Goal: Communication & Community: Share content

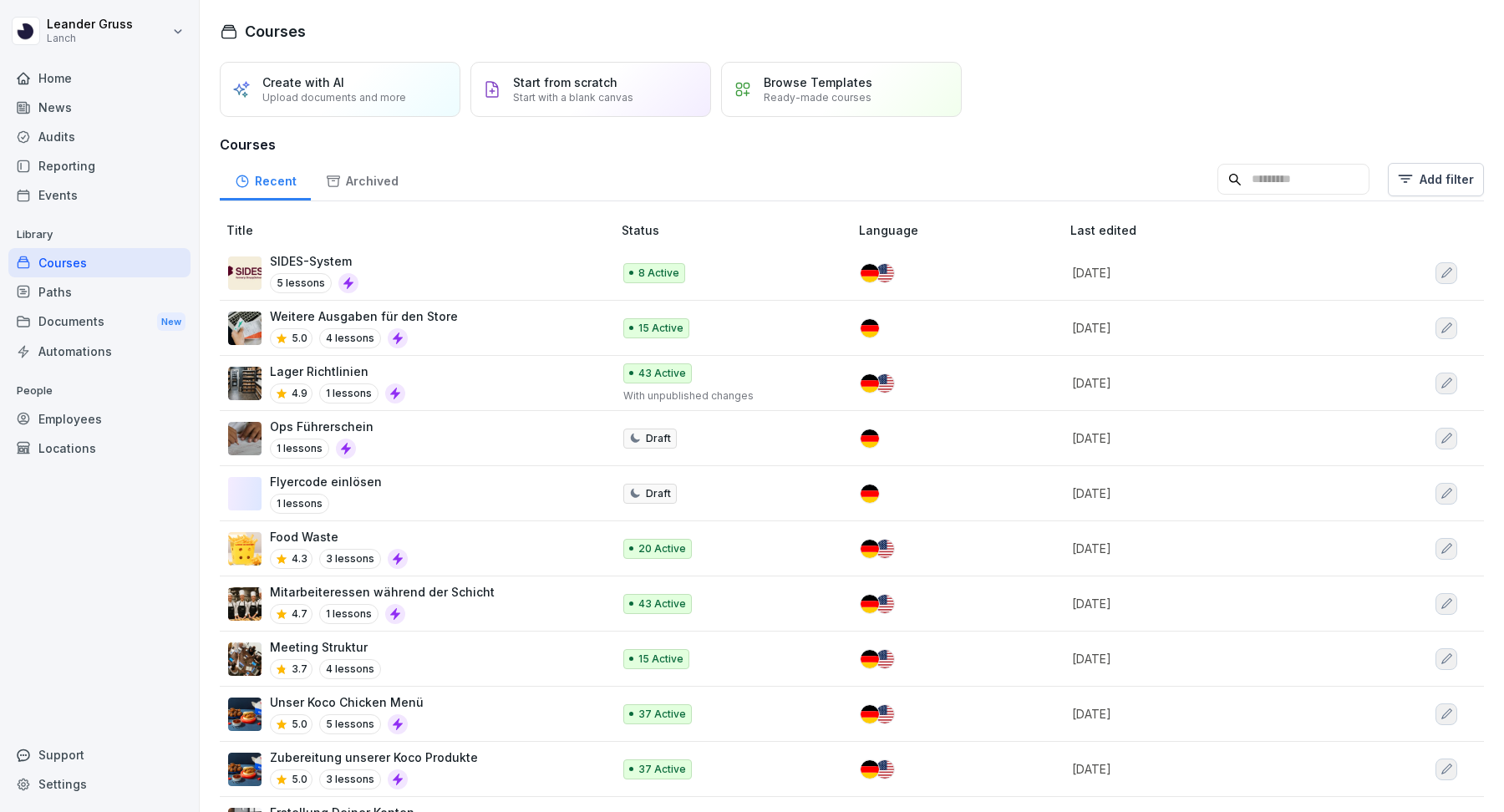
click at [84, 419] on div "Employees" at bounding box center [100, 419] width 183 height 29
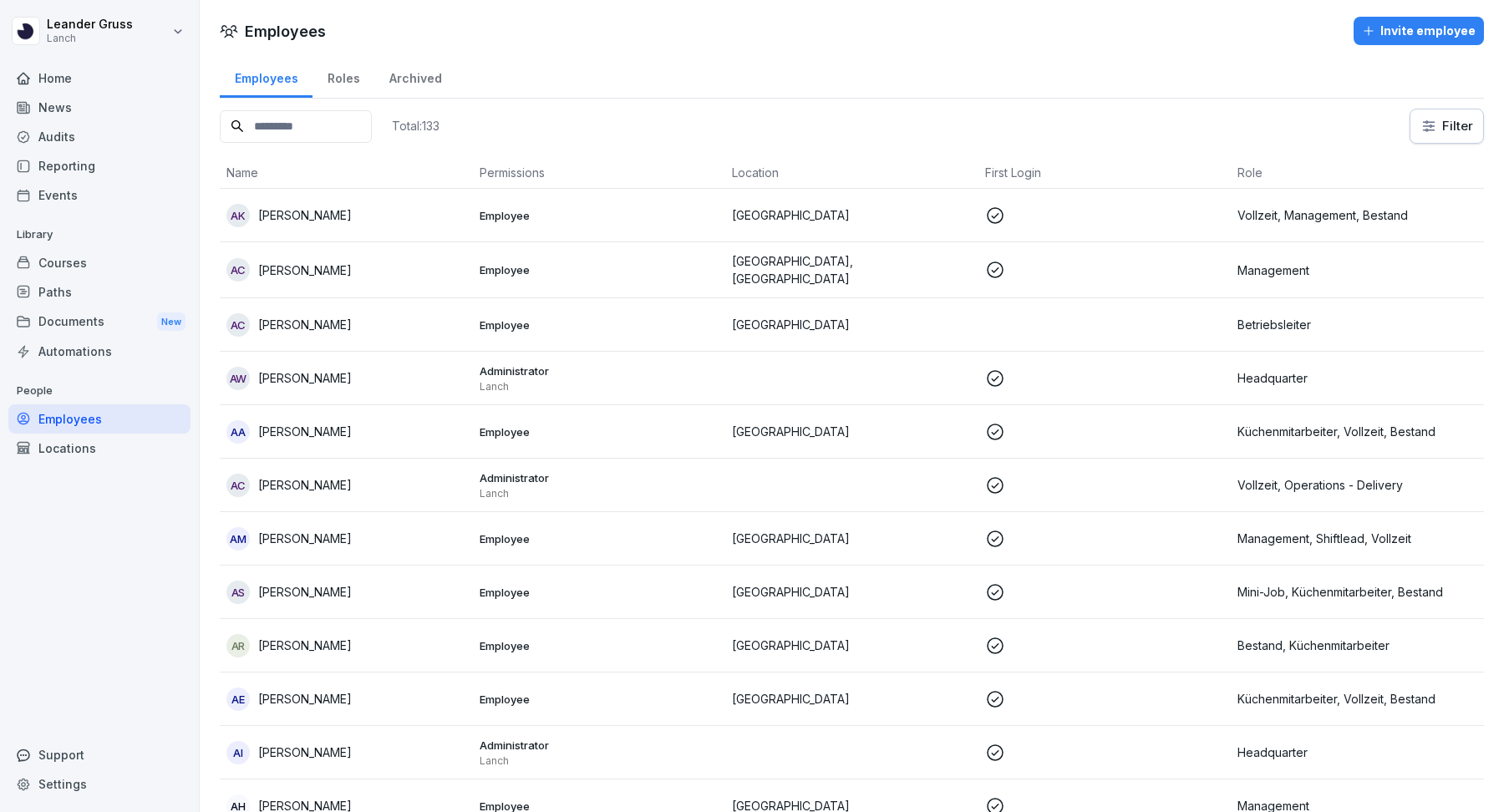
click at [324, 125] on input at bounding box center [296, 126] width 152 height 32
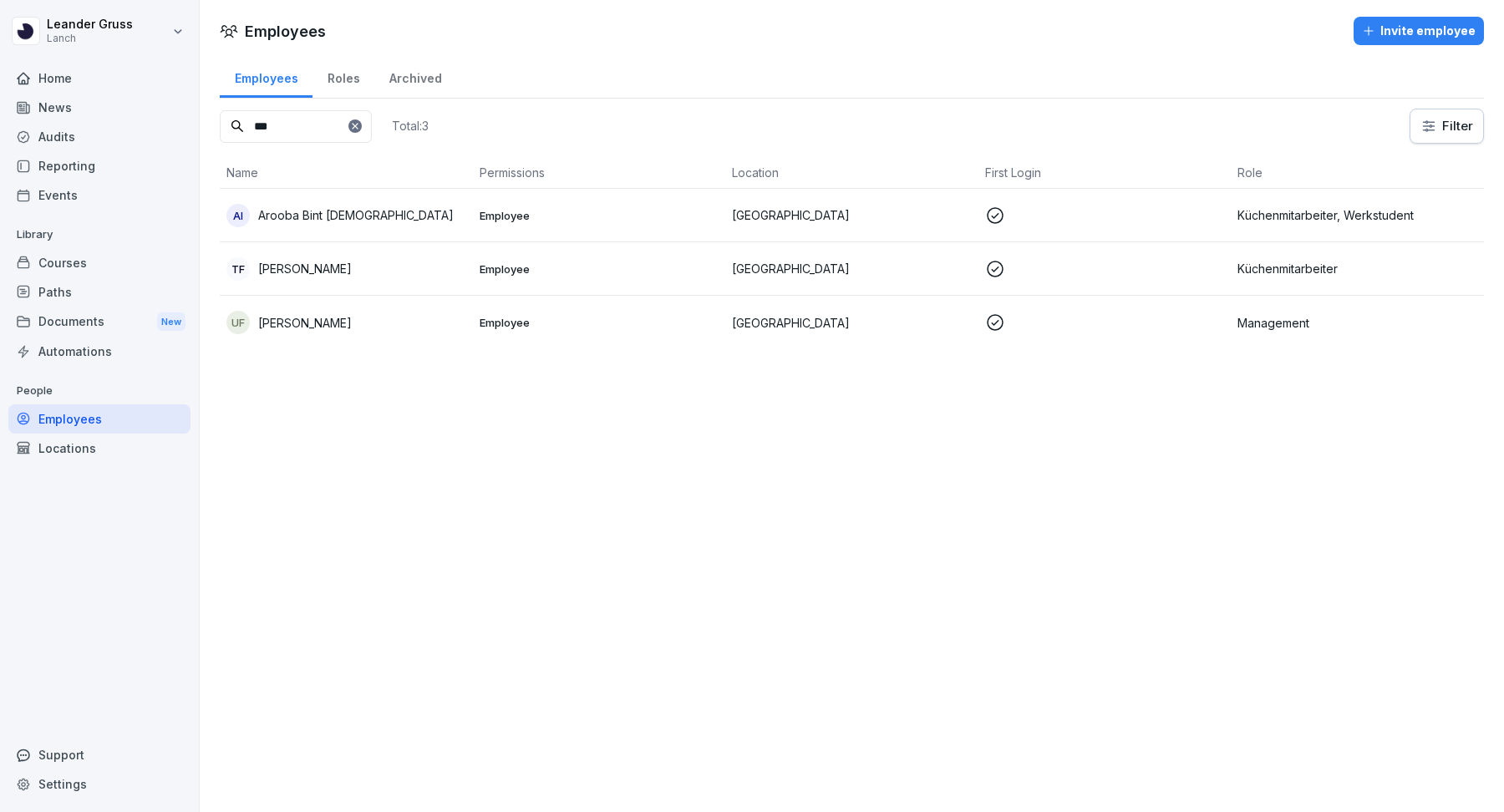
type input "***"
click at [909, 211] on p "[GEOGRAPHIC_DATA]" at bounding box center [851, 215] width 240 height 18
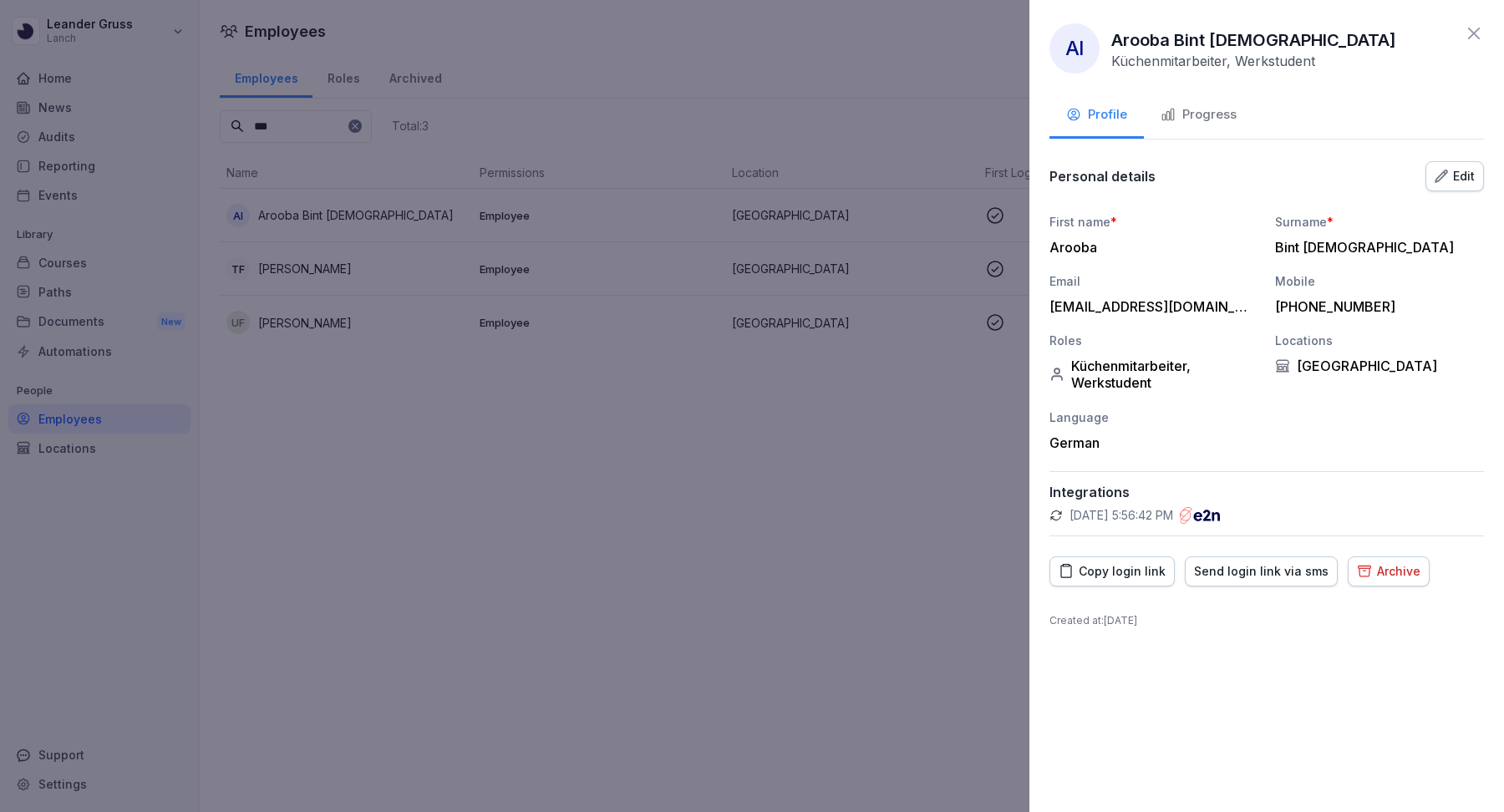
click at [1472, 37] on icon at bounding box center [1474, 33] width 20 height 20
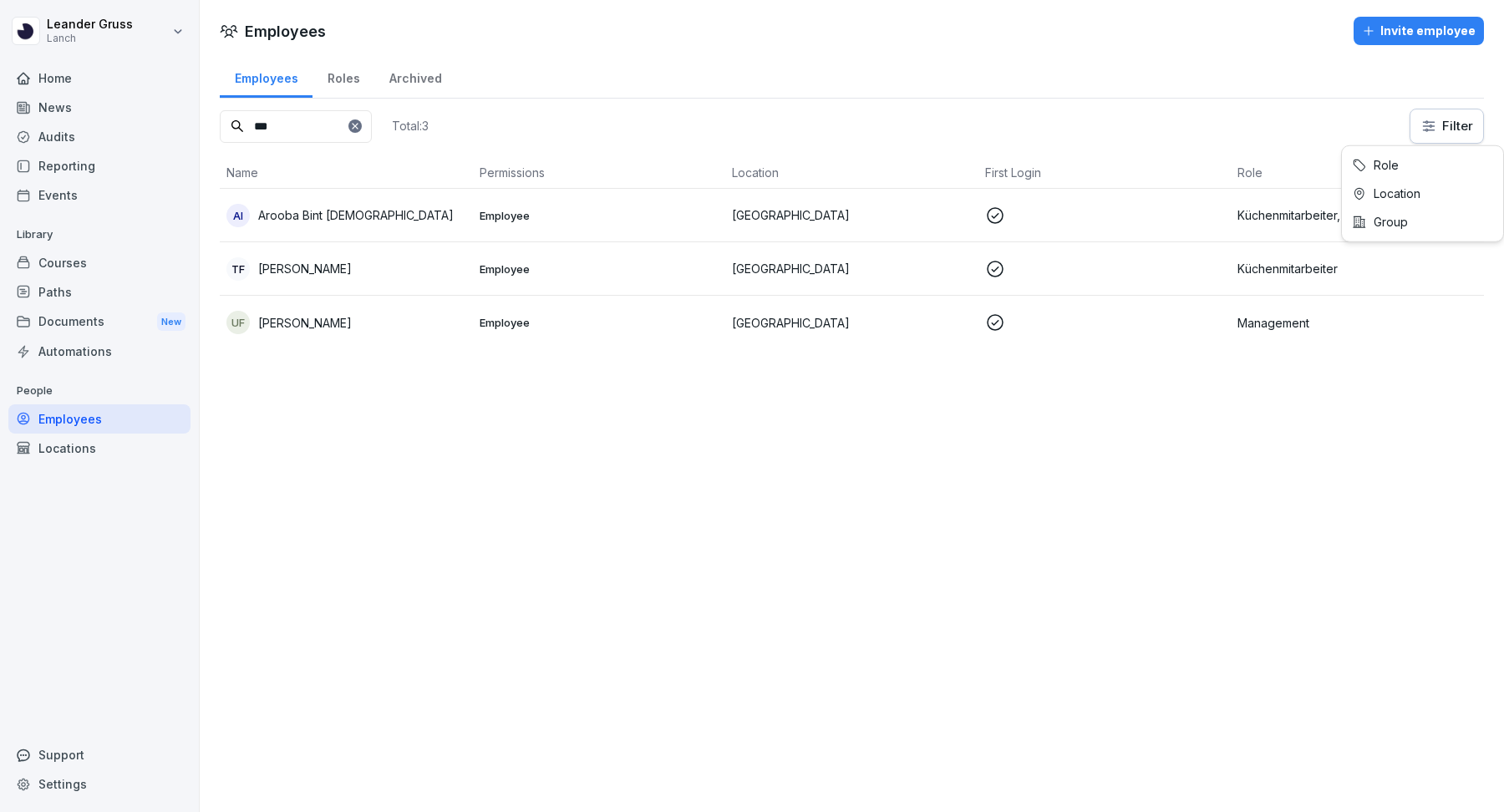
click at [1437, 131] on html "Leander Gruss Lanch Home News Audits Reporting Events Library Courses Paths Doc…" at bounding box center [752, 406] width 1504 height 812
click at [1241, 517] on html "Leander Gruss Lanch Home News Audits Reporting Events Library Courses Paths Doc…" at bounding box center [752, 406] width 1504 height 812
click at [347, 82] on div "Roles" at bounding box center [343, 77] width 61 height 43
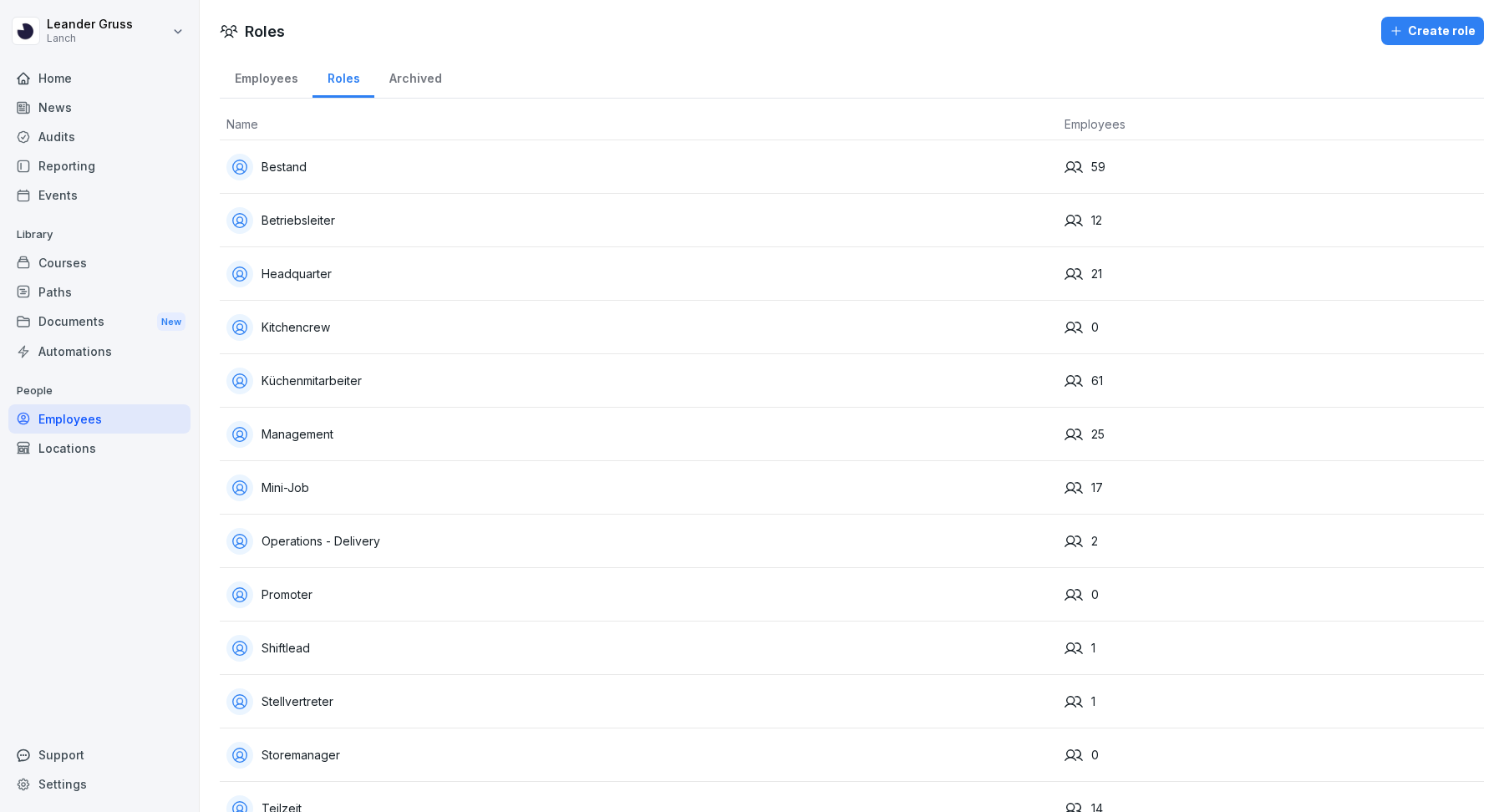
click at [406, 84] on div "Archived" at bounding box center [415, 77] width 82 height 43
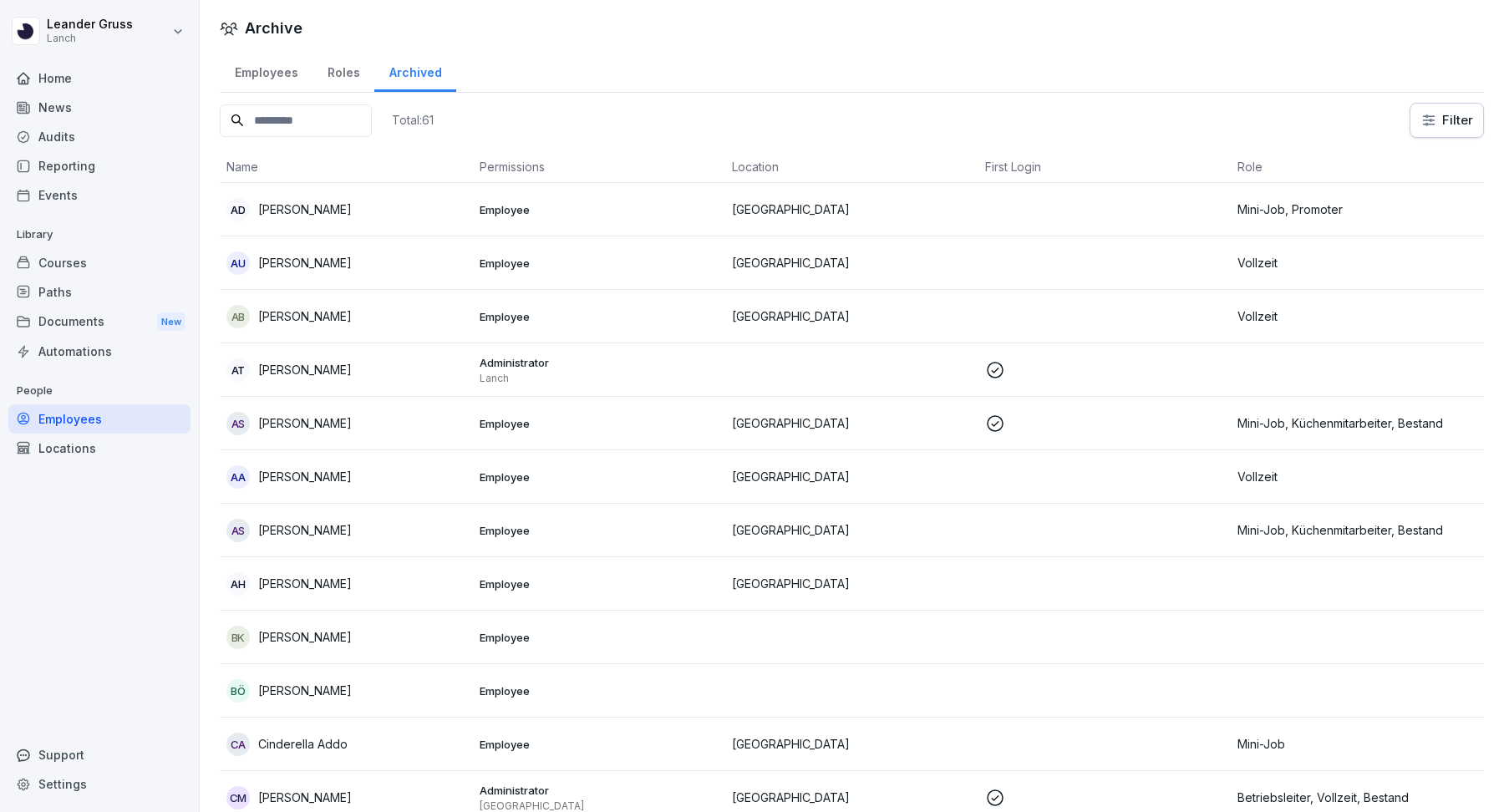
click at [265, 78] on div "Employees" at bounding box center [266, 71] width 93 height 43
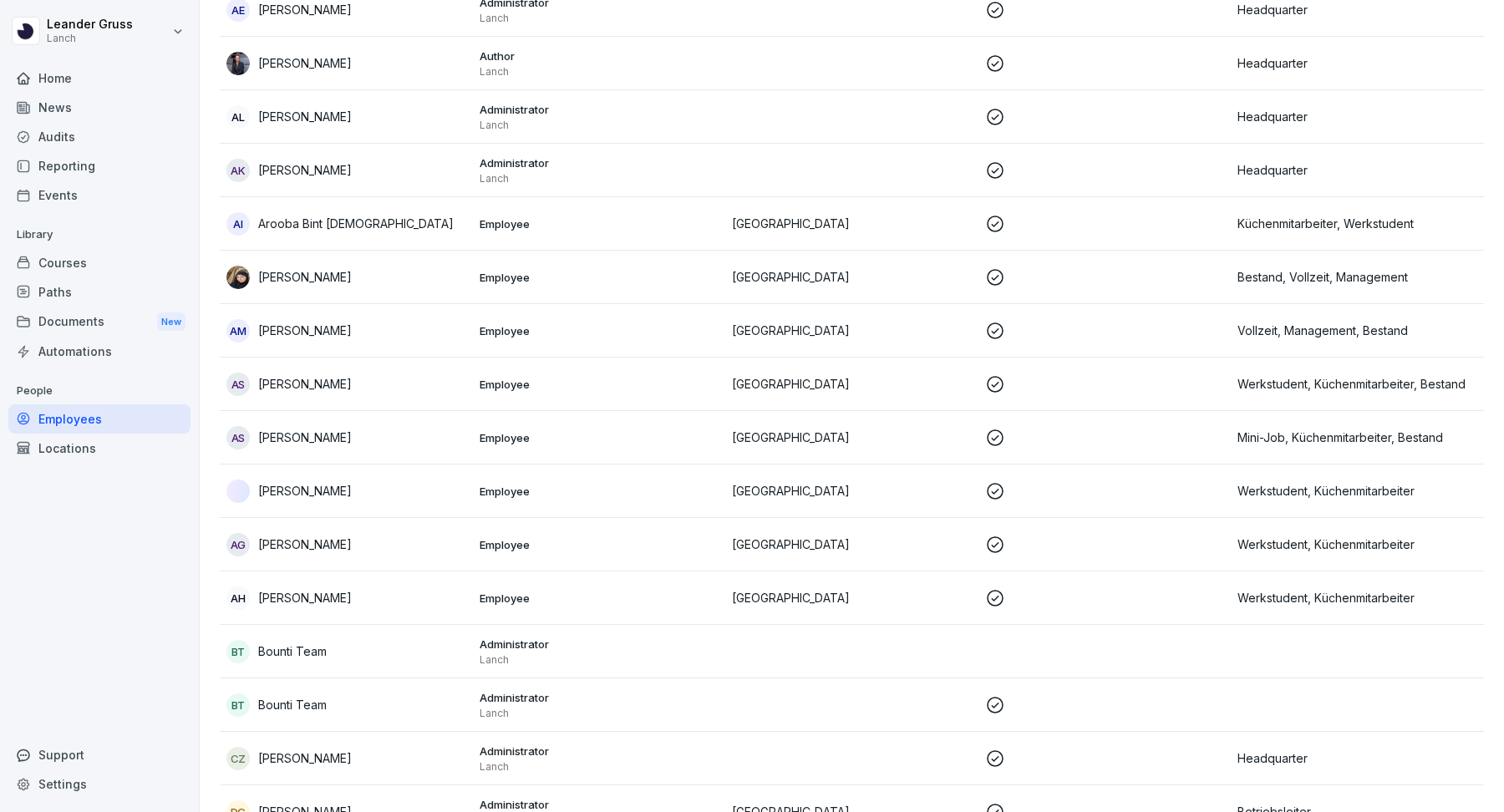
scroll to position [1484, 0]
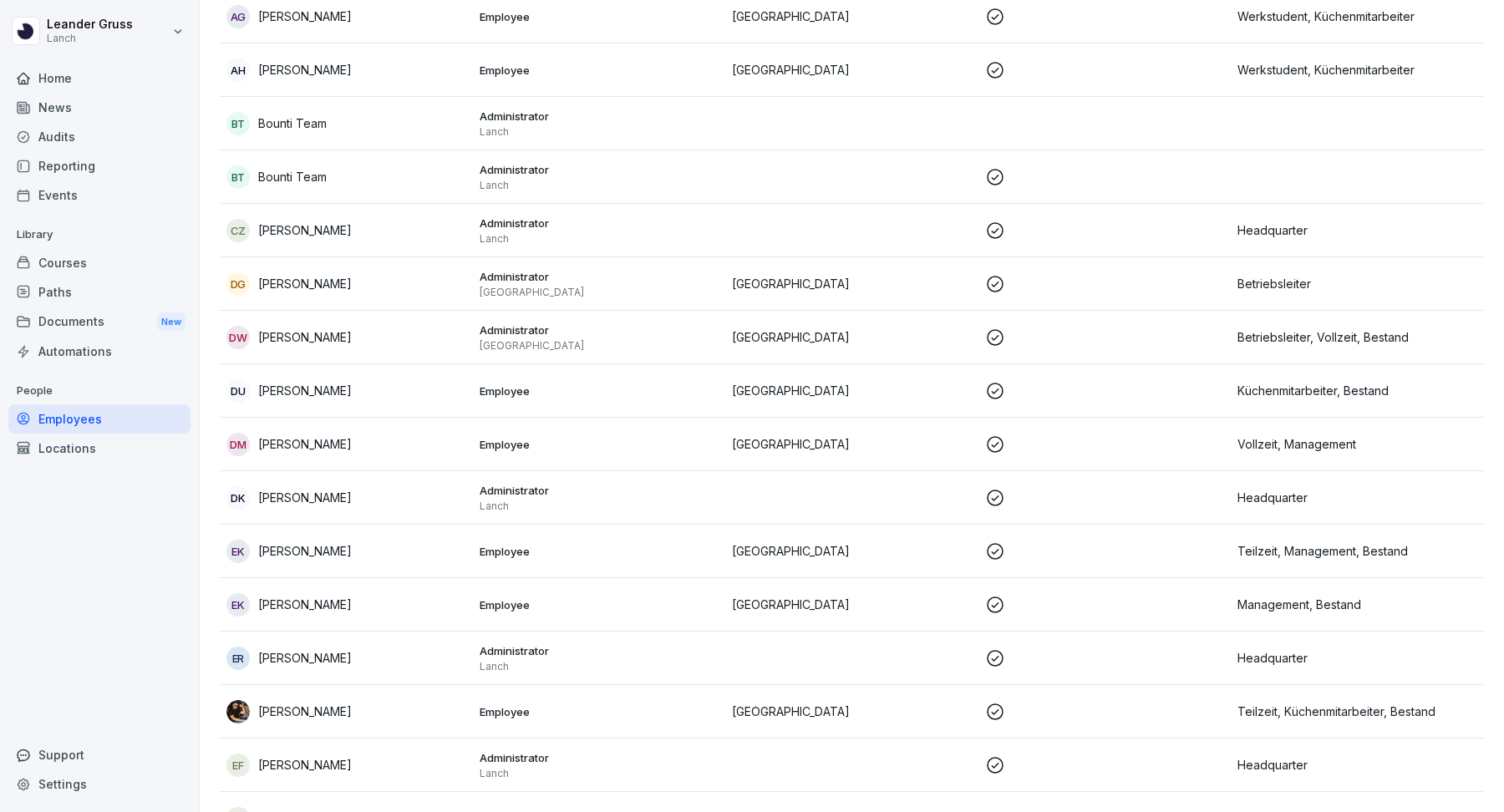
click at [627, 128] on p "Lanch" at bounding box center [599, 132] width 240 height 14
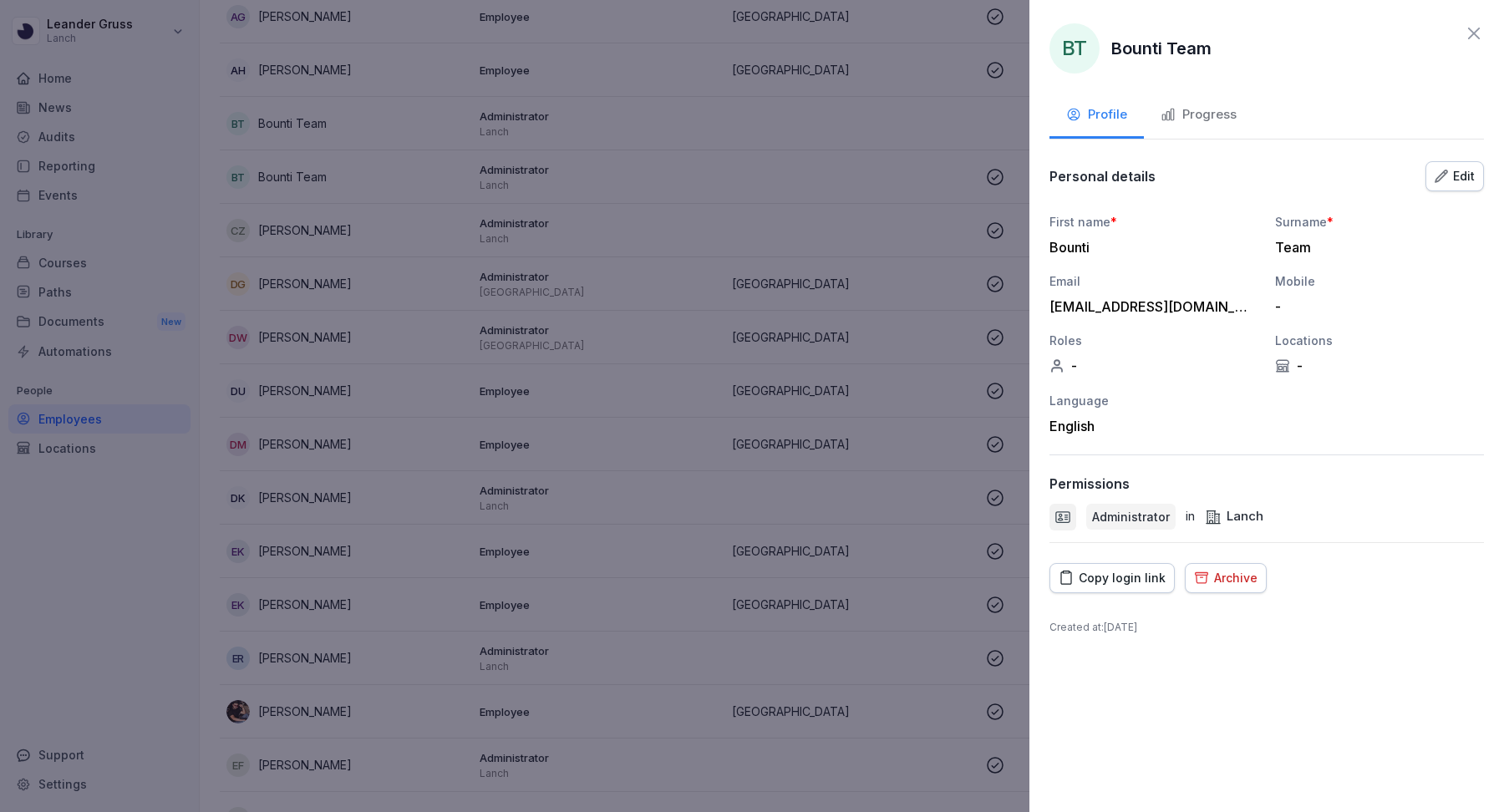
click at [1484, 37] on div "BT Bounti Team Profile Progress Personal details Edit First name * Bounti Surna…" at bounding box center [1267, 406] width 474 height 812
click at [1195, 122] on div "Progress" at bounding box center [1198, 114] width 76 height 20
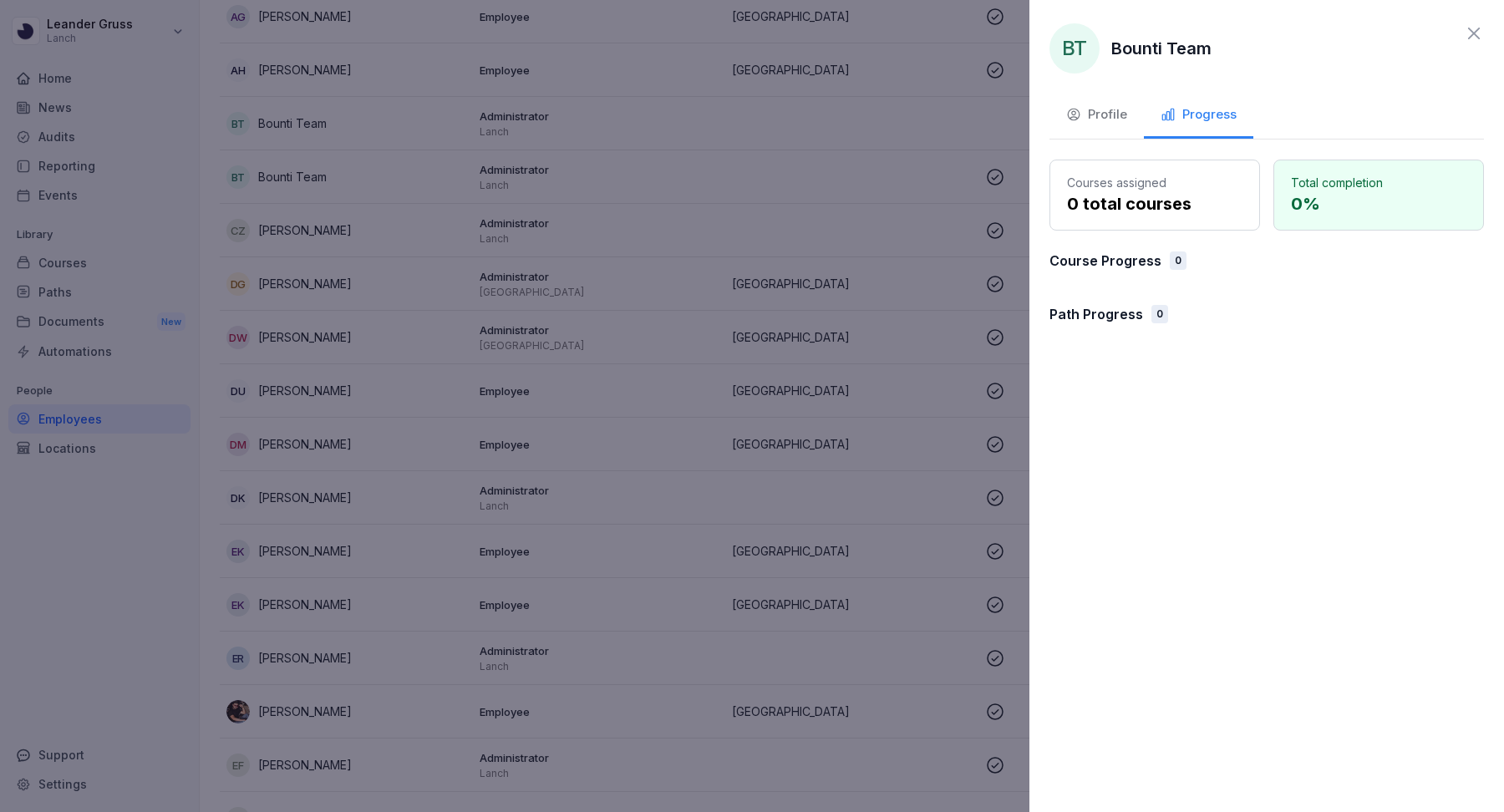
click at [1128, 259] on p "Course Progress" at bounding box center [1105, 261] width 112 height 20
click at [1464, 32] on icon at bounding box center [1474, 33] width 20 height 20
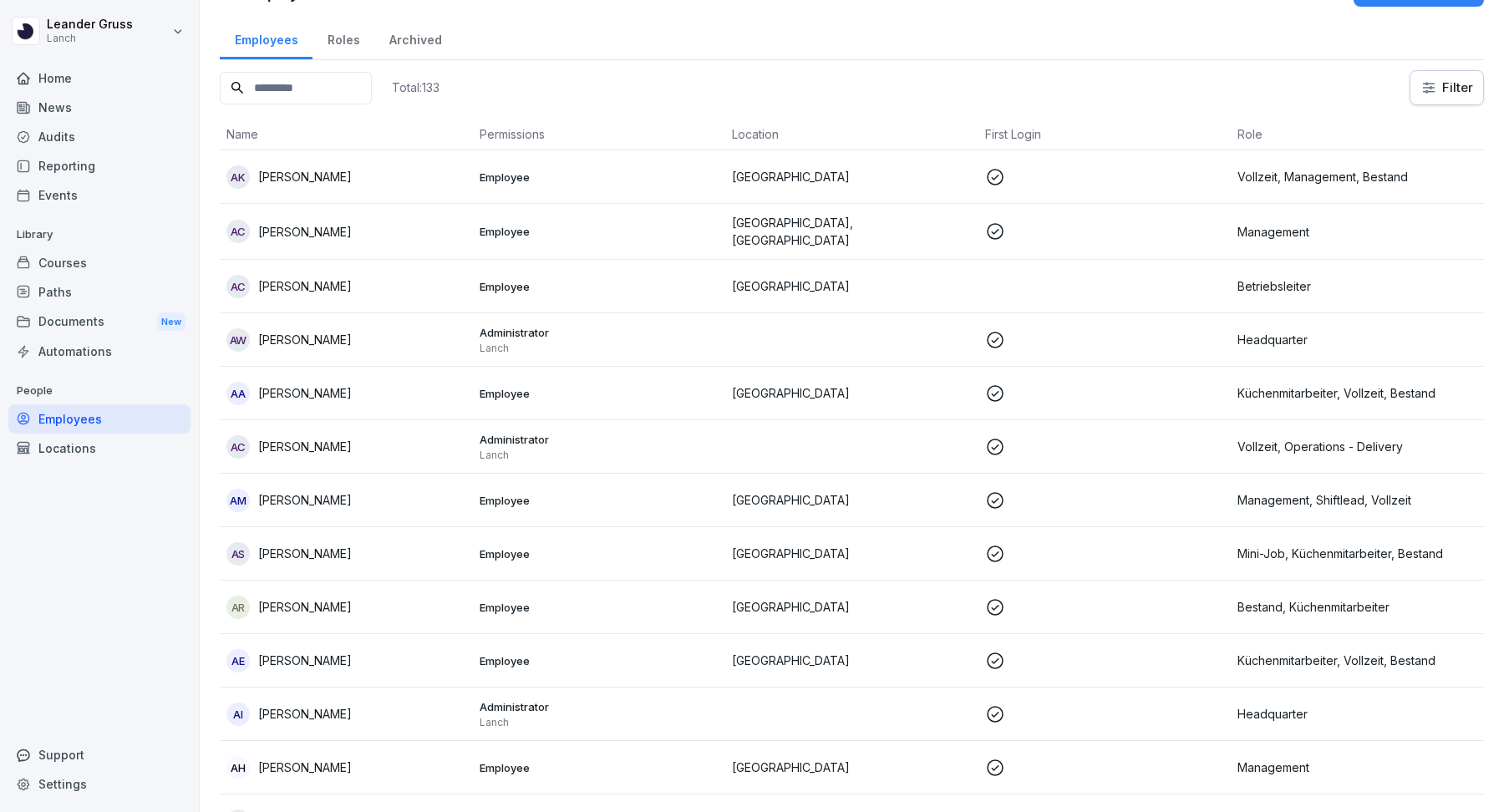
scroll to position [0, 0]
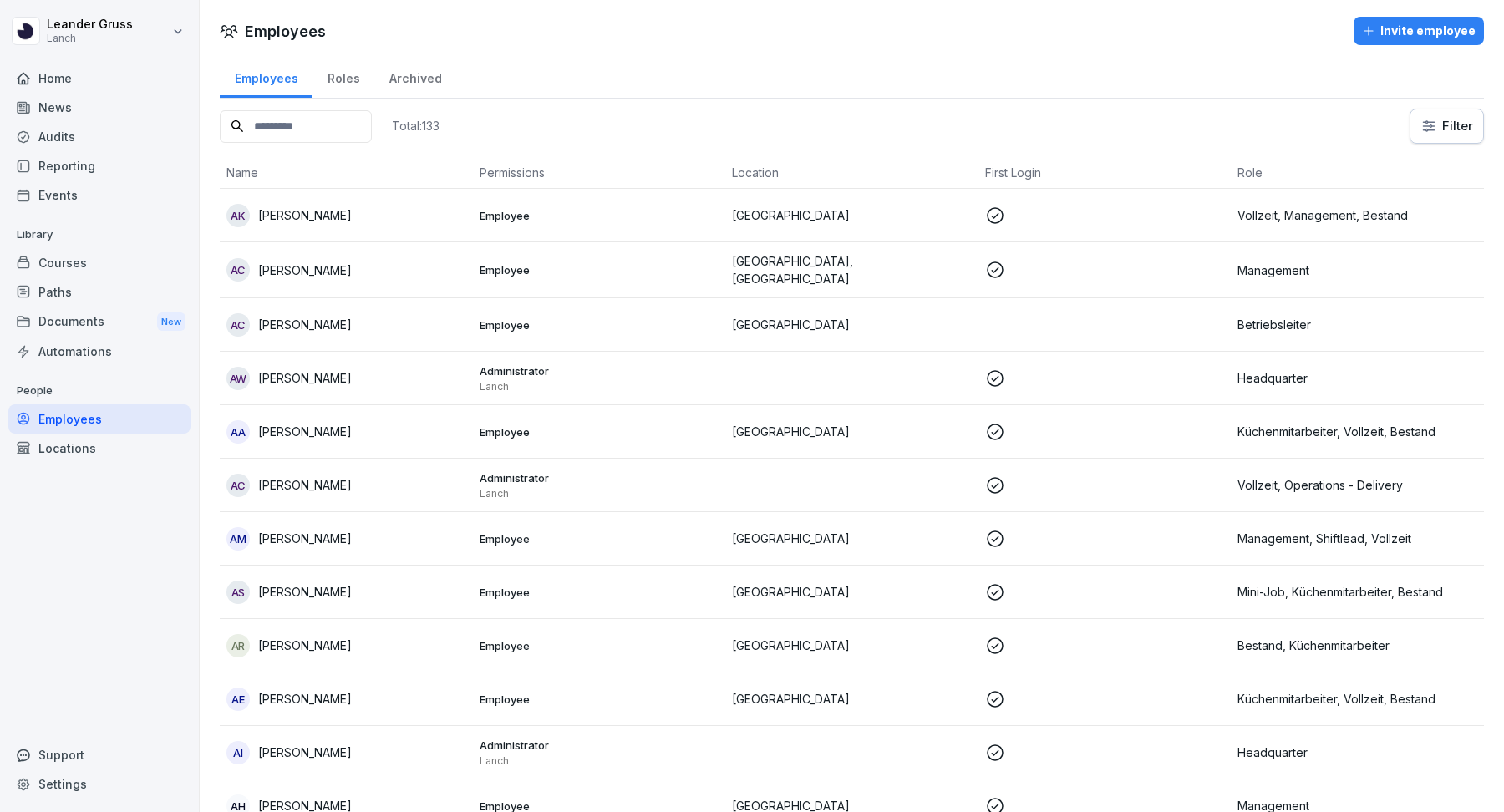
click at [367, 84] on div "Roles" at bounding box center [343, 77] width 61 height 43
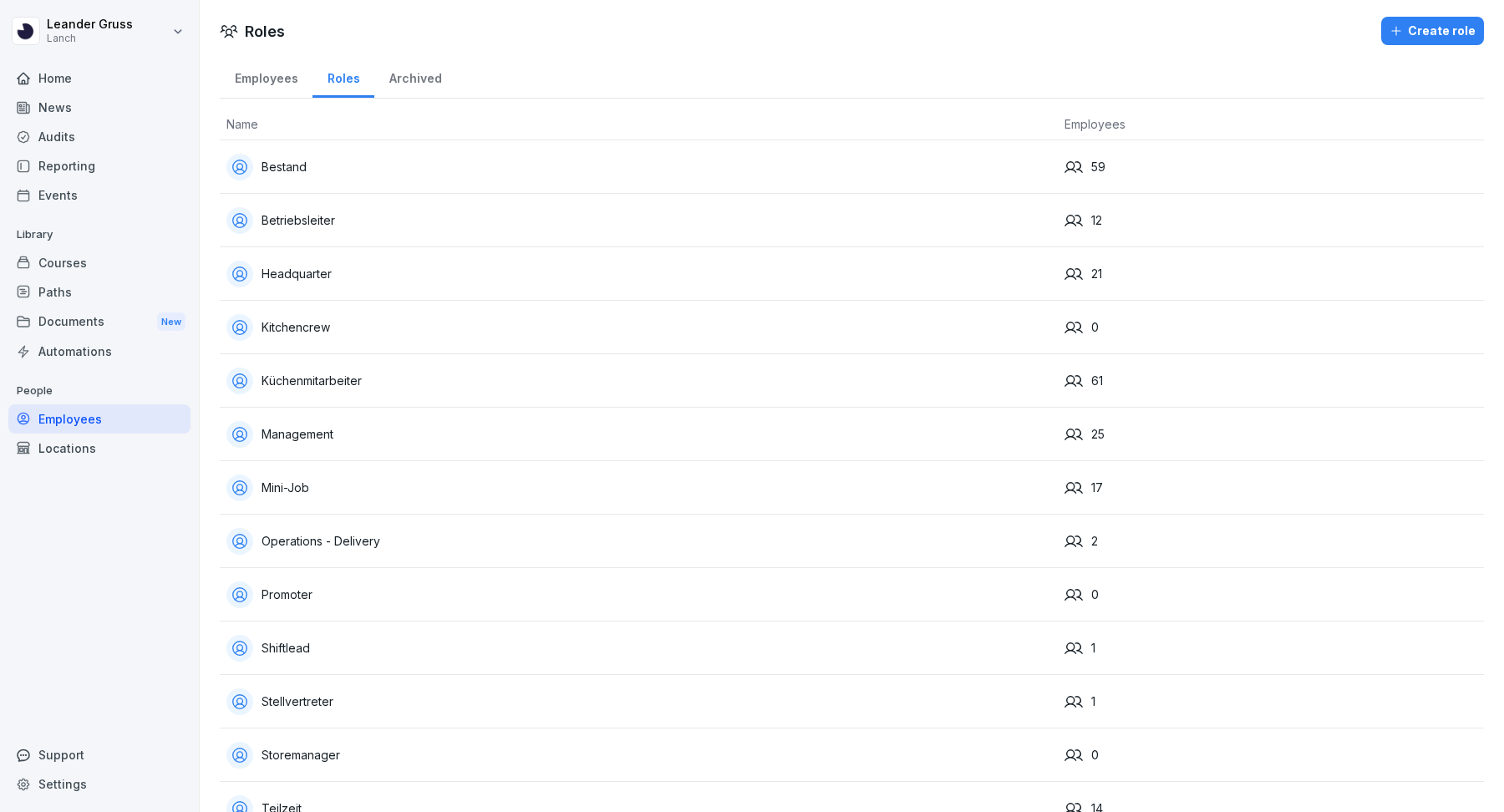
click at [348, 78] on div "Roles" at bounding box center [343, 77] width 61 height 43
click at [440, 78] on div "Archived" at bounding box center [415, 77] width 82 height 43
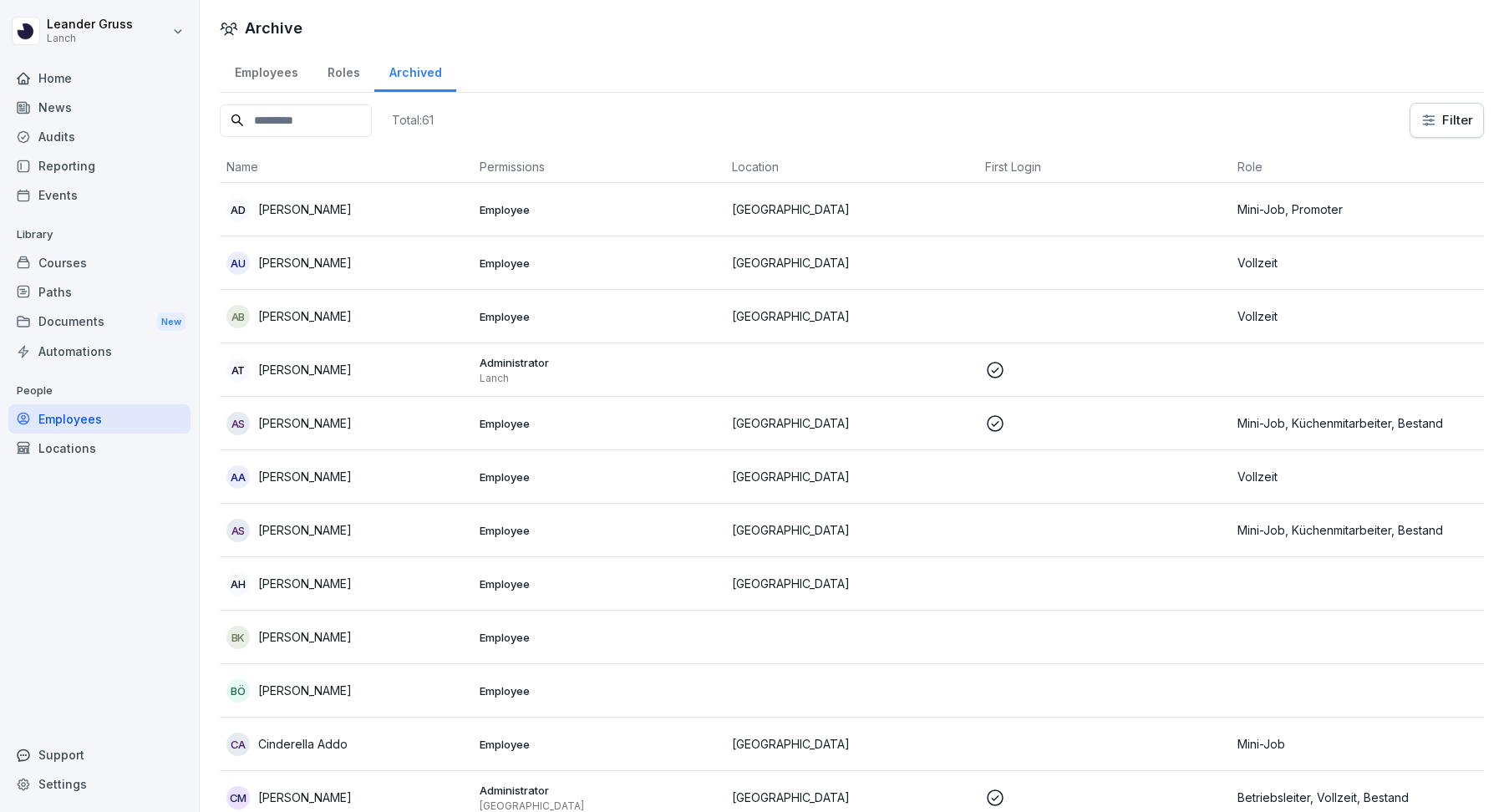
click at [352, 78] on div "Roles" at bounding box center [343, 71] width 61 height 43
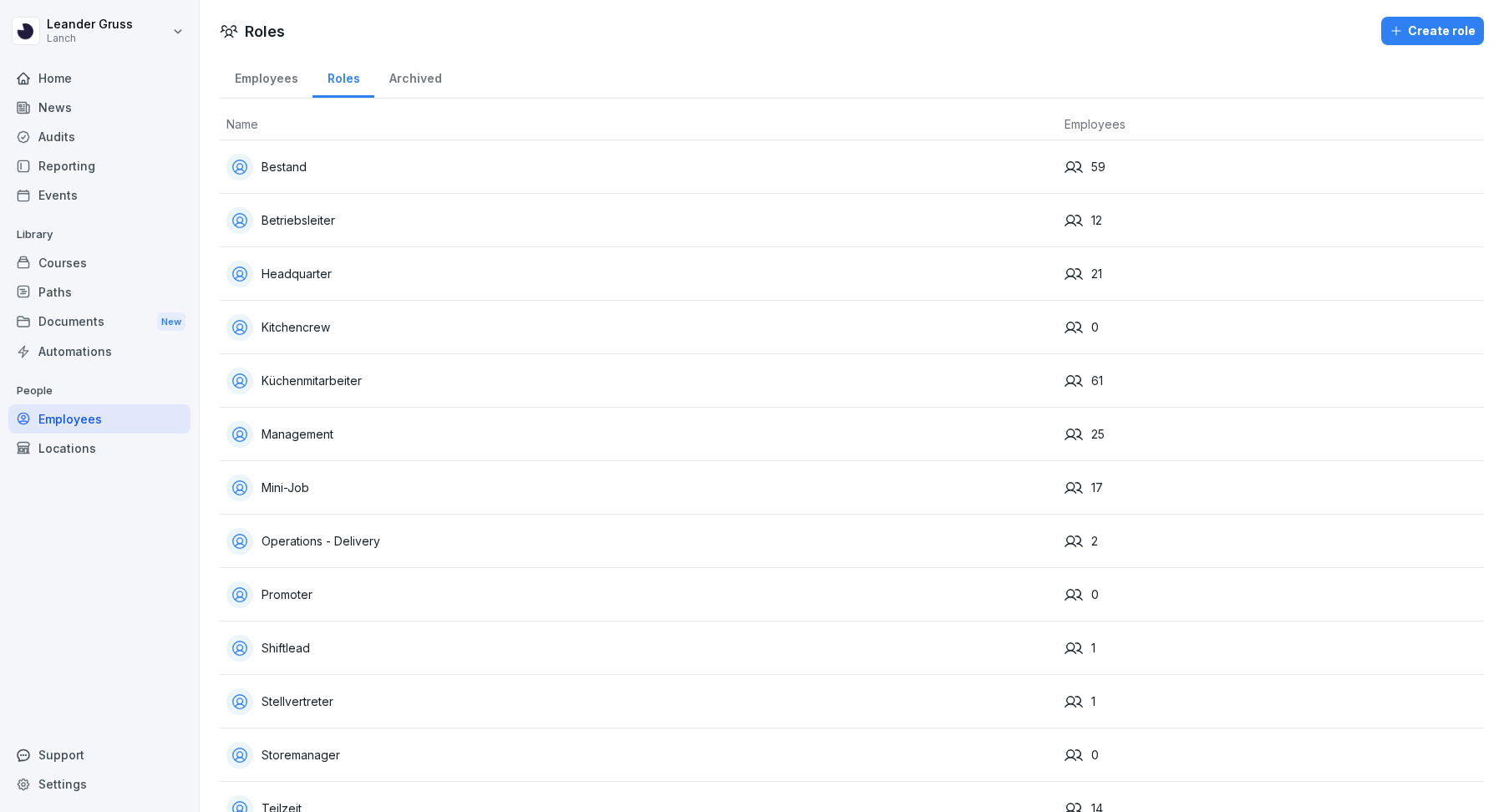
click at [253, 72] on div "Employees" at bounding box center [266, 77] width 93 height 43
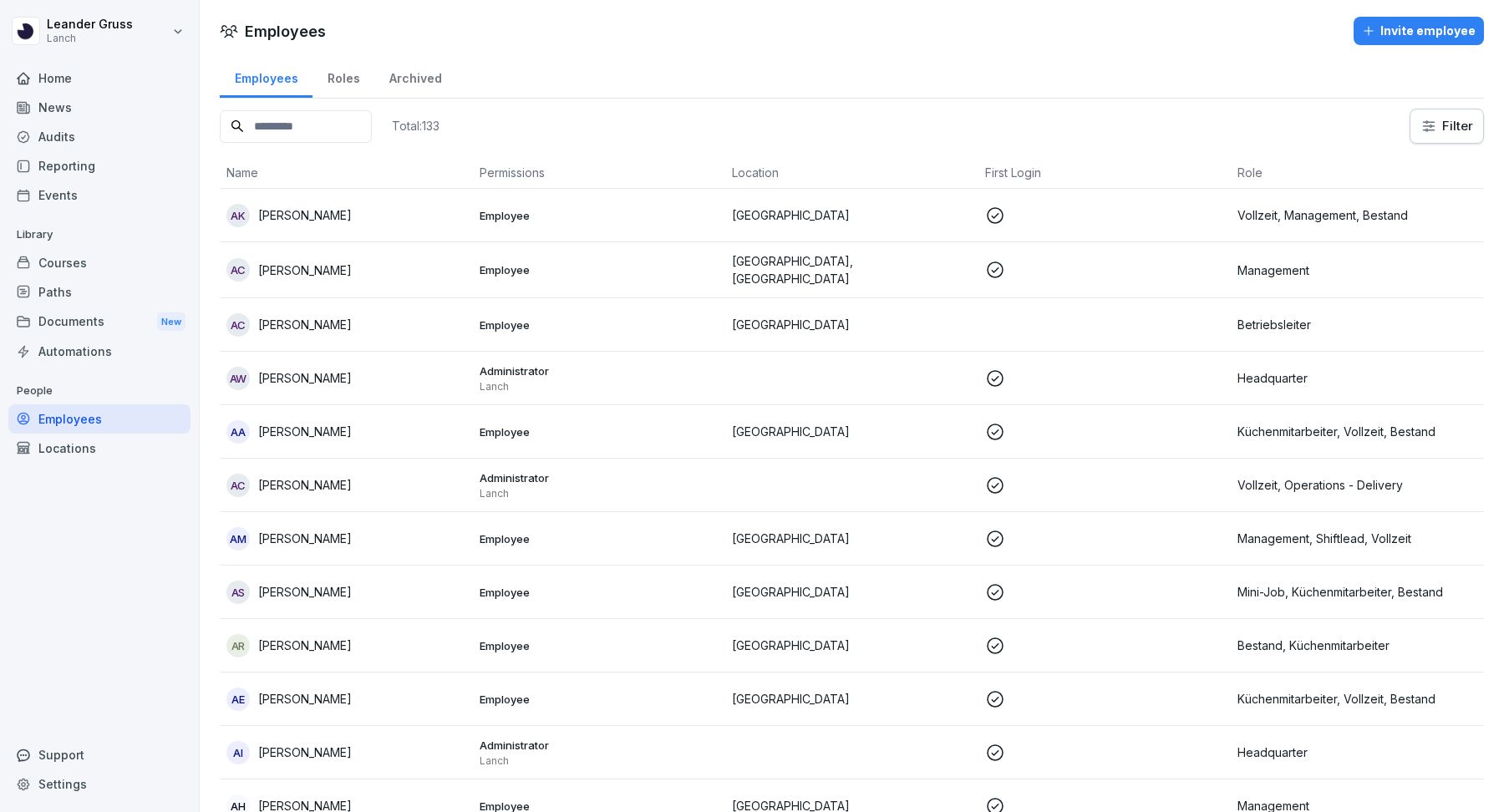
click at [78, 87] on div "Home" at bounding box center [100, 78] width 183 height 29
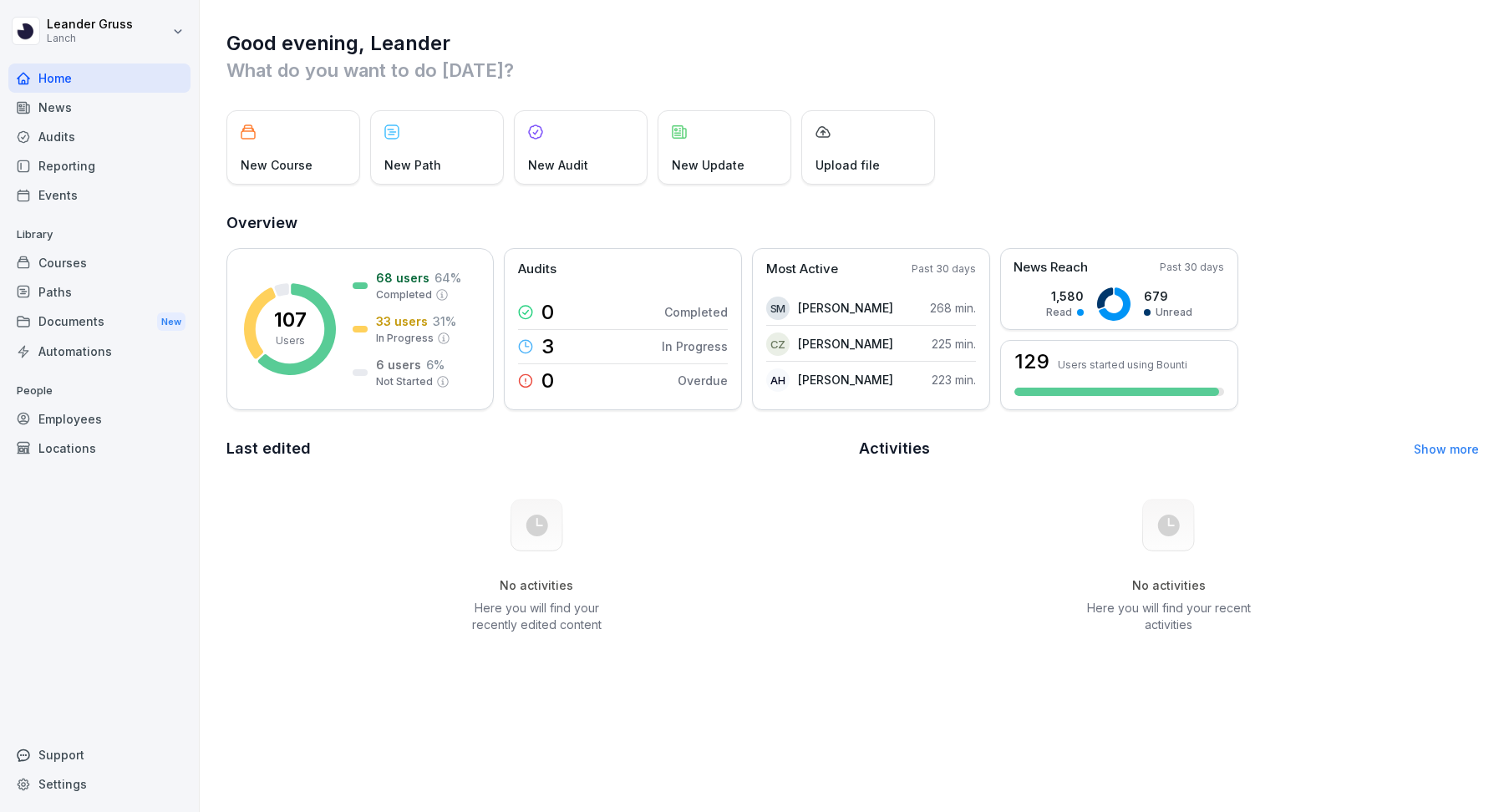
click at [85, 83] on div "Home" at bounding box center [100, 78] width 183 height 29
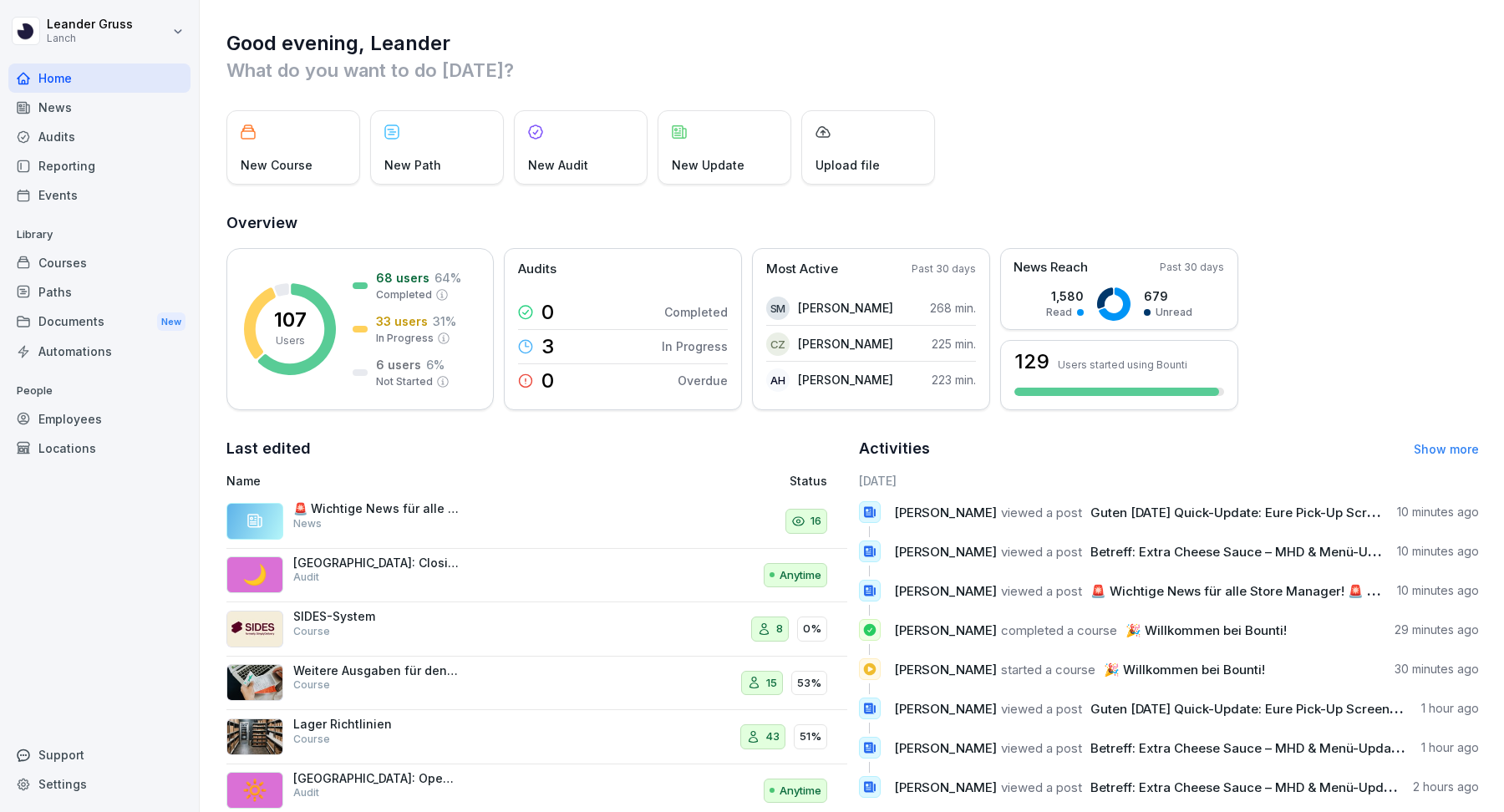
click at [122, 129] on div "Audits" at bounding box center [100, 136] width 183 height 29
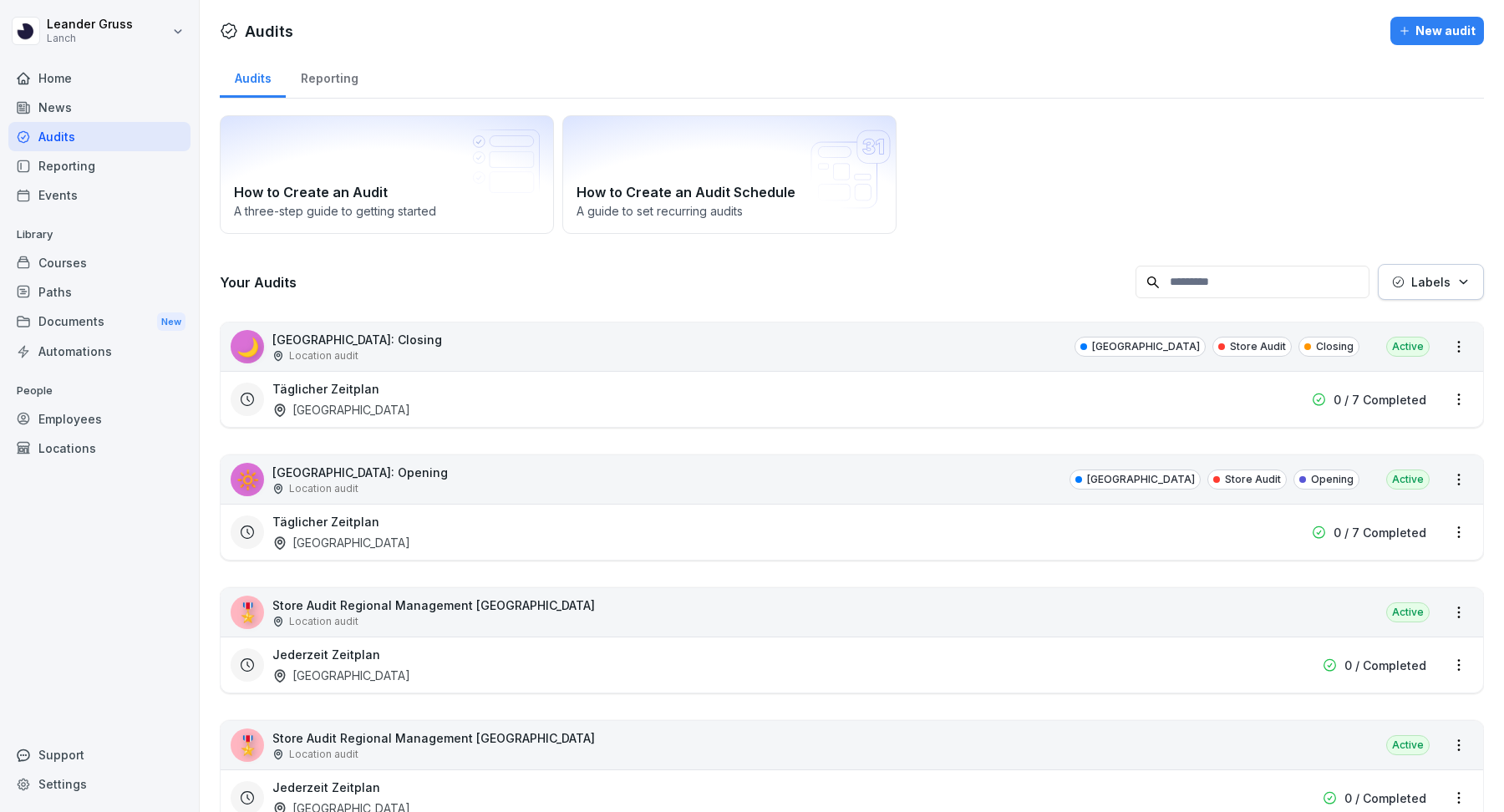
click at [101, 101] on div "News" at bounding box center [100, 107] width 183 height 29
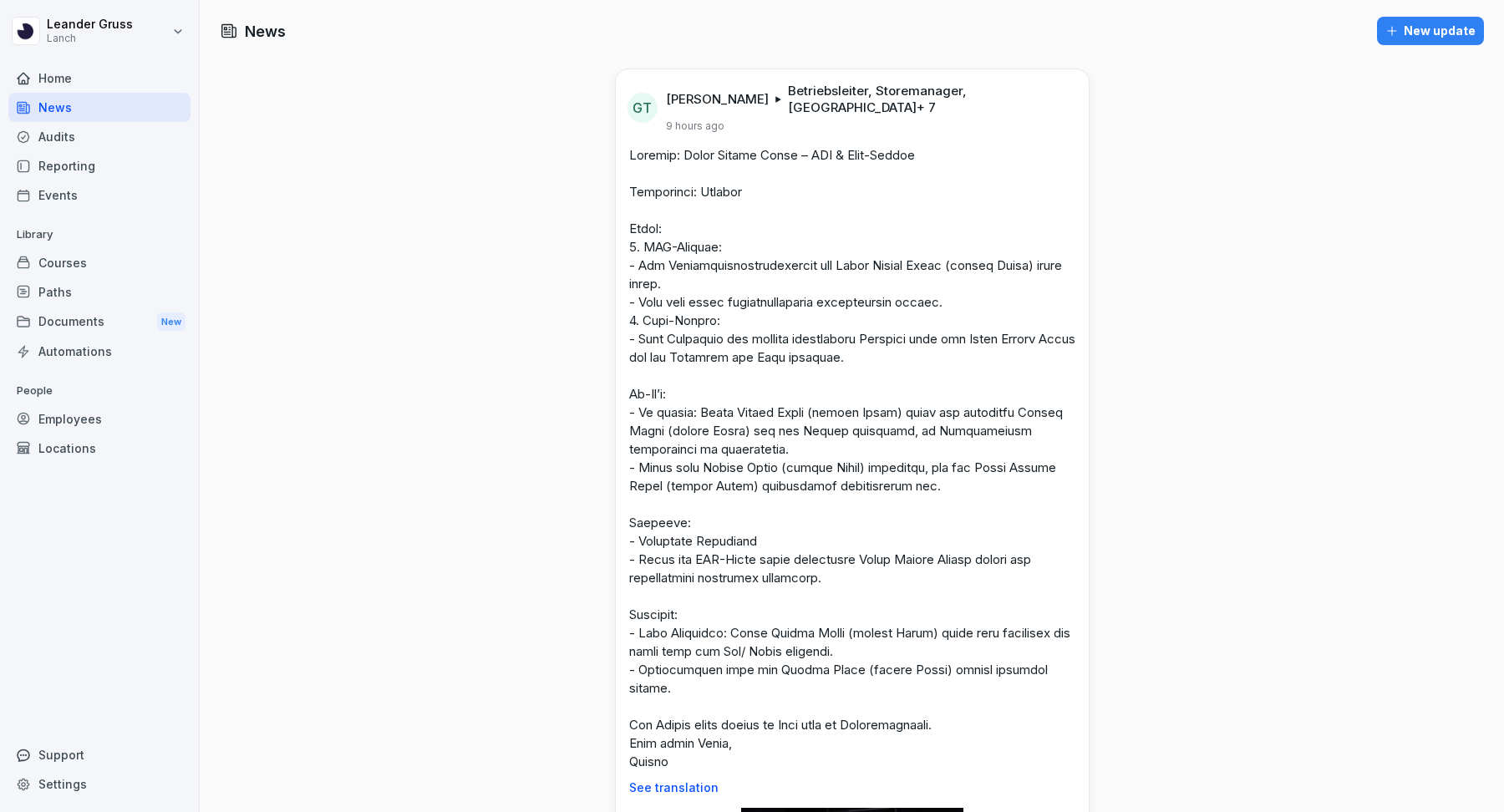
click at [93, 110] on div "News" at bounding box center [100, 107] width 183 height 29
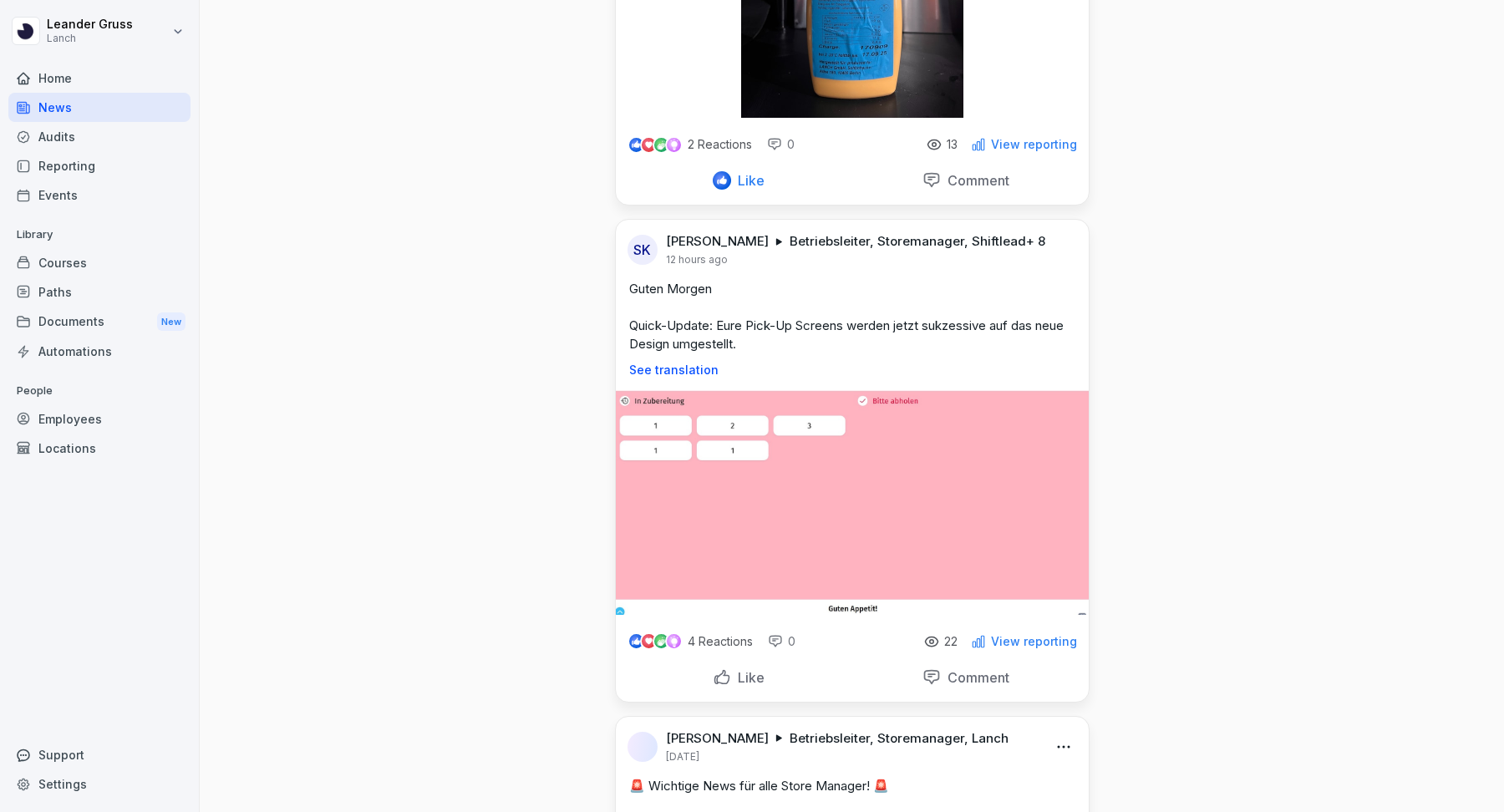
scroll to position [1032, 0]
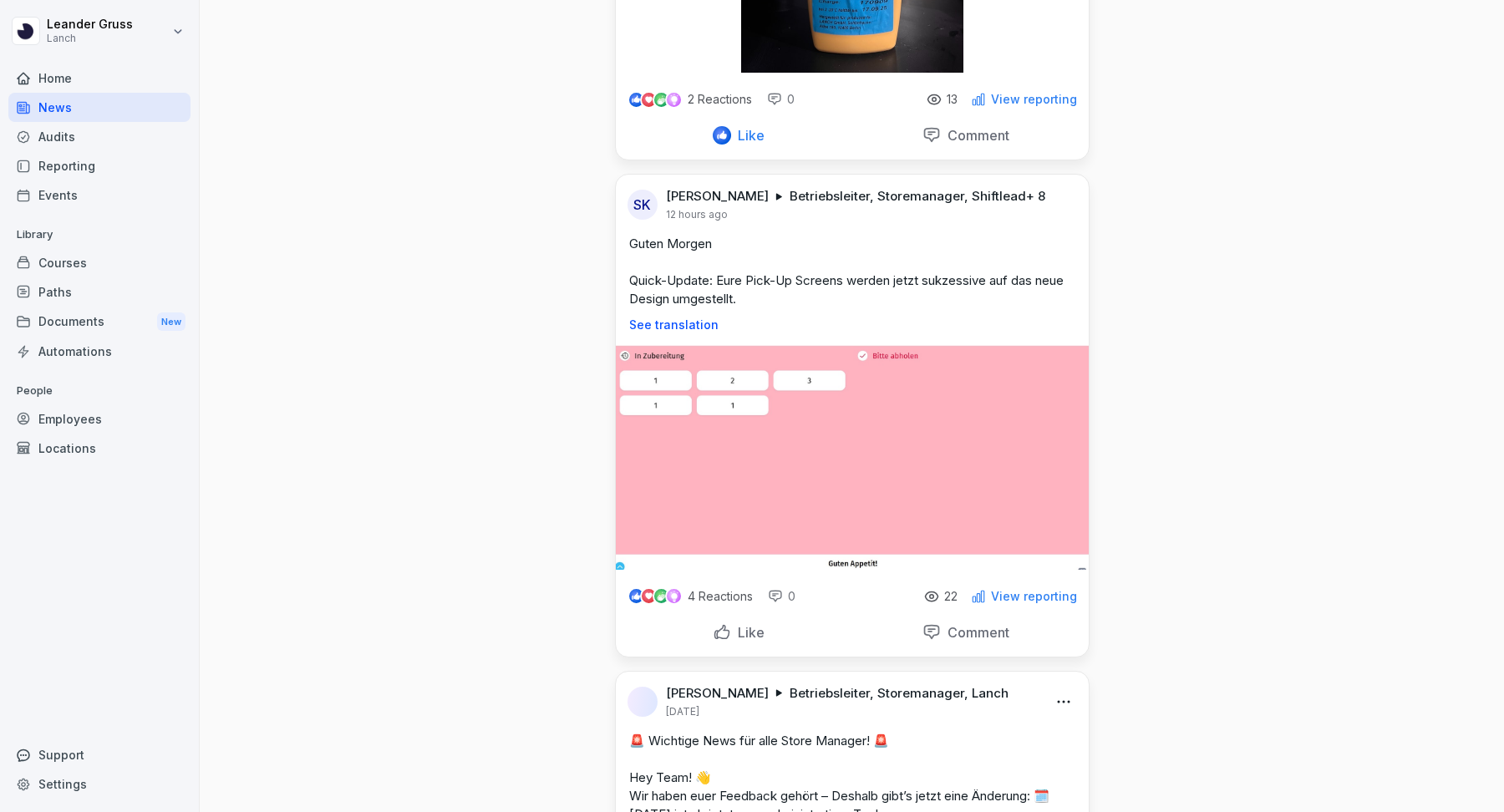
click at [728, 624] on div "Like" at bounding box center [738, 633] width 52 height 19
click at [979, 624] on p "Comment" at bounding box center [975, 633] width 68 height 17
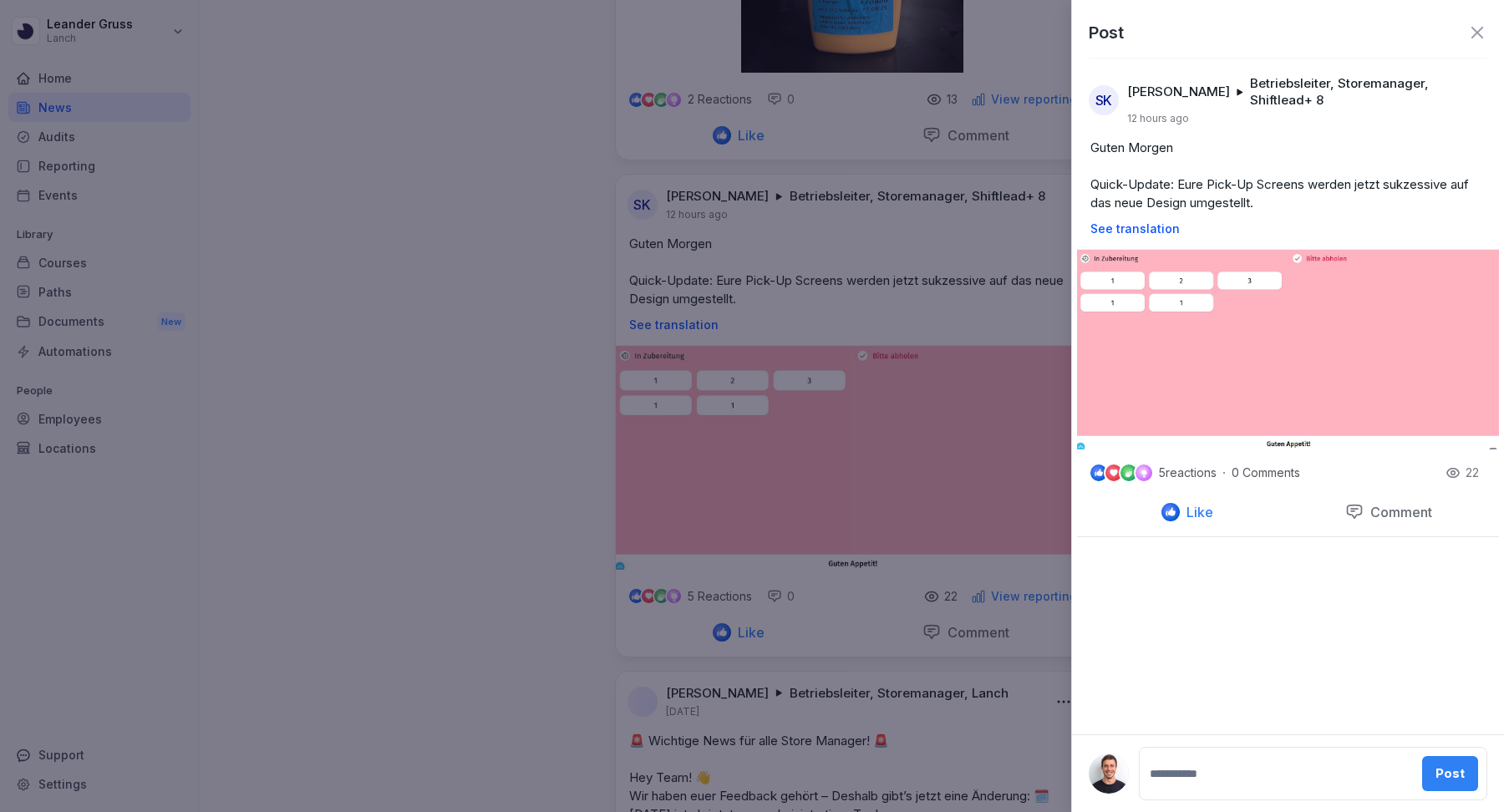
click at [1170, 768] on textarea at bounding box center [1279, 773] width 265 height 33
type textarea "**********"
click at [1472, 771] on button "Post" at bounding box center [1453, 766] width 56 height 35
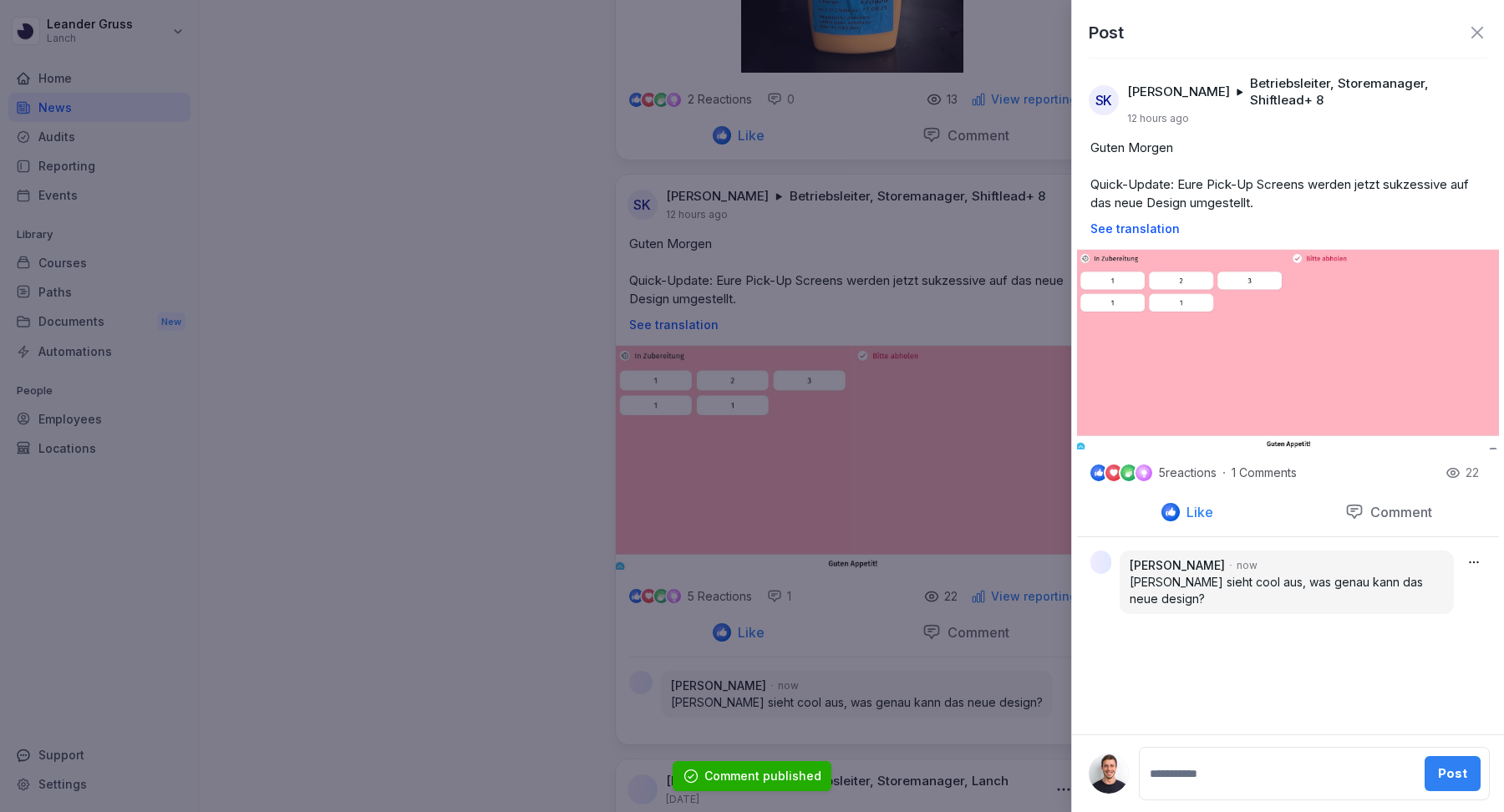
click at [1473, 35] on icon at bounding box center [1478, 32] width 12 height 12
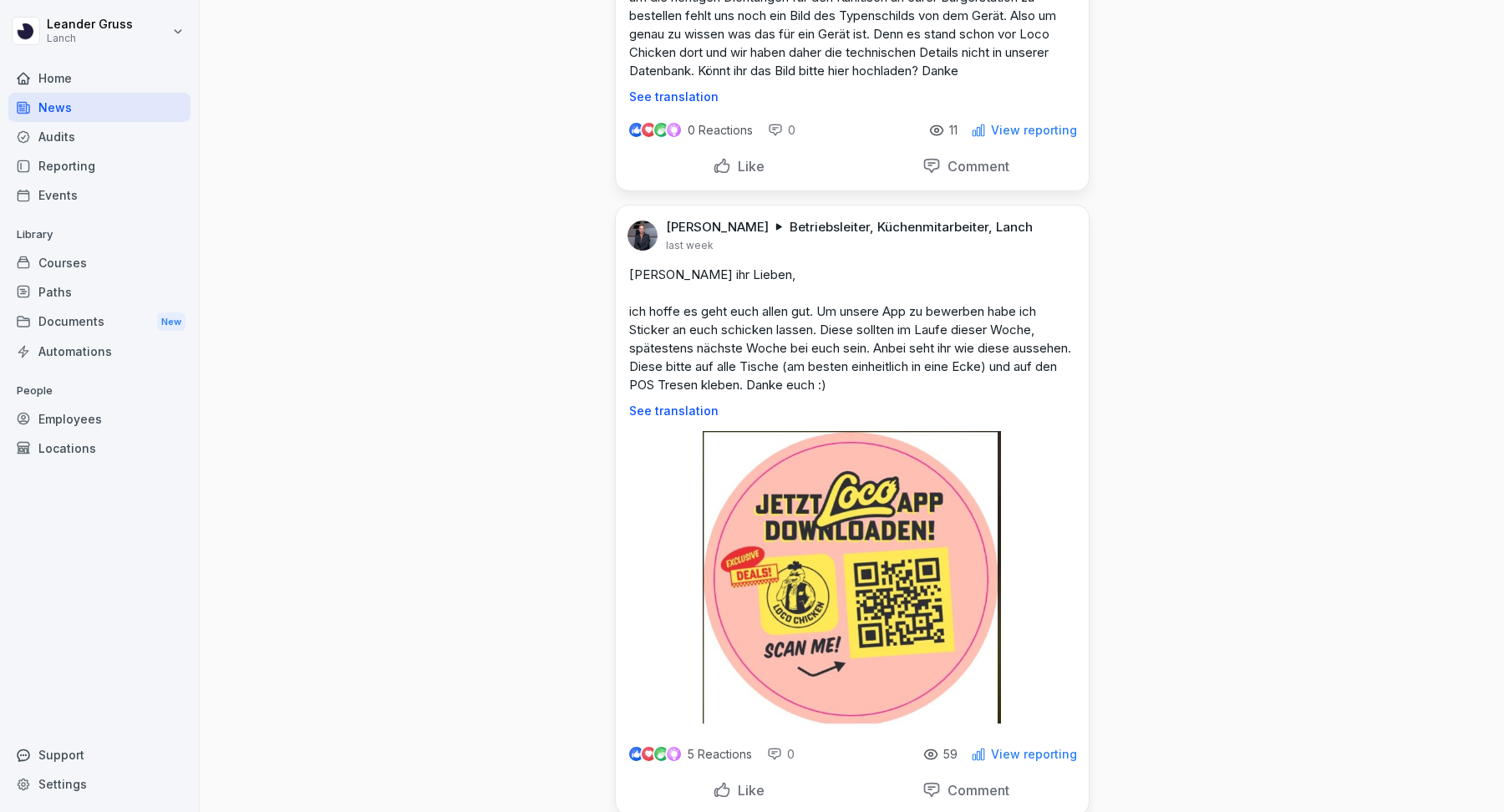
scroll to position [3539, 0]
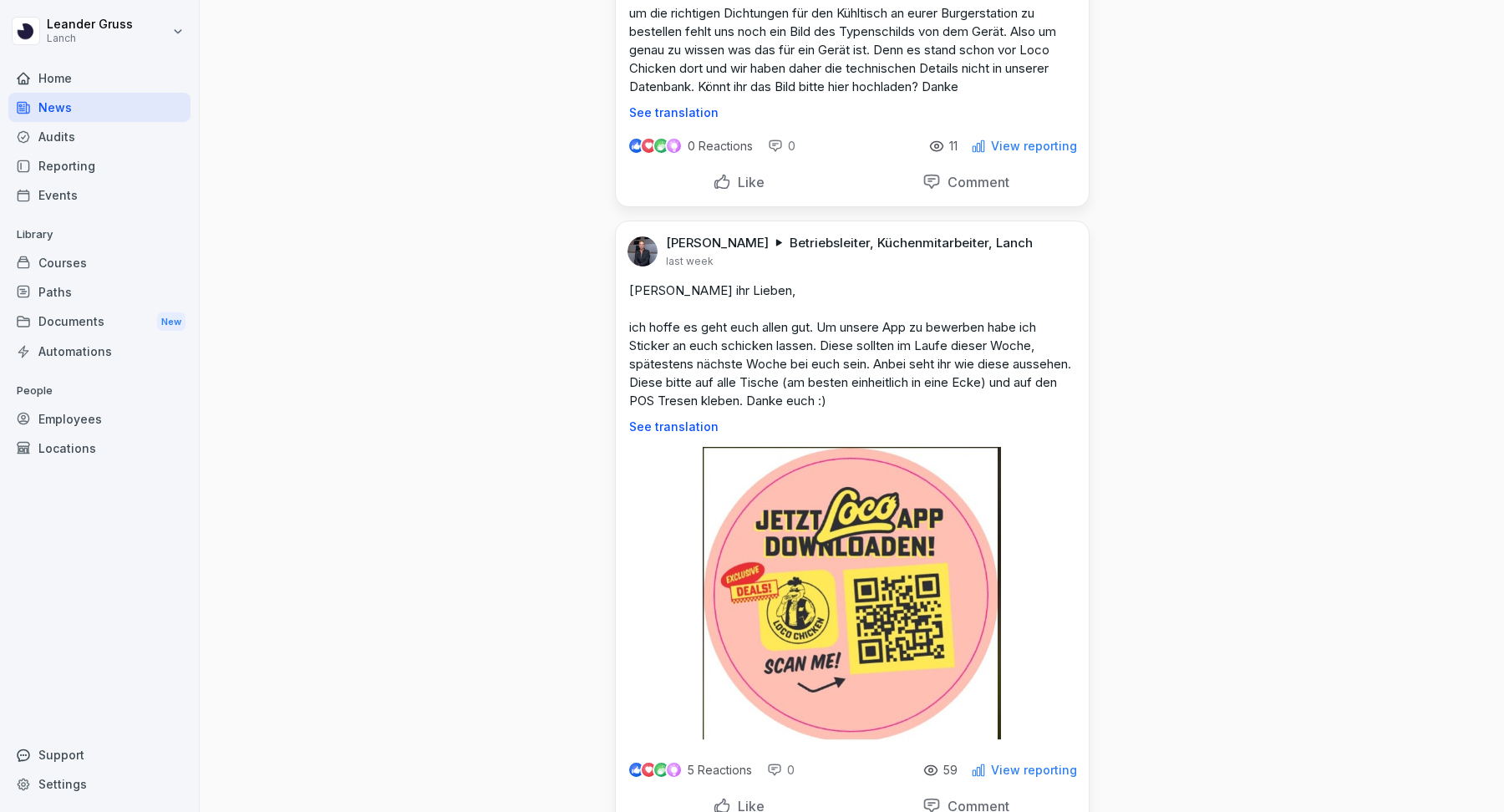
click at [752, 798] on p "Like" at bounding box center [747, 806] width 33 height 17
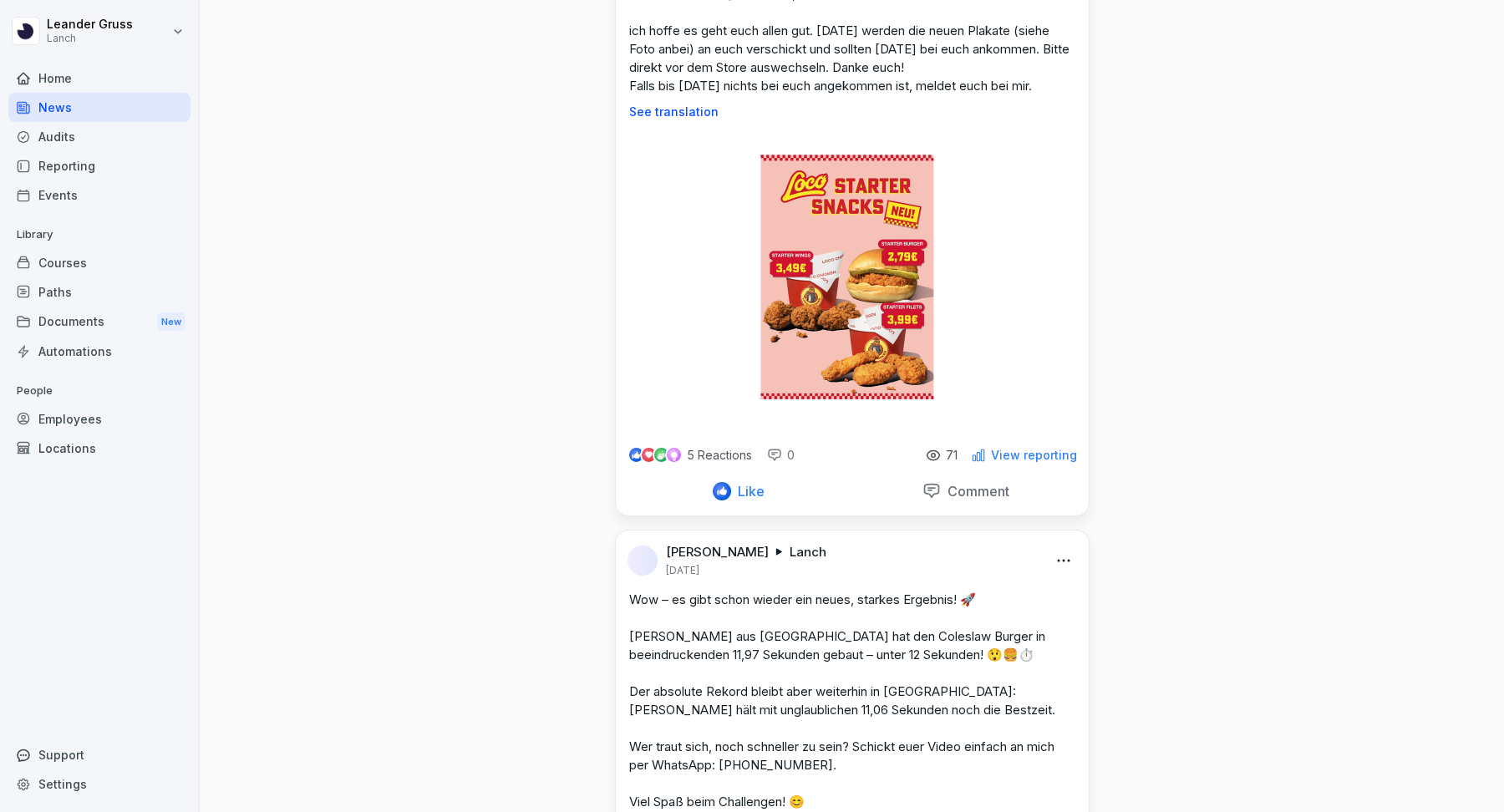
scroll to position [8281, 0]
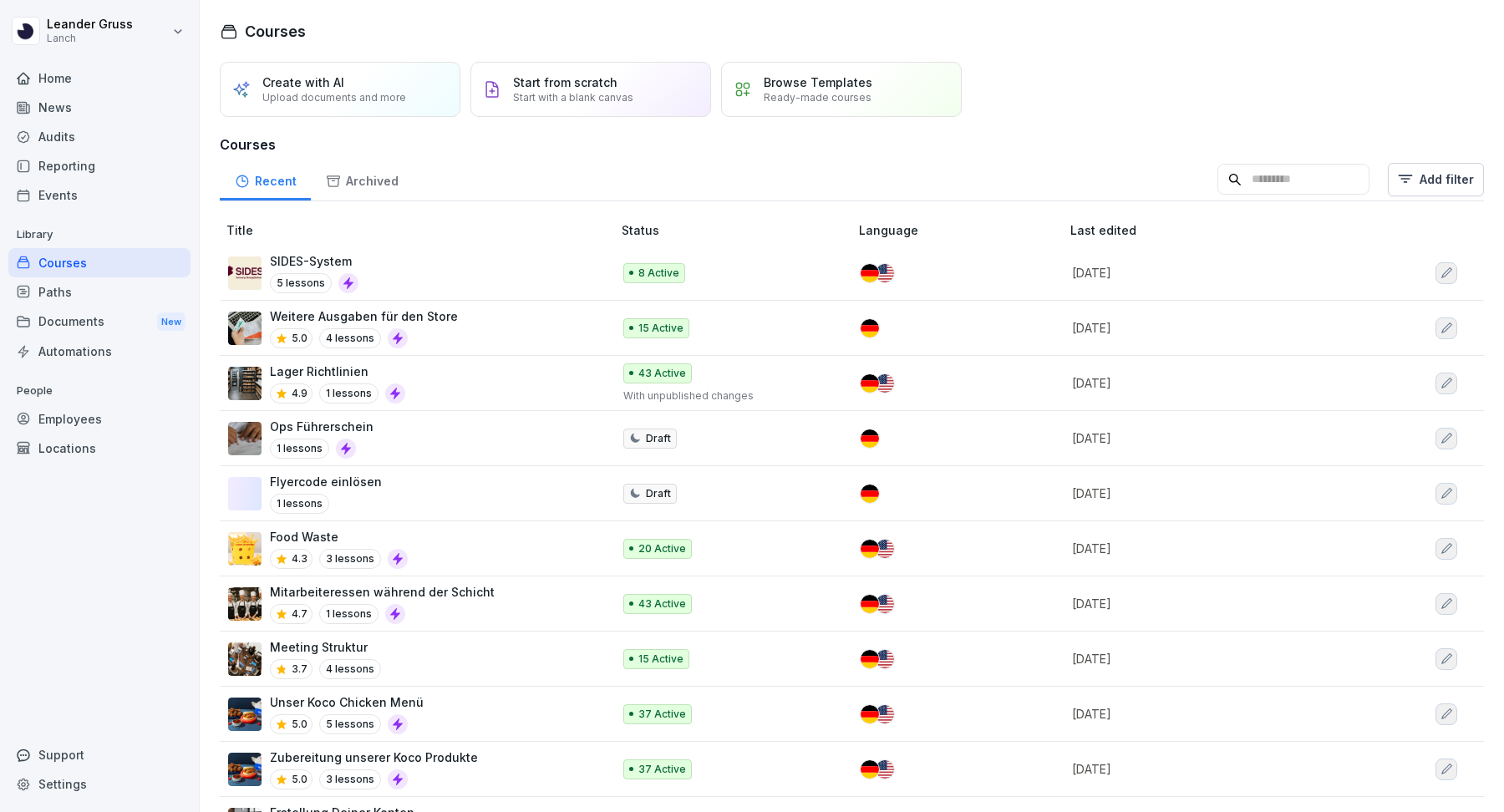
click at [88, 107] on div "News" at bounding box center [100, 107] width 183 height 29
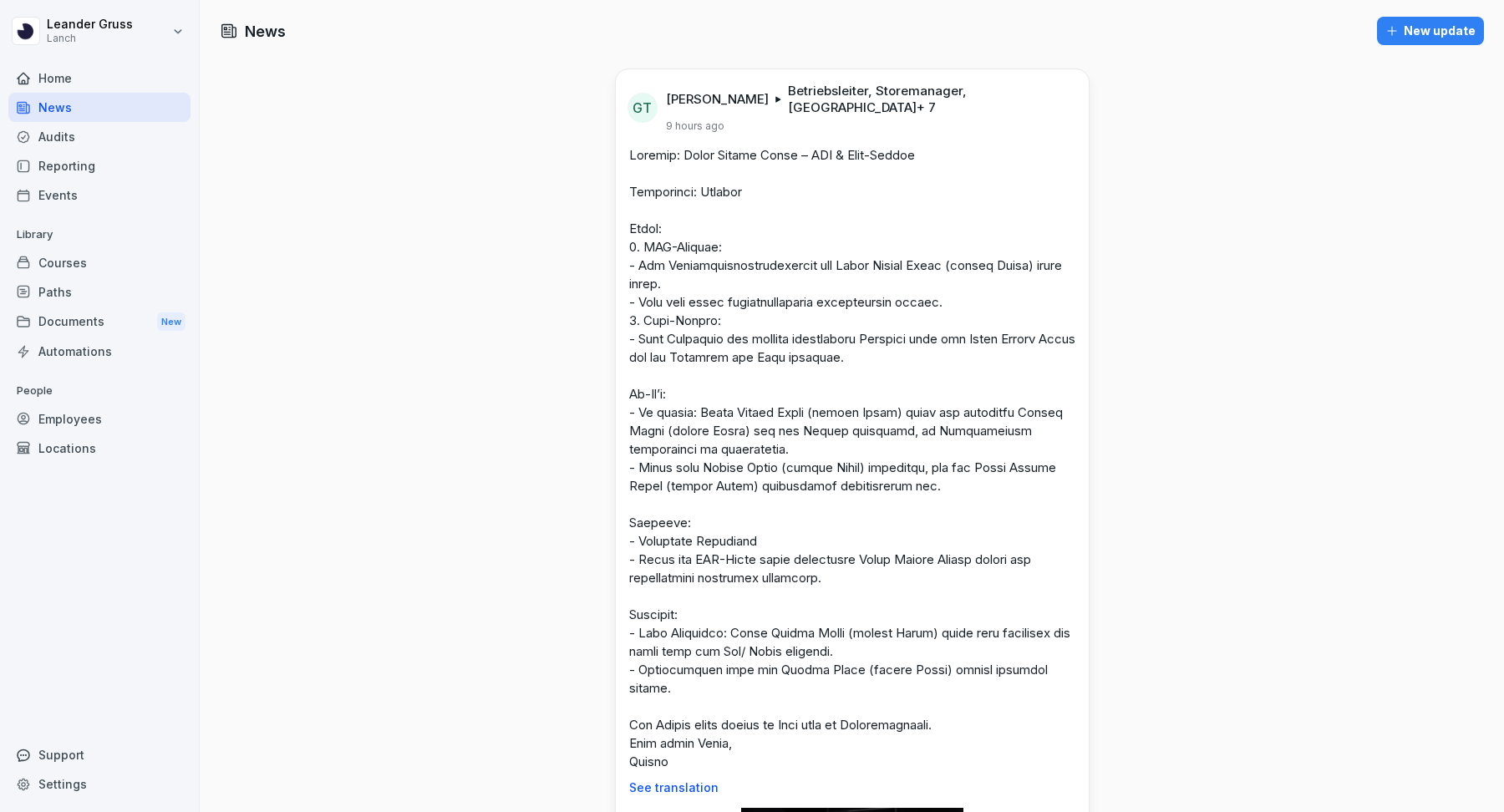
click at [1425, 26] on div "New update" at bounding box center [1431, 31] width 90 height 19
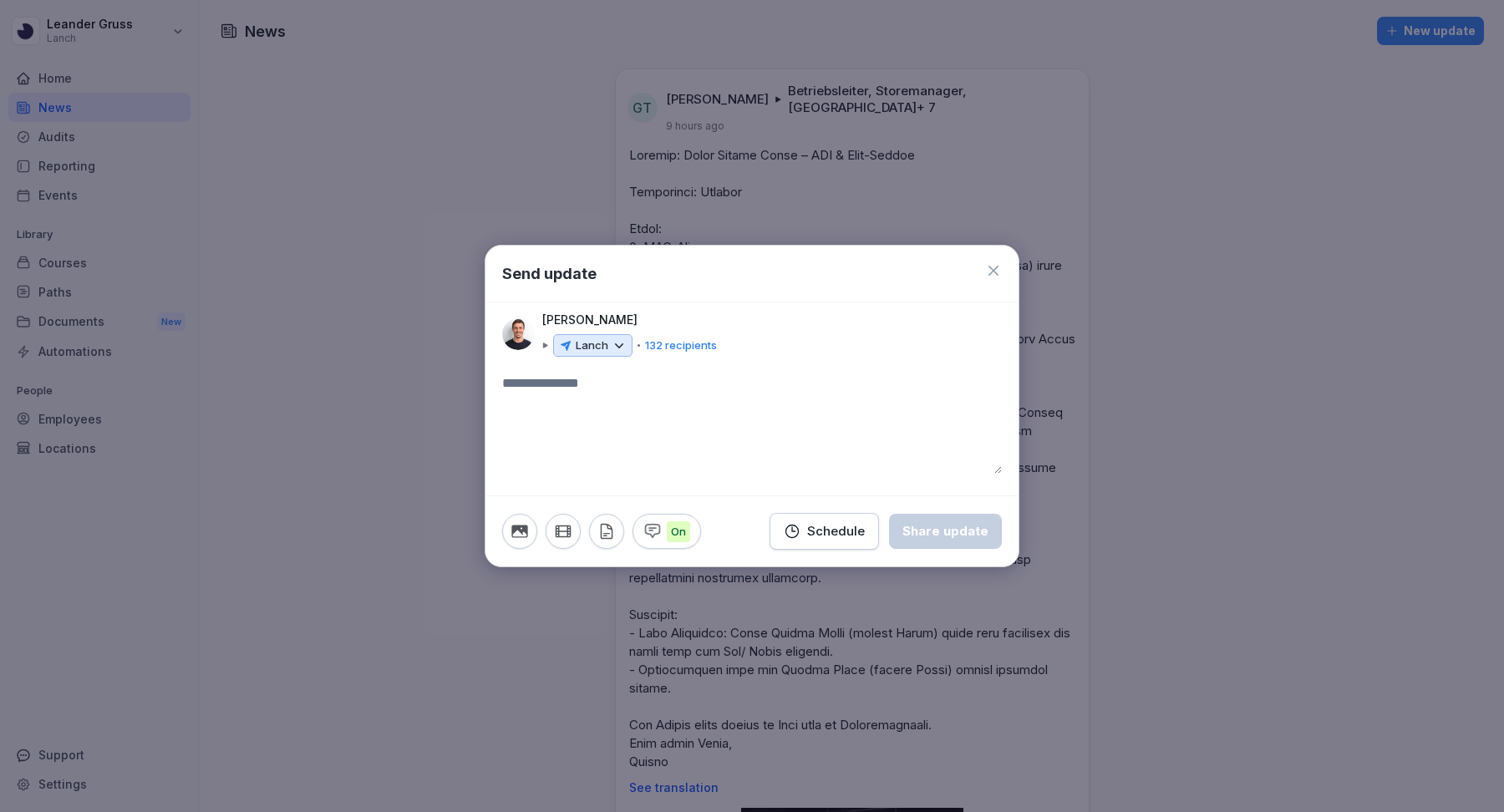
click at [683, 393] on textarea at bounding box center [752, 424] width 500 height 101
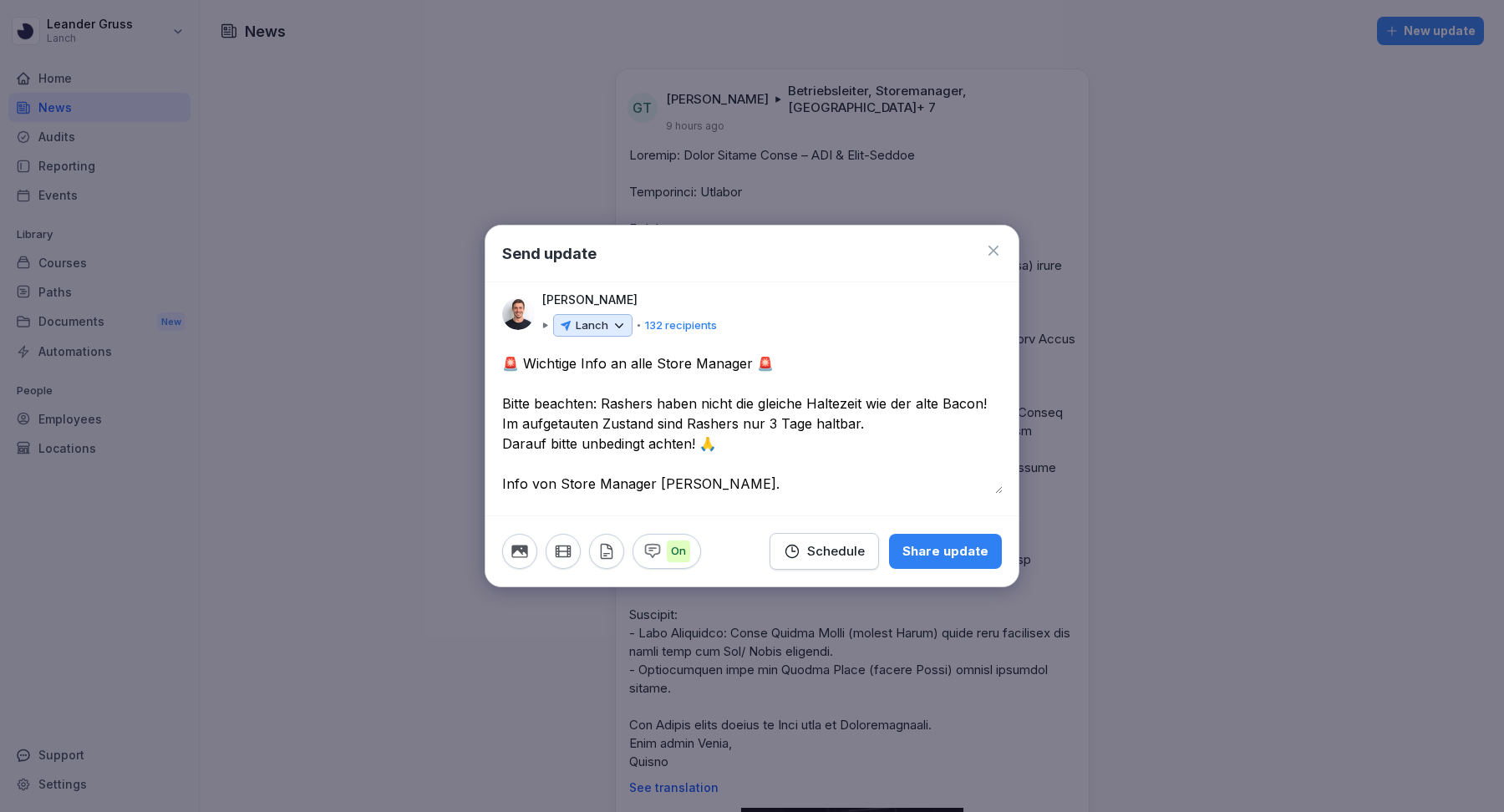
type textarea "**********"
click at [598, 315] on div "Lanch" at bounding box center [592, 325] width 79 height 23
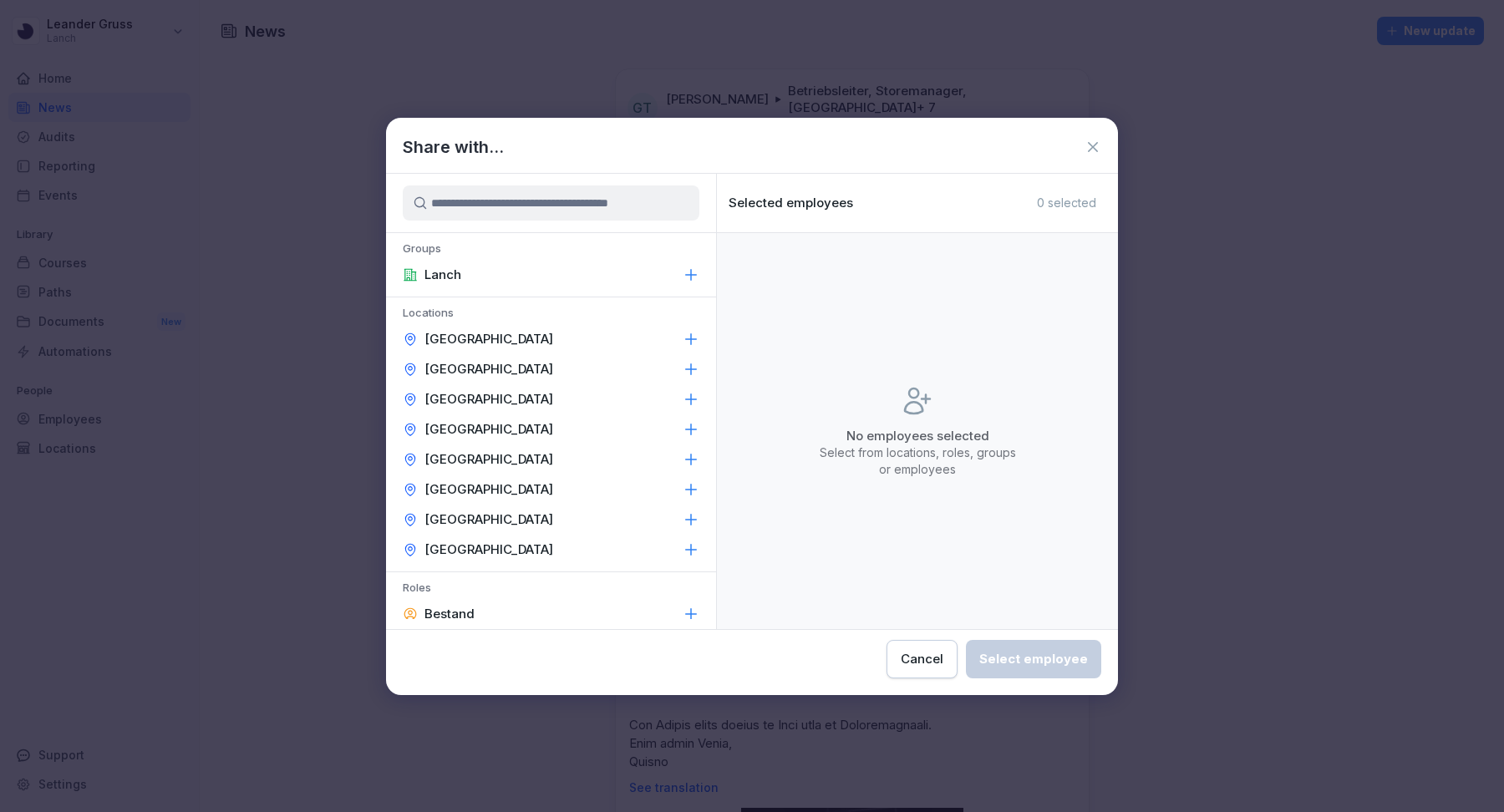
scroll to position [222, 0]
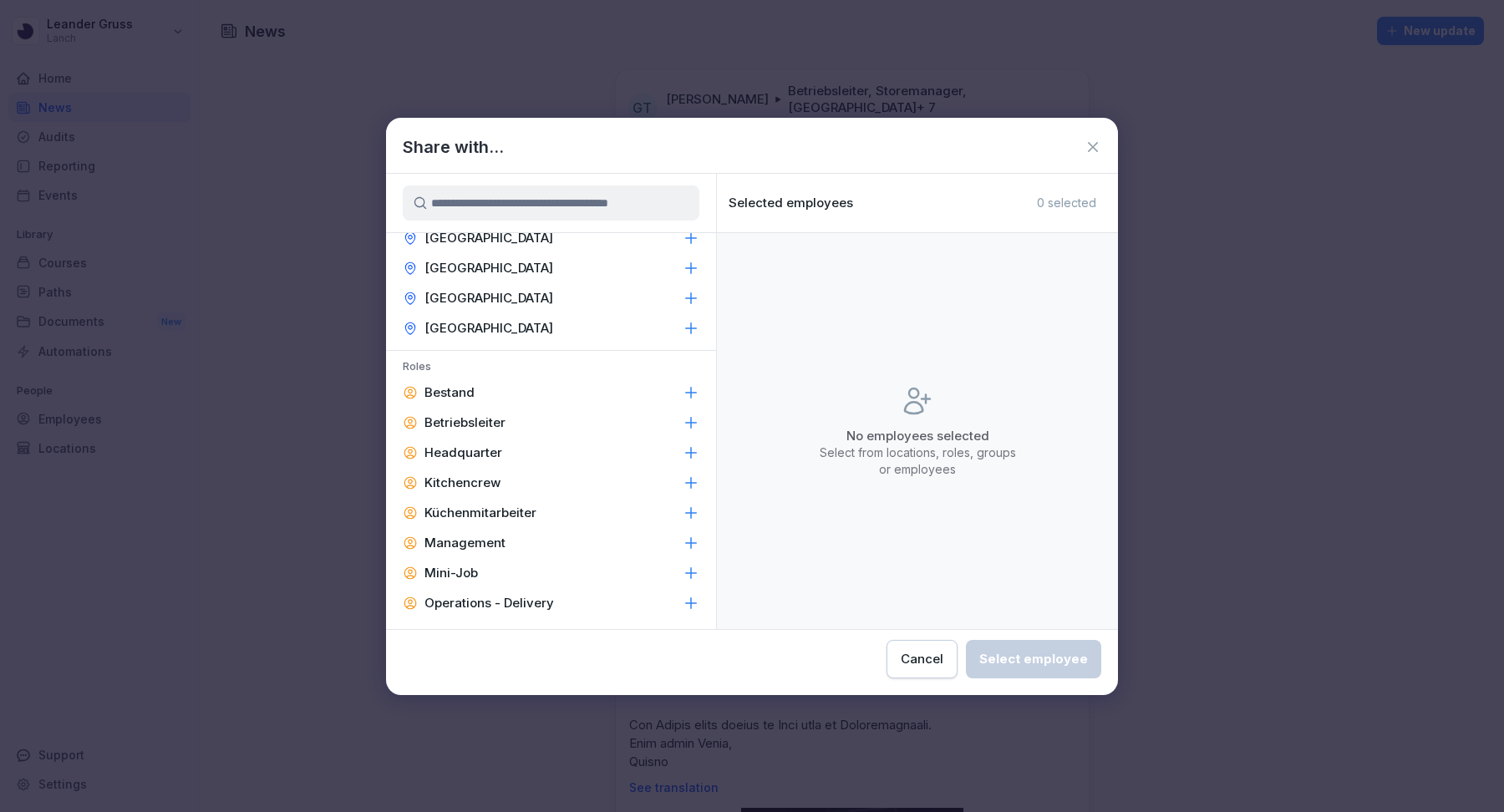
click at [503, 422] on p "Betriebsleiter" at bounding box center [465, 423] width 81 height 17
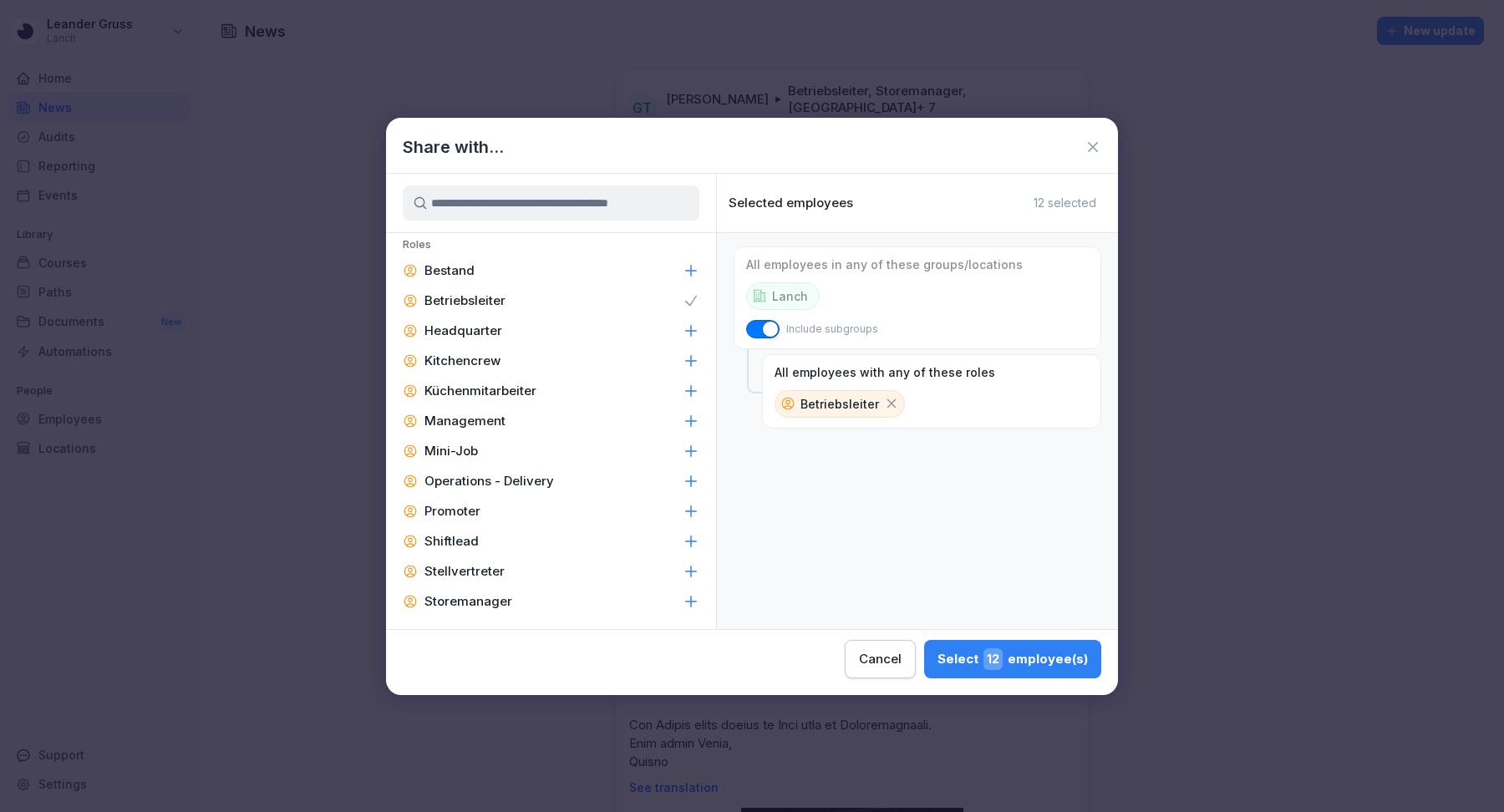
scroll to position [437, 0]
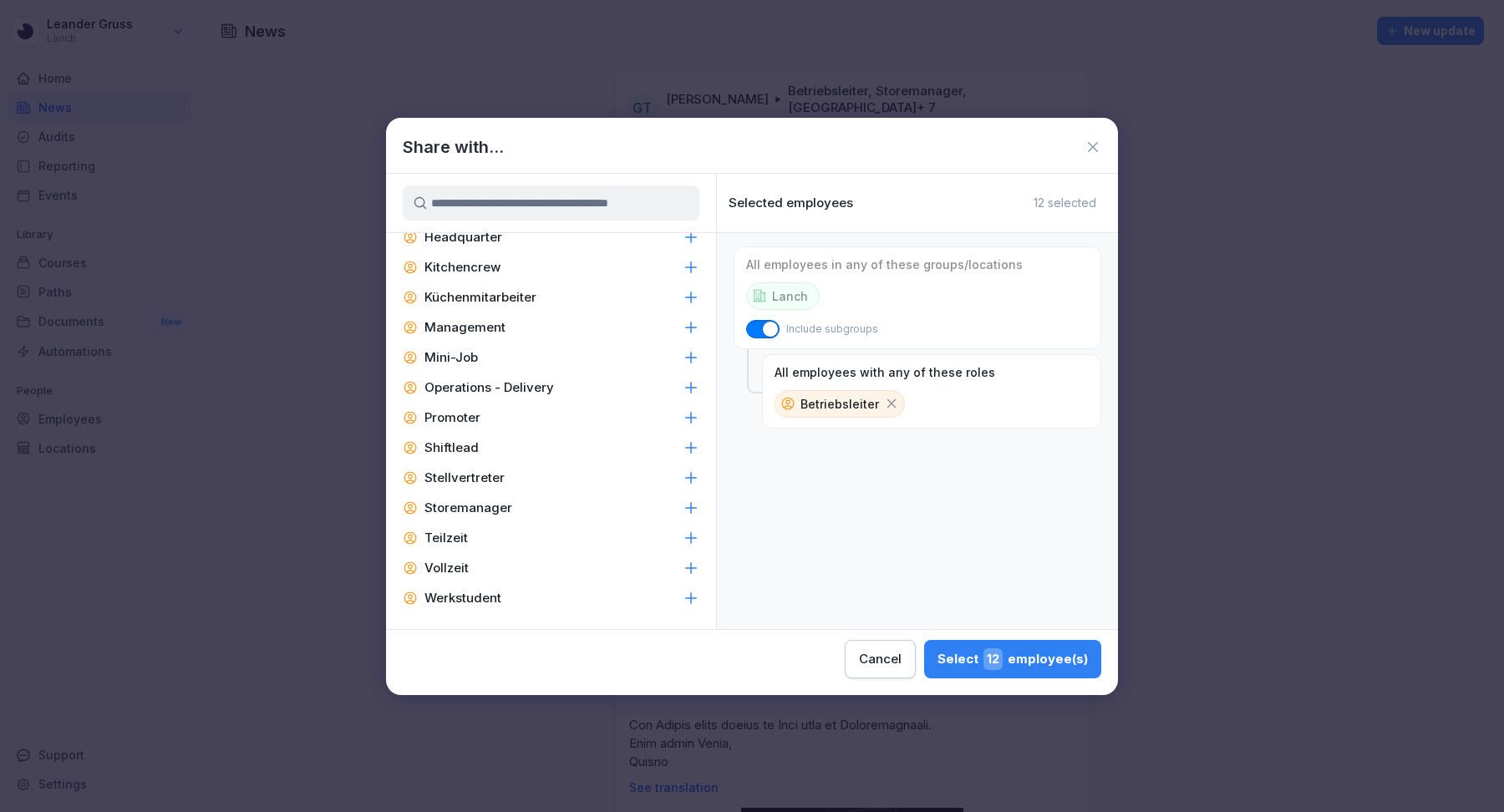
click at [520, 449] on div "Shiftlead" at bounding box center [551, 447] width 330 height 30
click at [496, 212] on input at bounding box center [551, 202] width 297 height 35
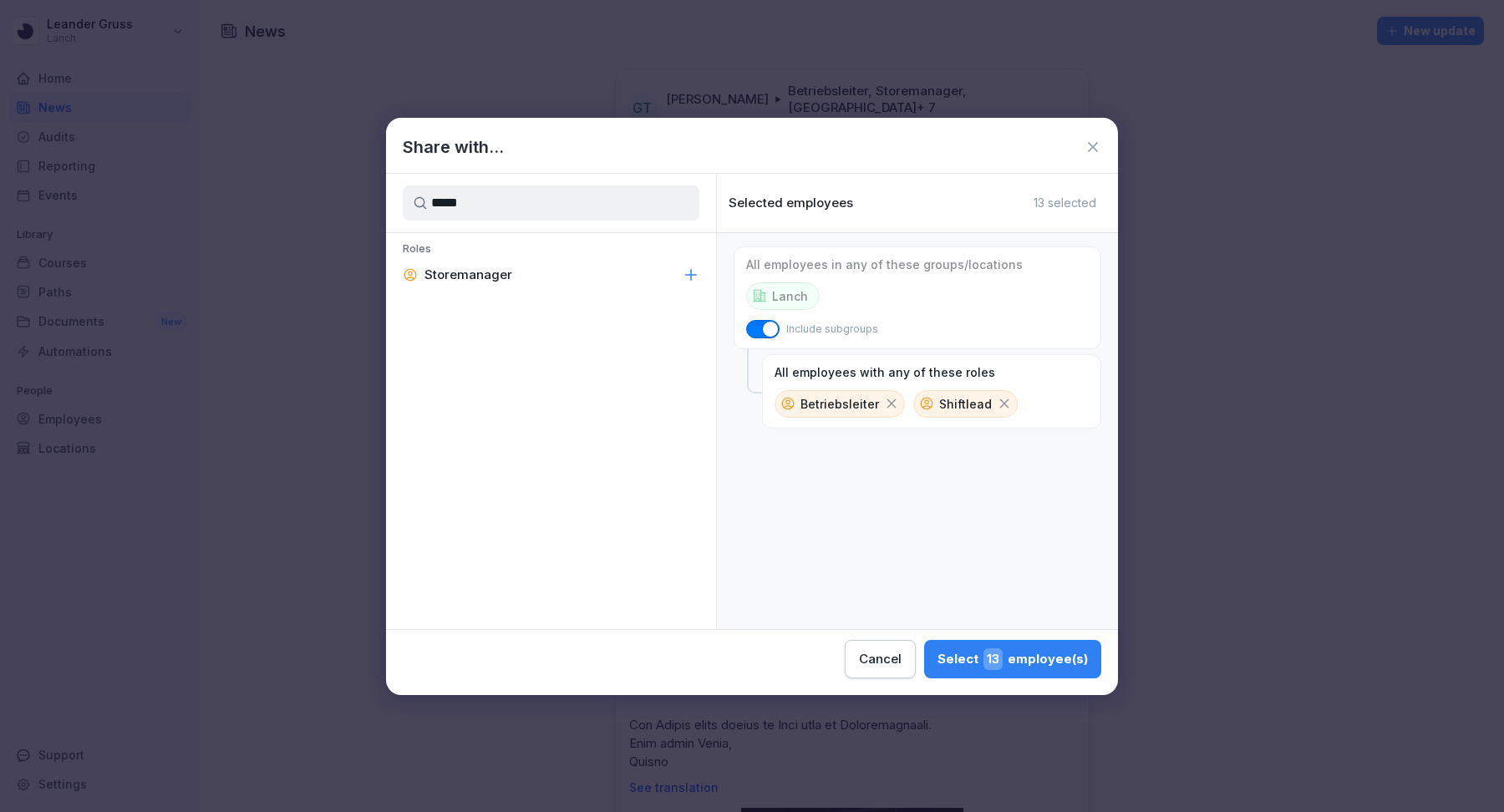
click at [533, 264] on div "Storemanager" at bounding box center [551, 275] width 330 height 30
click at [574, 190] on input "*****" at bounding box center [551, 202] width 297 height 35
type input "****"
click at [568, 281] on div "Management" at bounding box center [551, 275] width 330 height 30
click at [1017, 651] on div "Select 37 employee(s)" at bounding box center [1011, 658] width 153 height 21
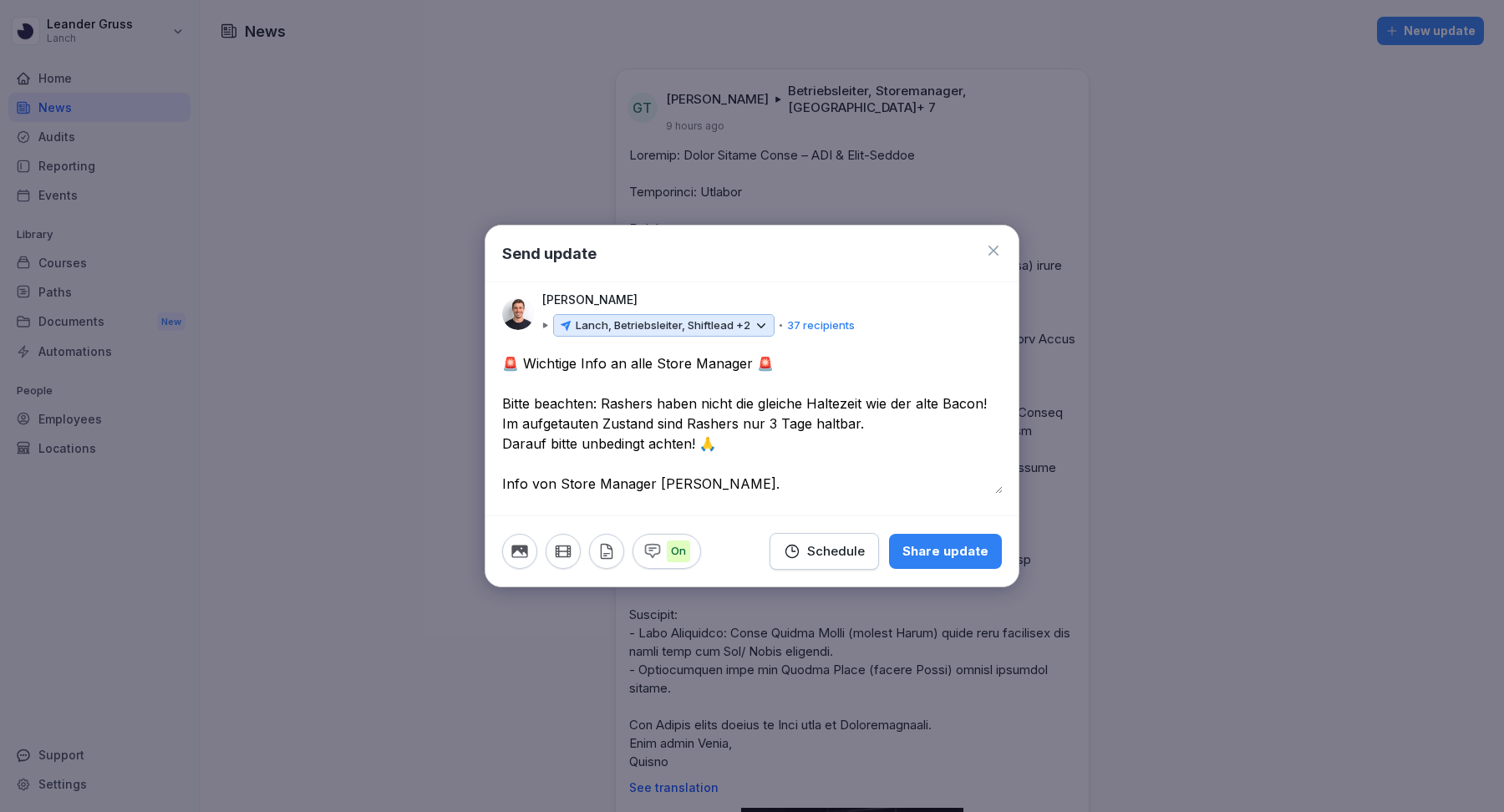
click at [769, 472] on textarea "**********" at bounding box center [752, 423] width 501 height 141
drag, startPoint x: 607, startPoint y: 366, endPoint x: 744, endPoint y: 366, distance: 137.0
click at [744, 366] on textarea "**********" at bounding box center [752, 423] width 501 height 141
type textarea "**********"
click at [521, 554] on icon "button" at bounding box center [520, 552] width 19 height 19
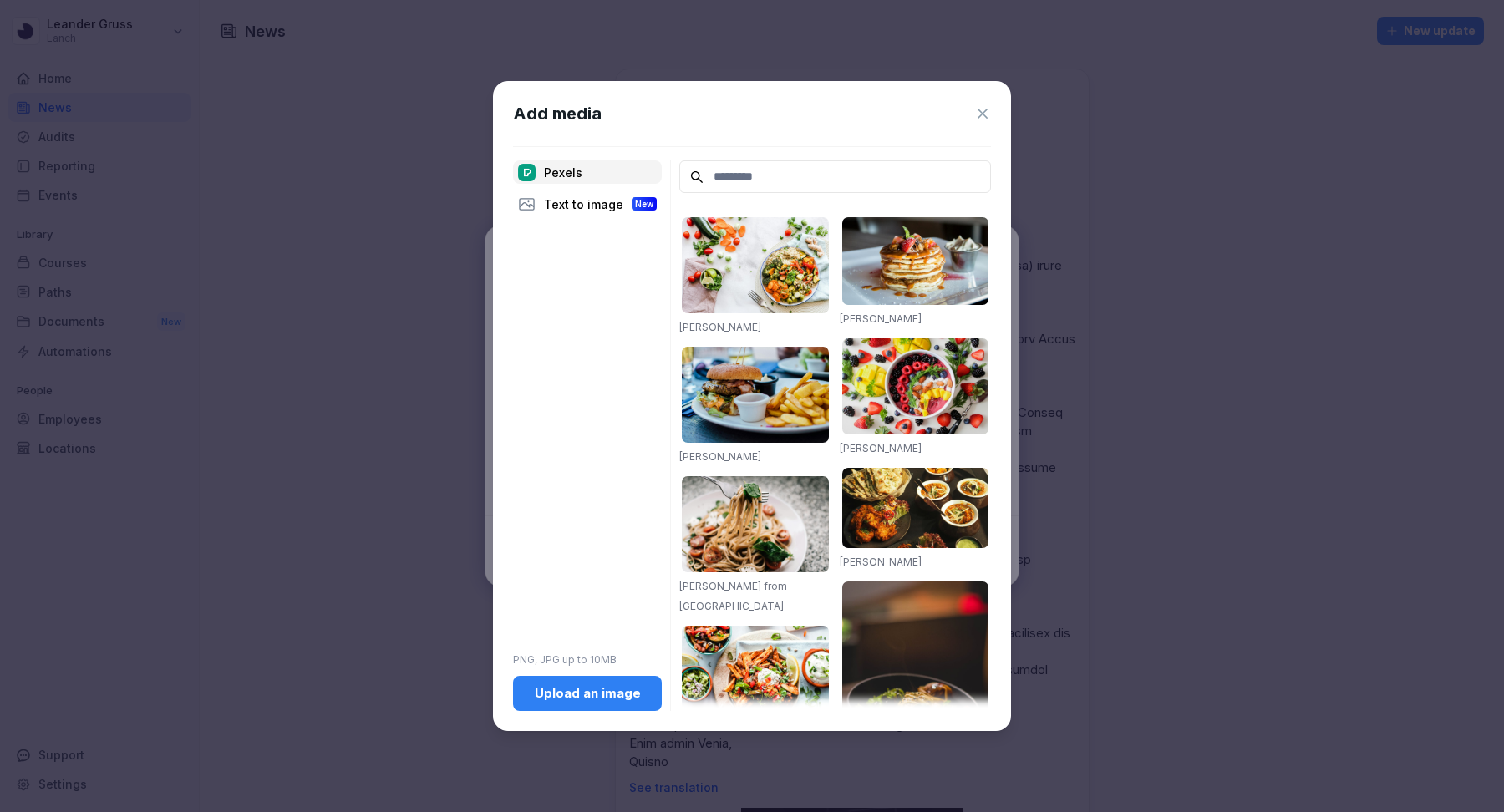
click at [583, 698] on div "Upload an image" at bounding box center [587, 693] width 122 height 19
click at [551, 692] on div "Upload an image" at bounding box center [587, 693] width 122 height 19
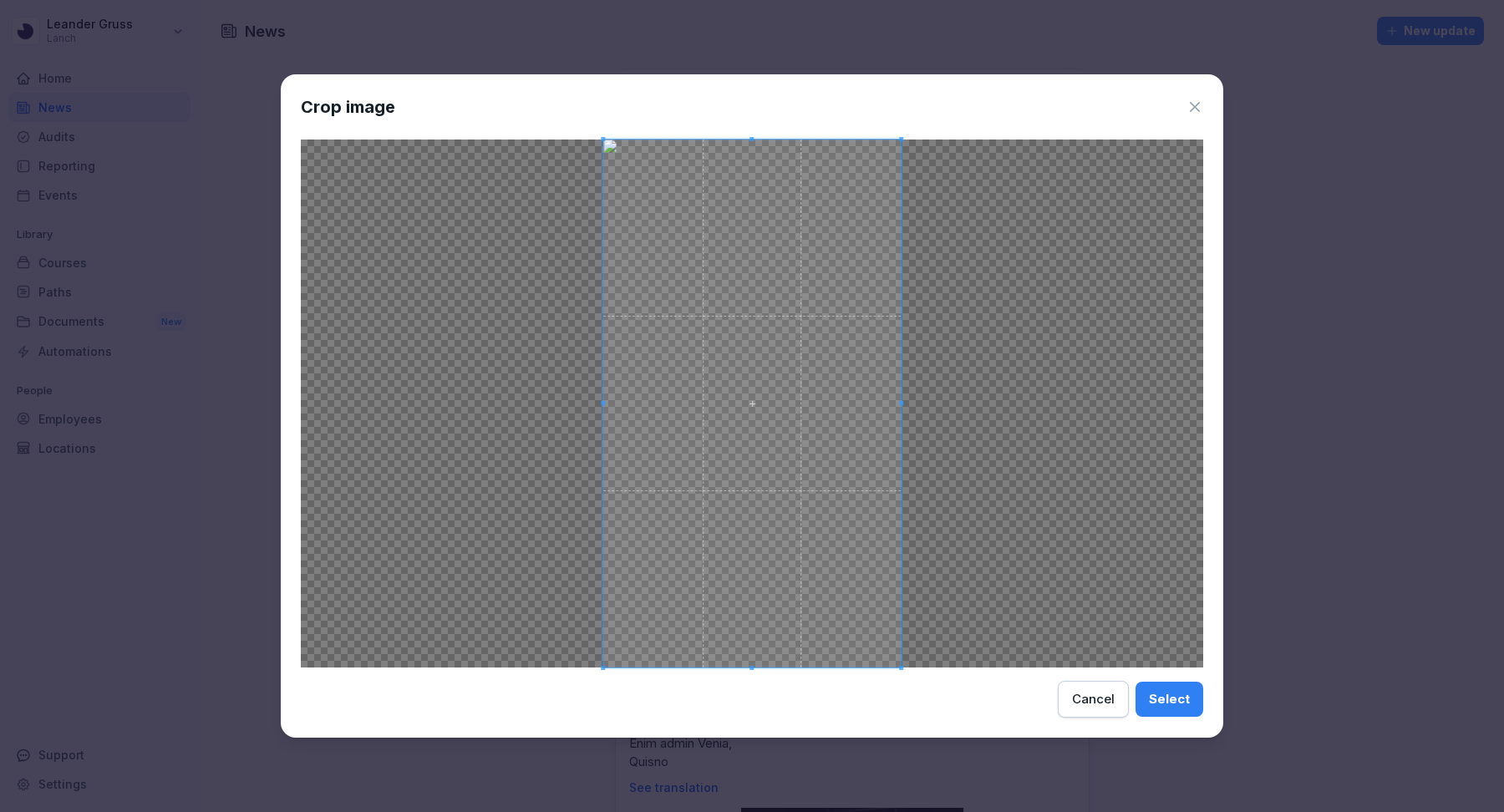
click at [1177, 701] on div "Select" at bounding box center [1170, 699] width 41 height 19
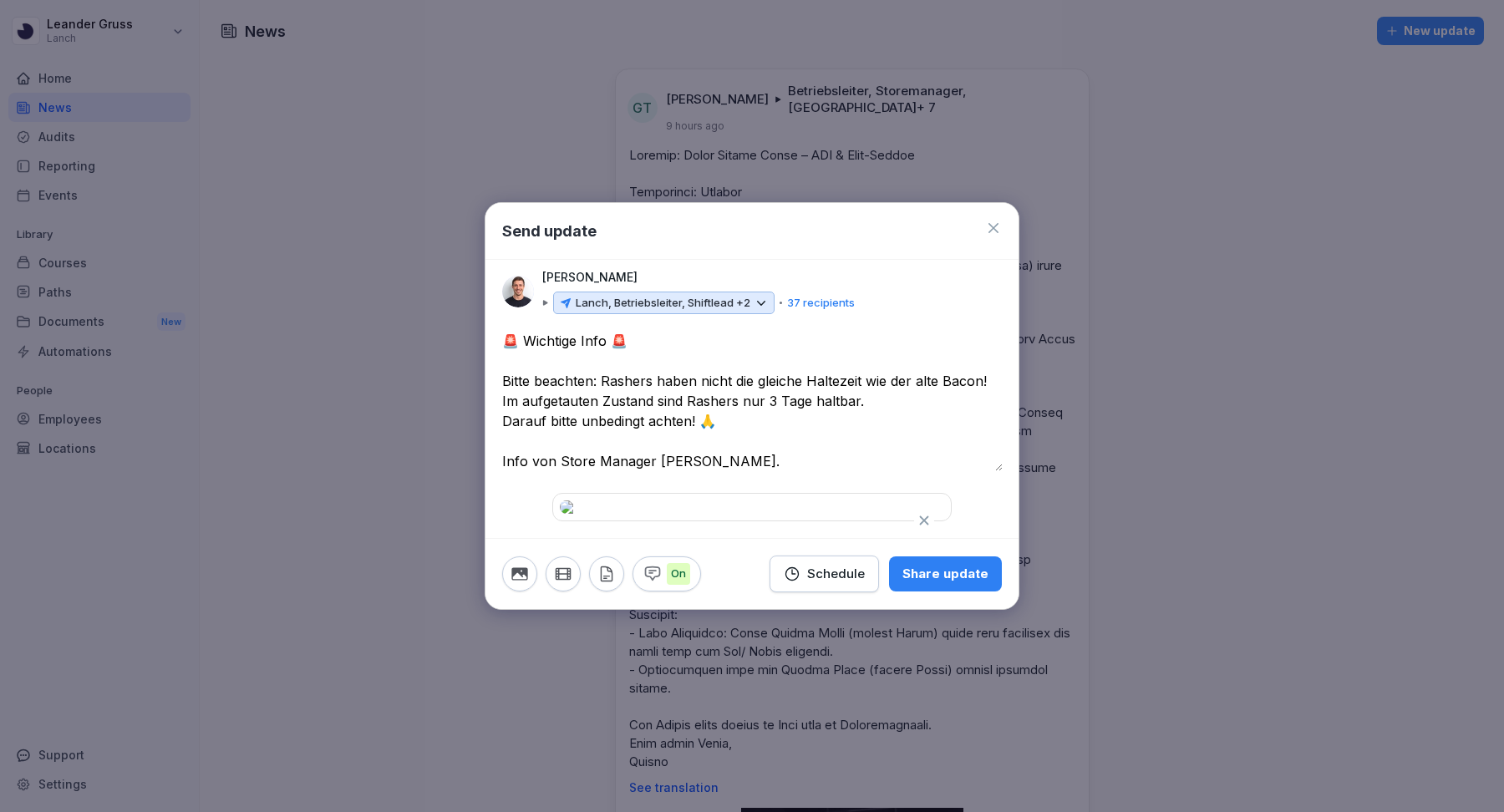
click at [961, 583] on div "Share update" at bounding box center [945, 574] width 86 height 19
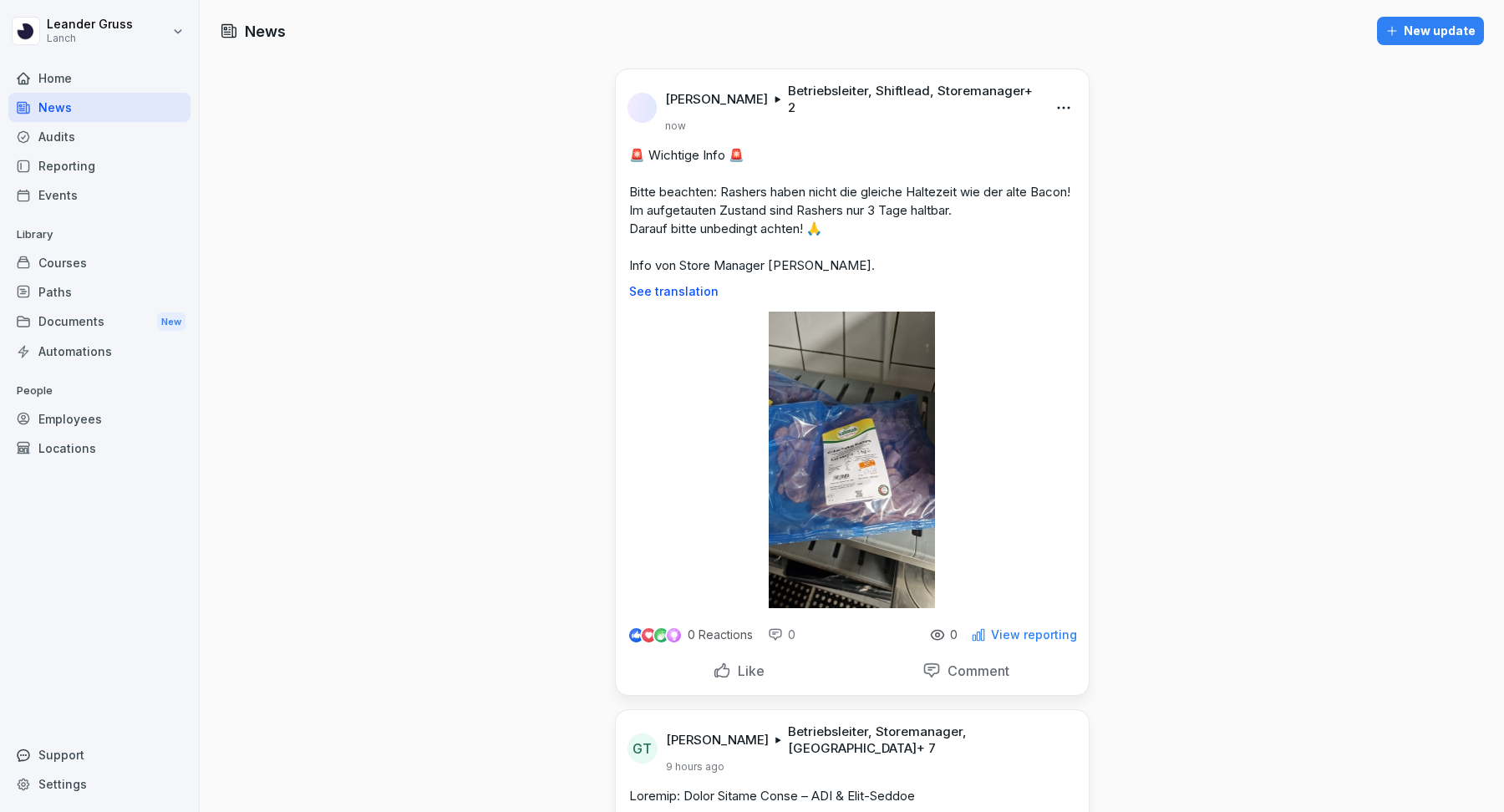
click at [1443, 35] on div "New update" at bounding box center [1431, 31] width 90 height 19
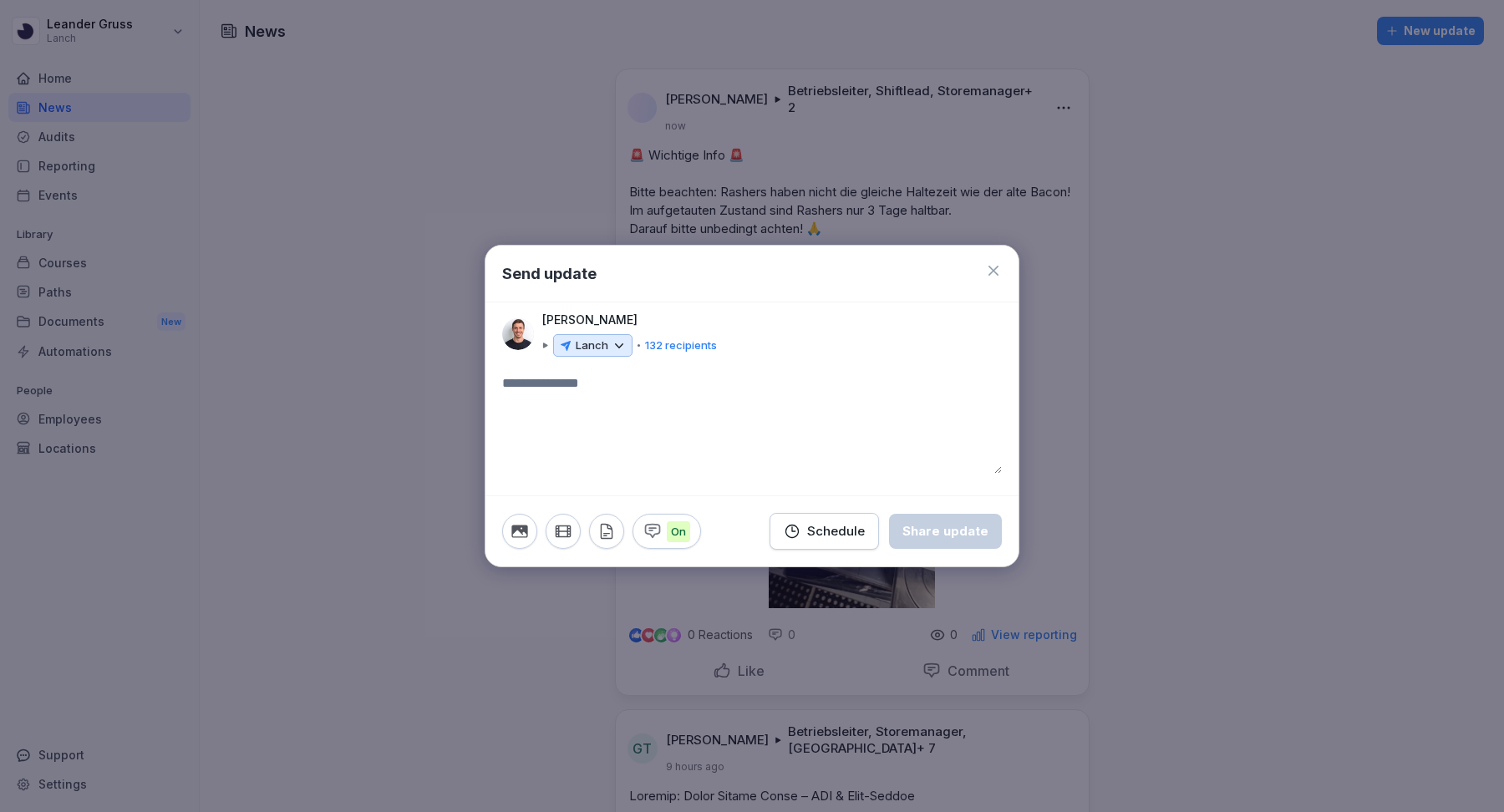
click at [991, 271] on icon at bounding box center [994, 271] width 17 height 17
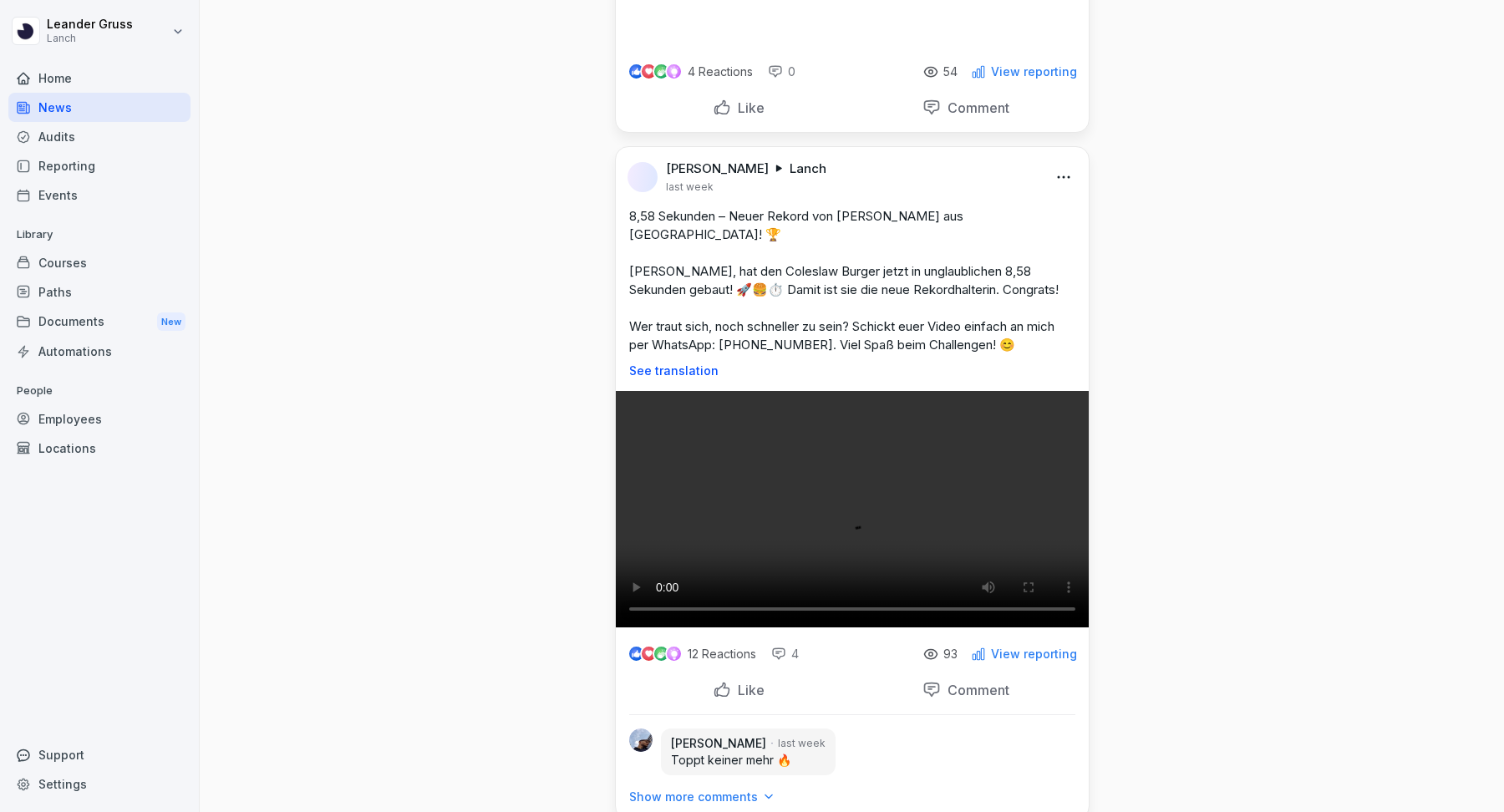
scroll to position [6735, 0]
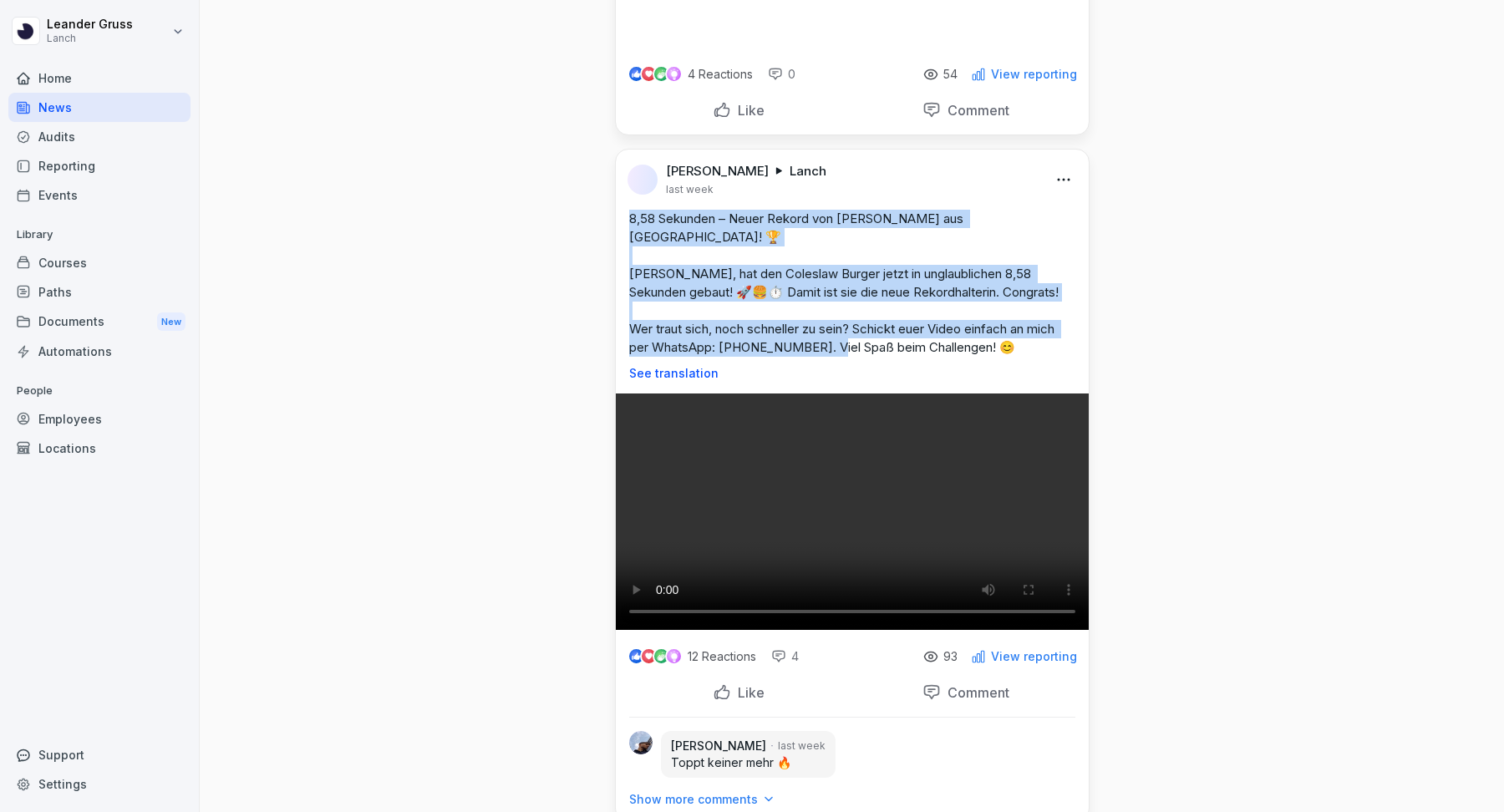
drag, startPoint x: 1026, startPoint y: 321, endPoint x: 624, endPoint y: 202, distance: 419.2
click at [624, 202] on div "Leander Gruss Lanch last week 8,58 Sekunden – Neuer Rekord von Lisa aus Nürnber…" at bounding box center [852, 389] width 473 height 480
copy p "8,58 Sekunden – Neuer Rekord von Lisa aus Nürnberg! 🏆 Lisa, hat den Coleslaw Bu…"
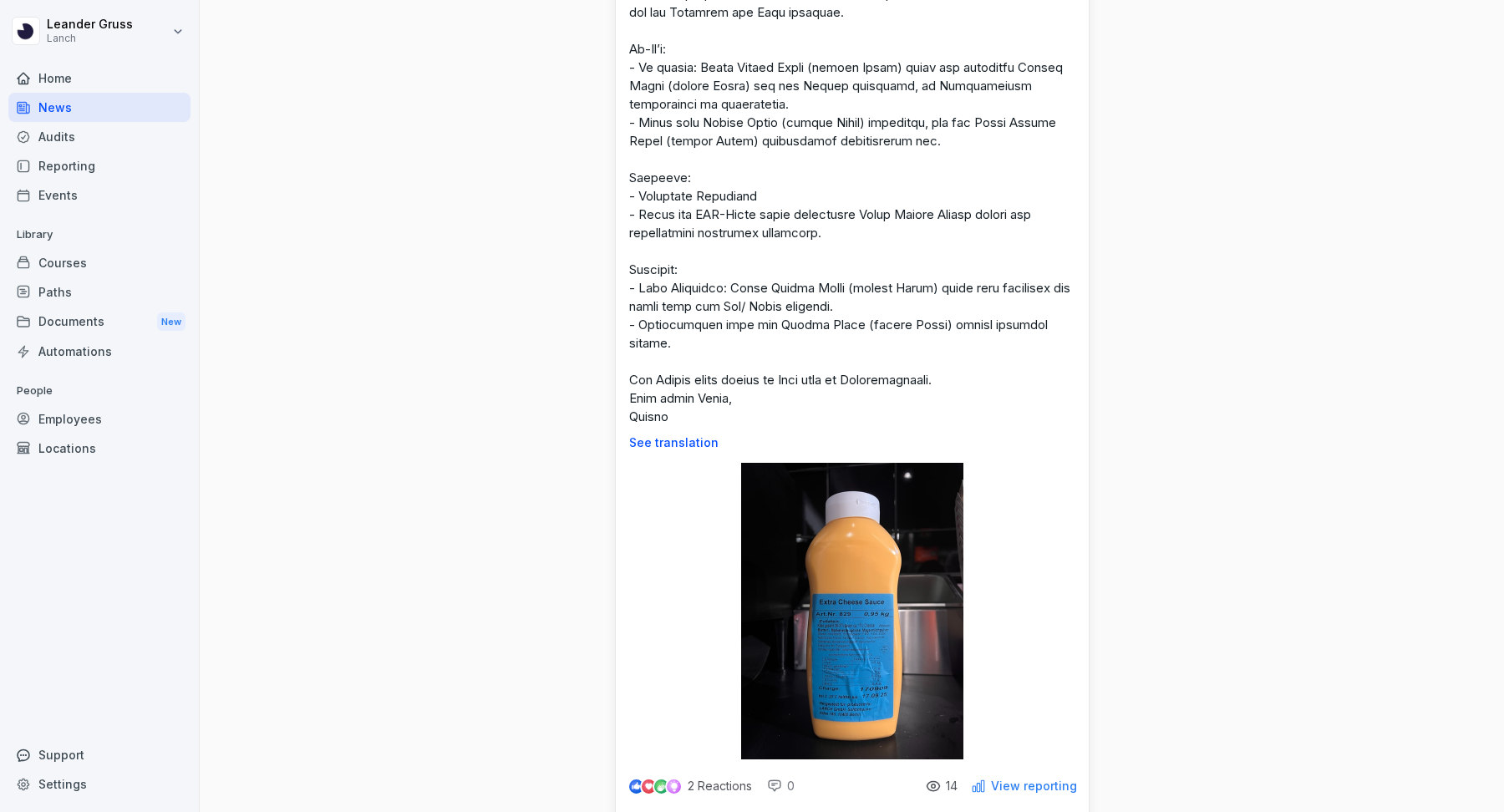
scroll to position [0, 0]
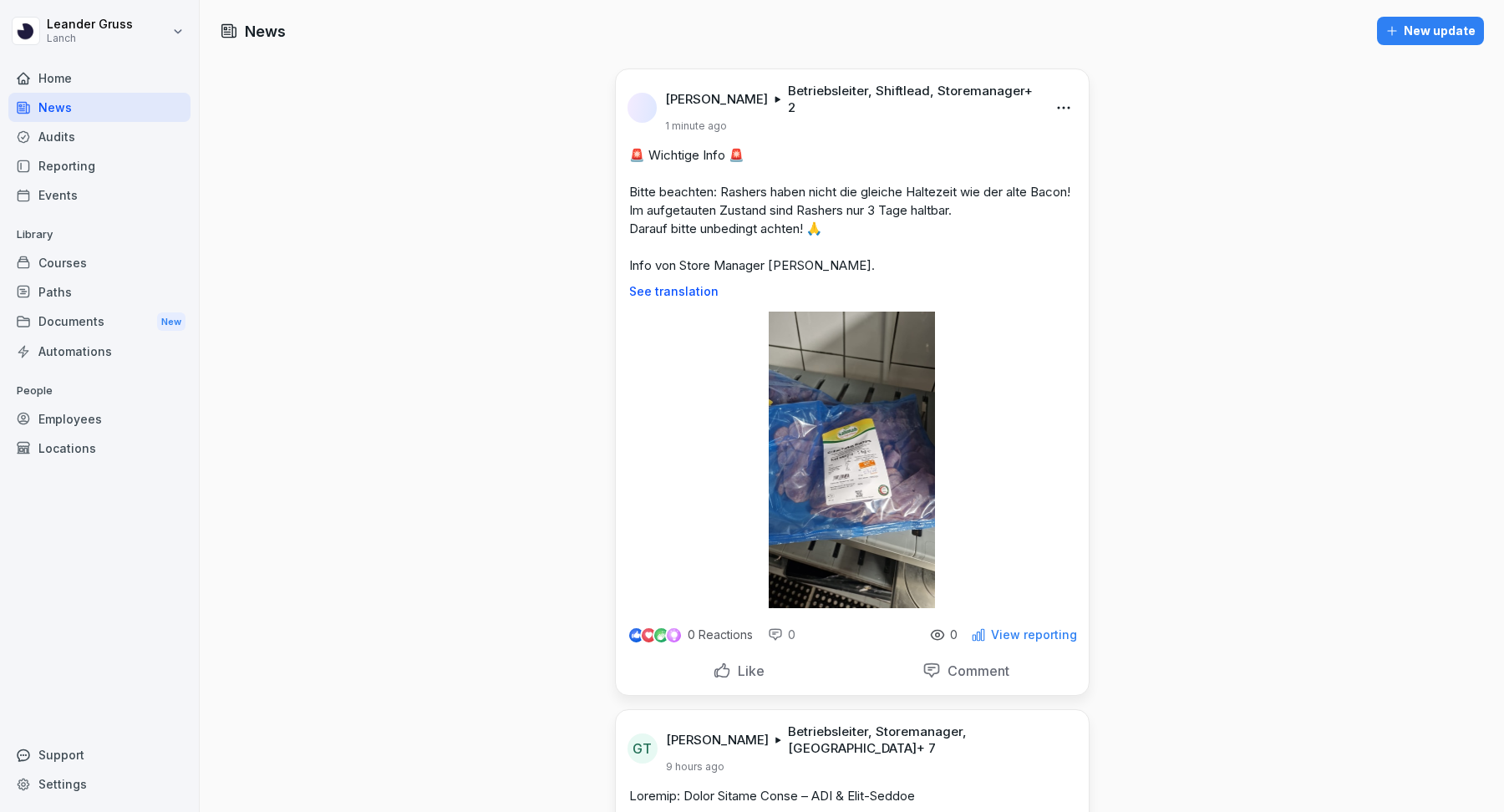
click at [1436, 26] on div "New update" at bounding box center [1431, 31] width 90 height 19
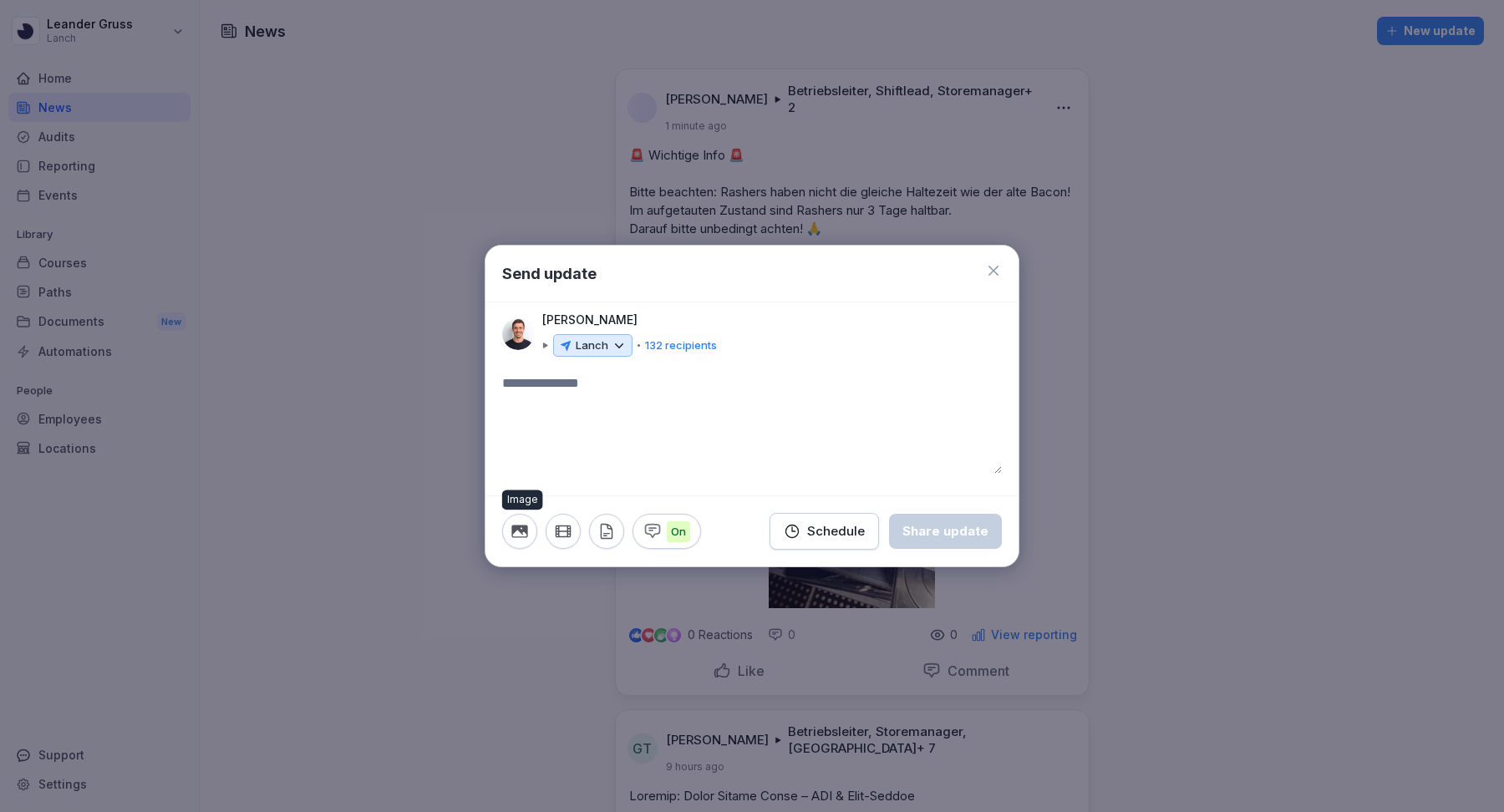
click at [526, 532] on icon "button" at bounding box center [519, 531] width 16 height 13
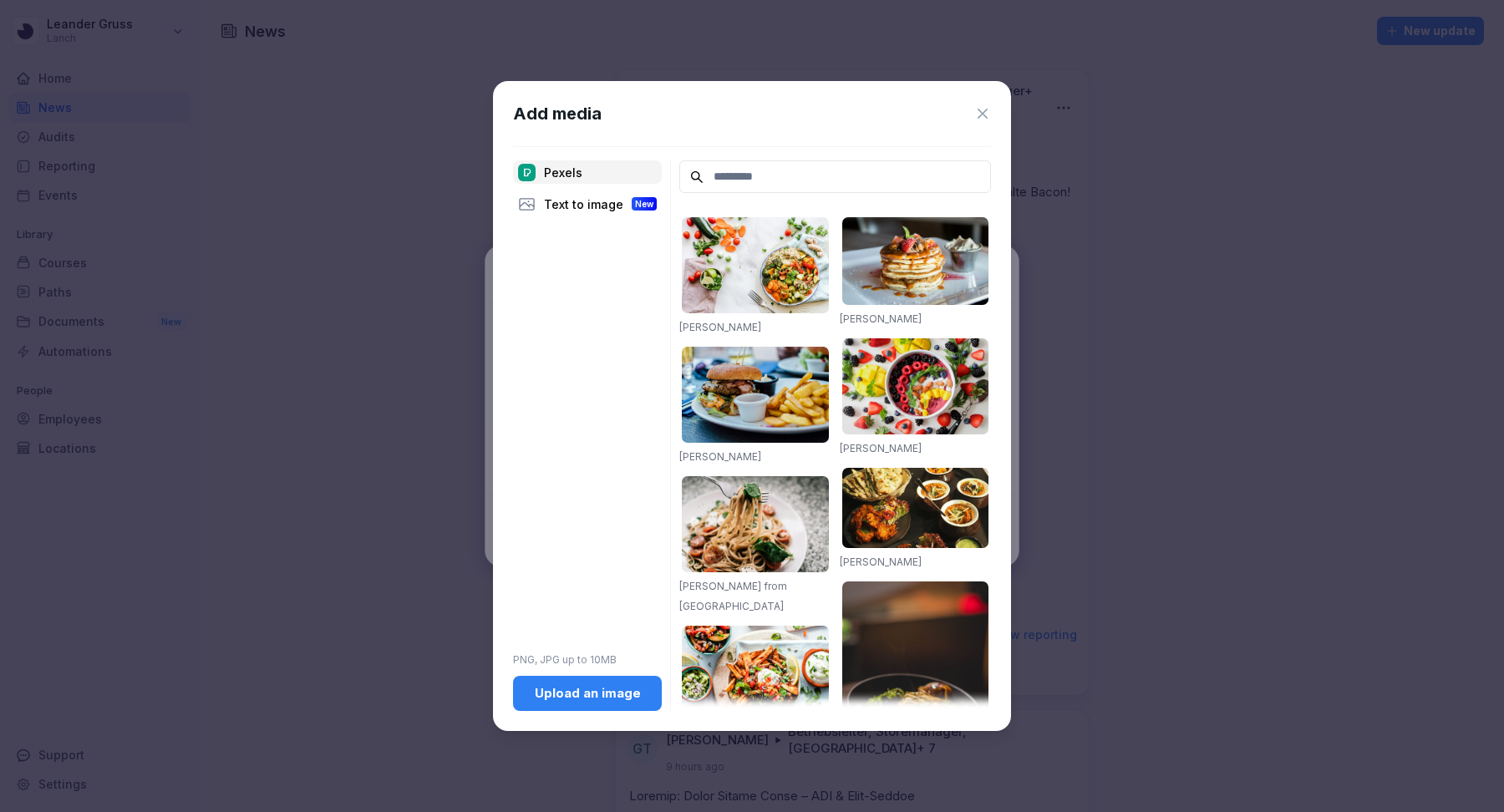
click at [557, 687] on div "Upload an image" at bounding box center [587, 693] width 122 height 19
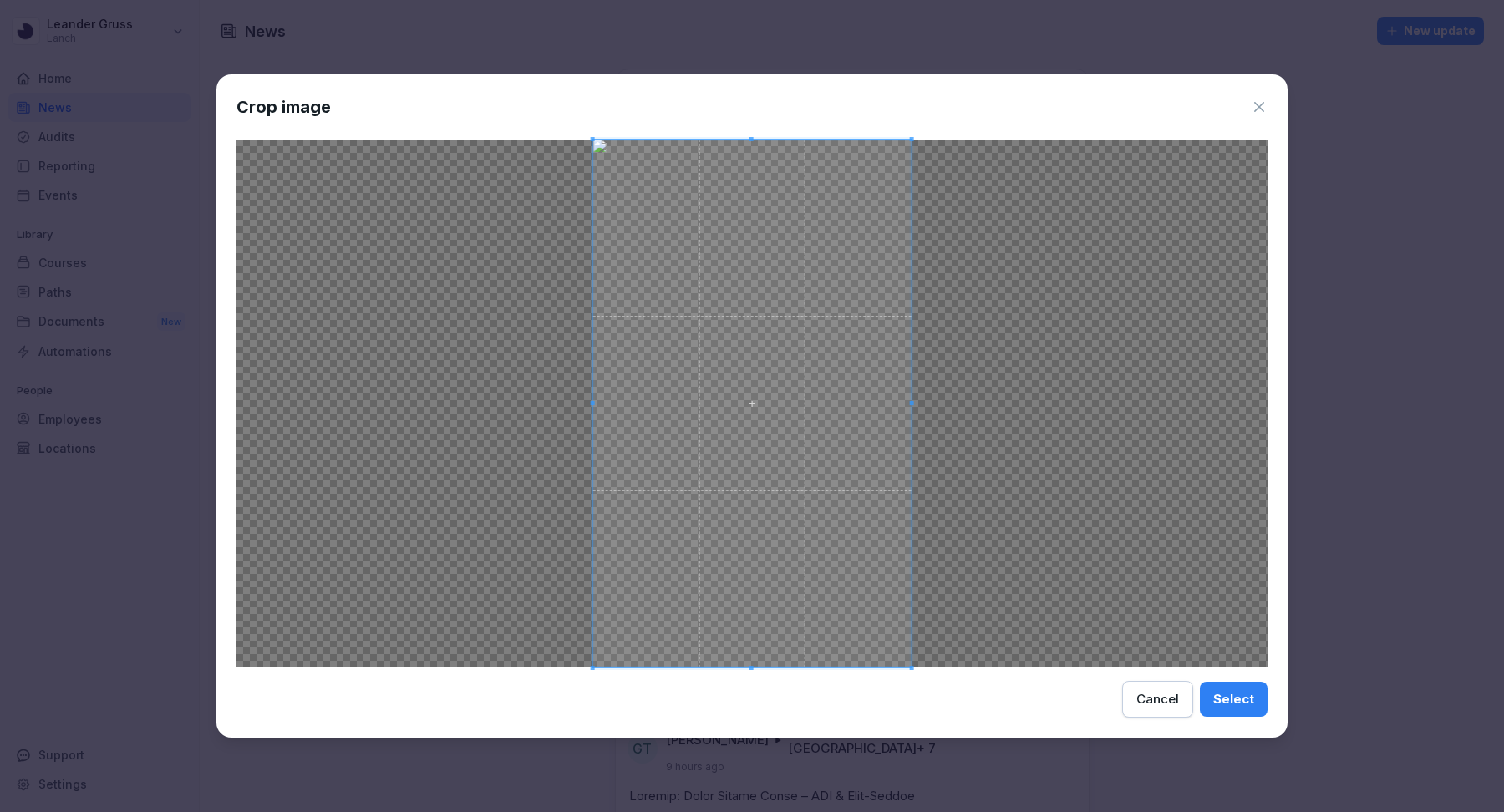
click at [794, 419] on span at bounding box center [752, 403] width 318 height 528
click at [803, 404] on span at bounding box center [752, 403] width 318 height 528
click at [1245, 693] on div "Select" at bounding box center [1234, 699] width 41 height 19
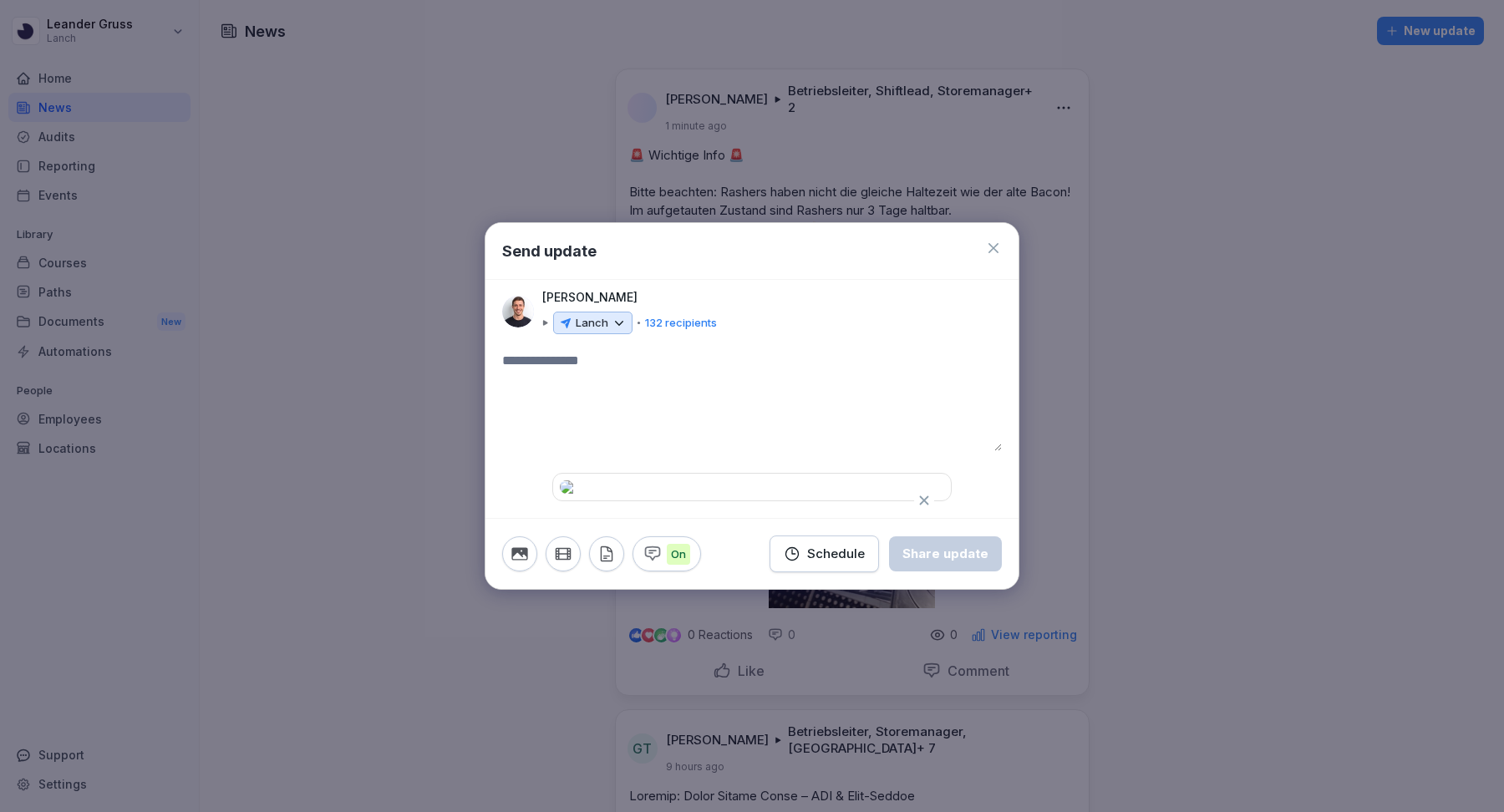
scroll to position [17, 0]
click at [927, 493] on icon "button" at bounding box center [924, 501] width 15 height 15
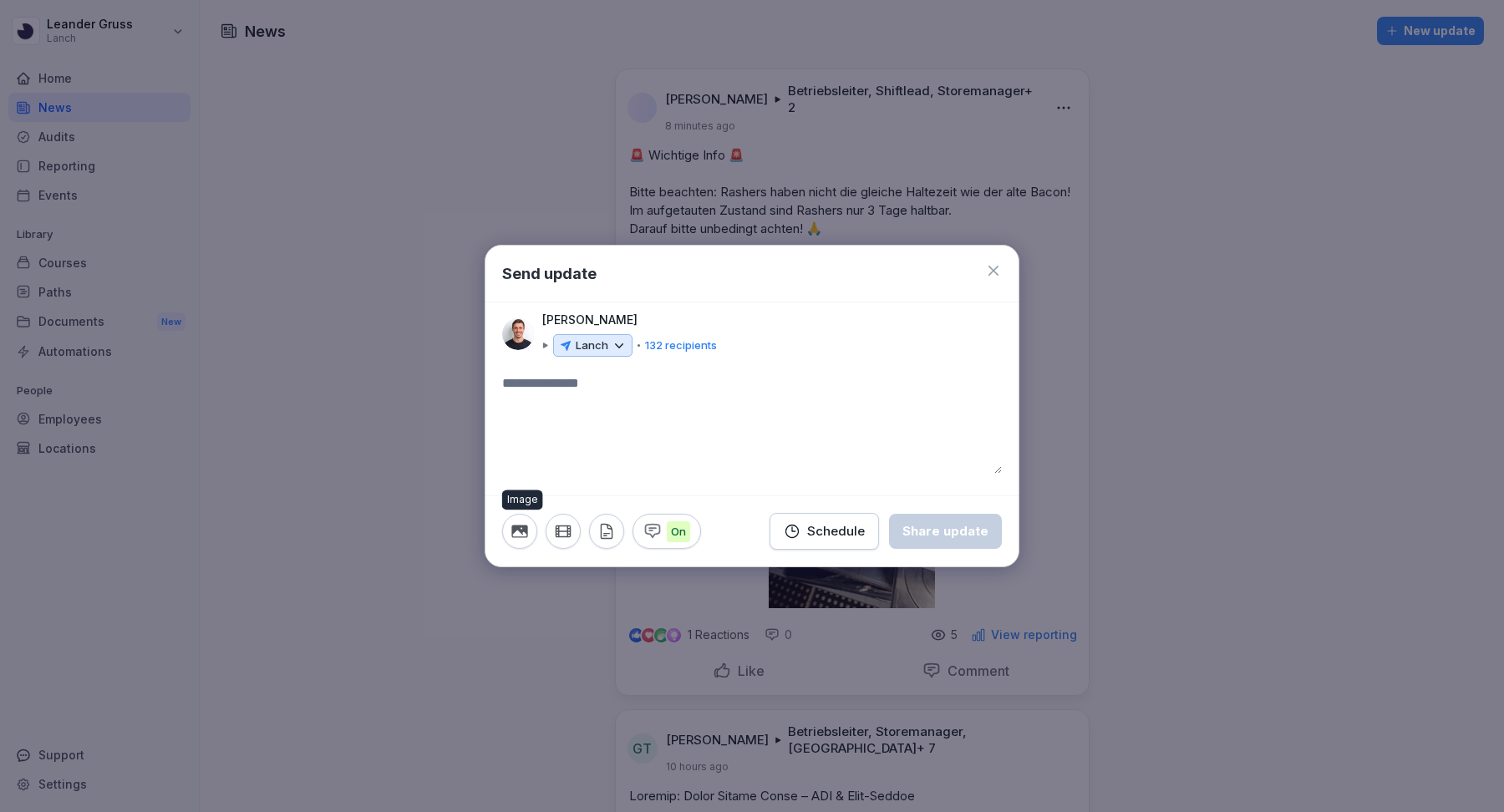
click at [524, 530] on icon "button" at bounding box center [519, 531] width 16 height 13
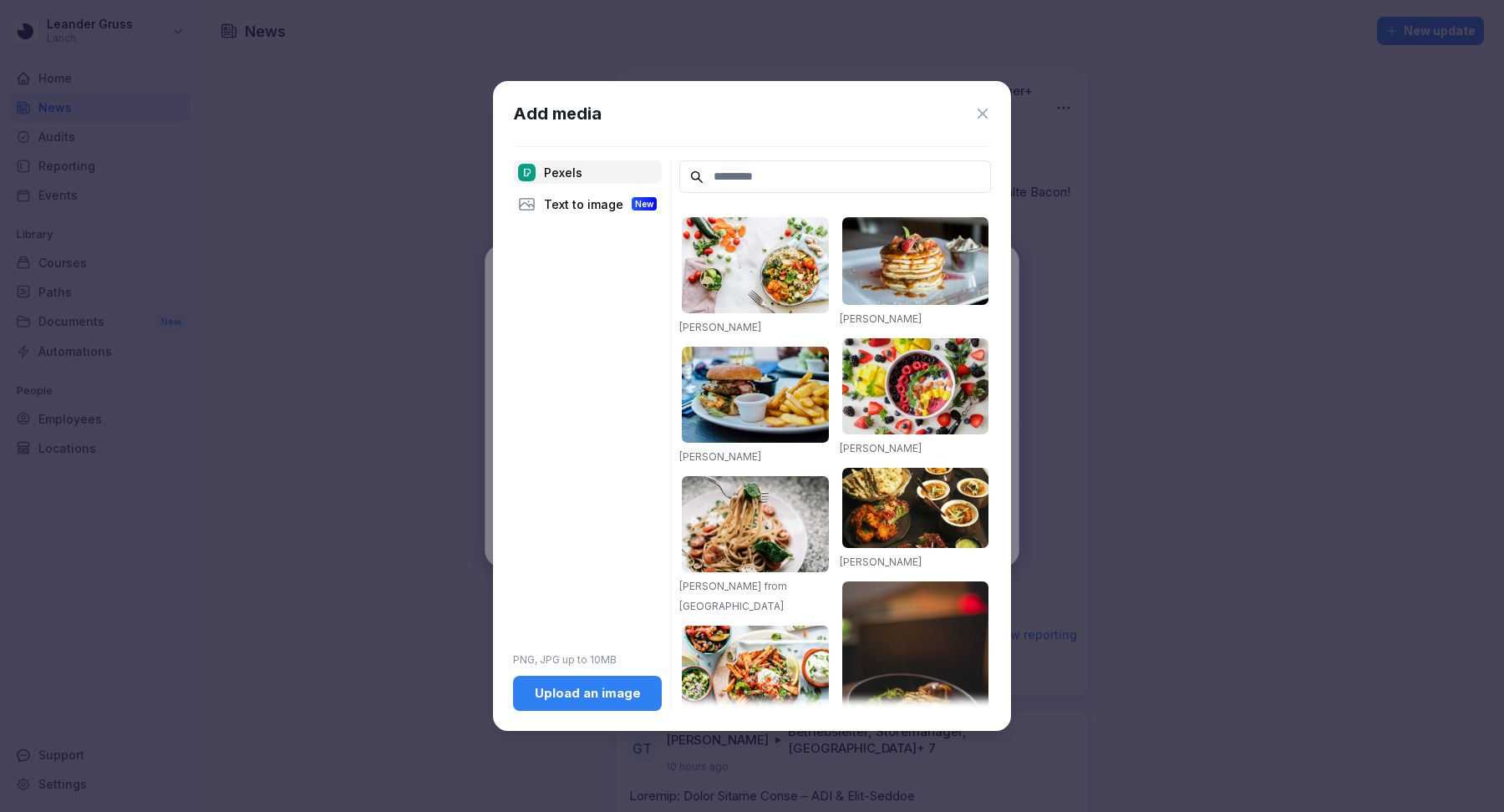
click at [561, 692] on div "Upload an image" at bounding box center [587, 693] width 122 height 19
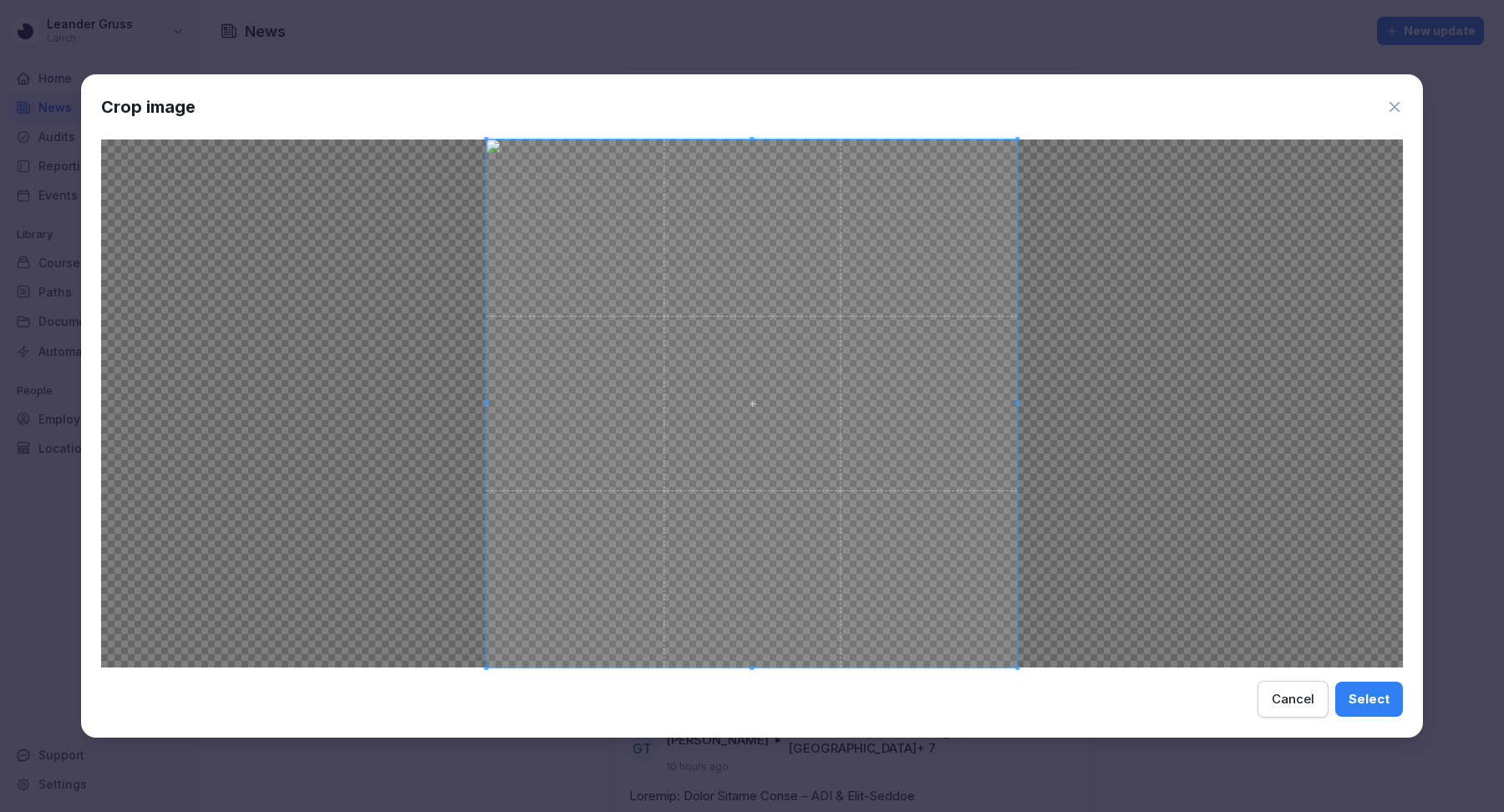
click at [1364, 705] on div "Select" at bounding box center [1369, 699] width 41 height 19
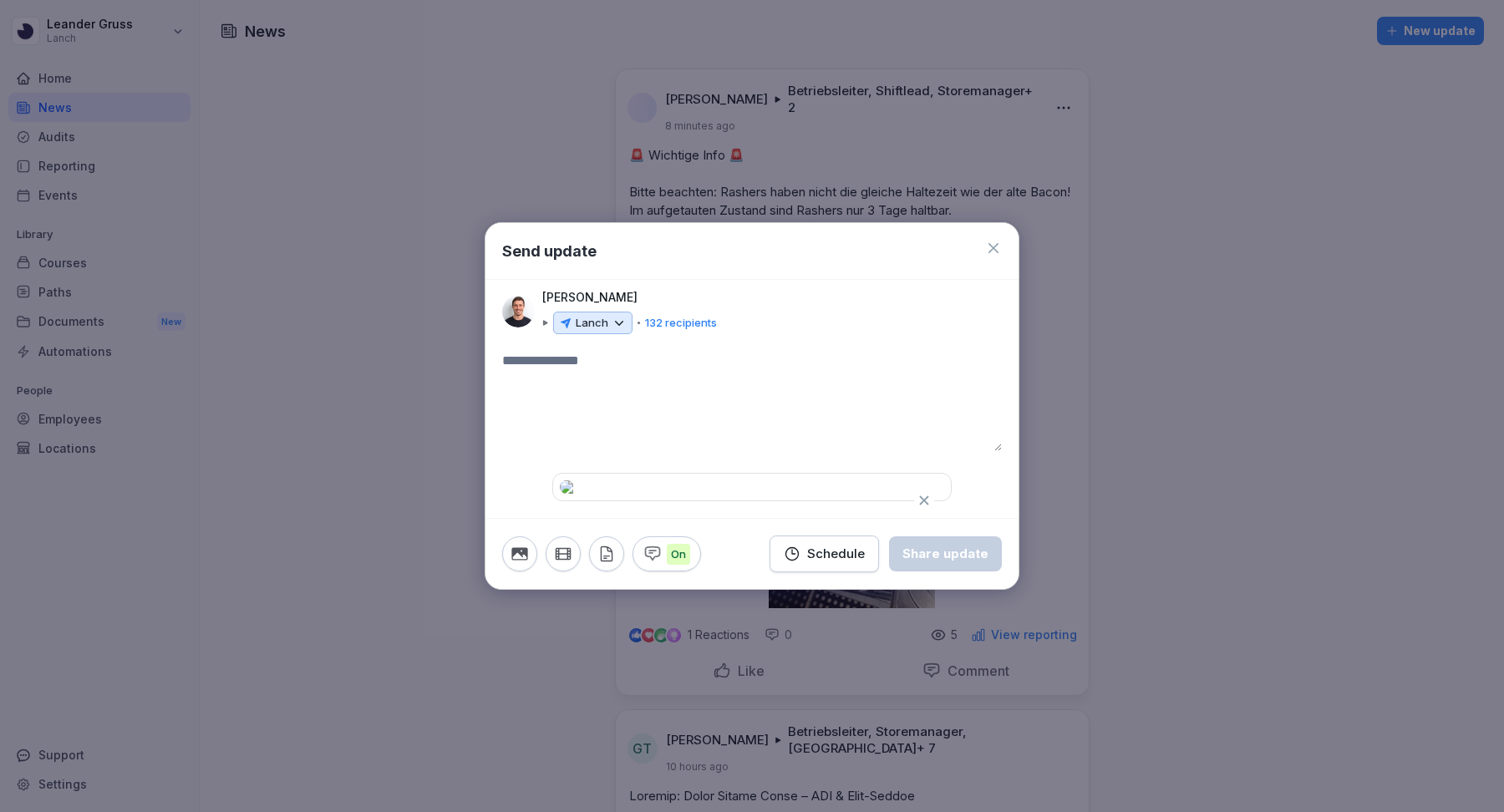
click at [681, 351] on textarea at bounding box center [752, 401] width 500 height 101
paste textarea "**********"
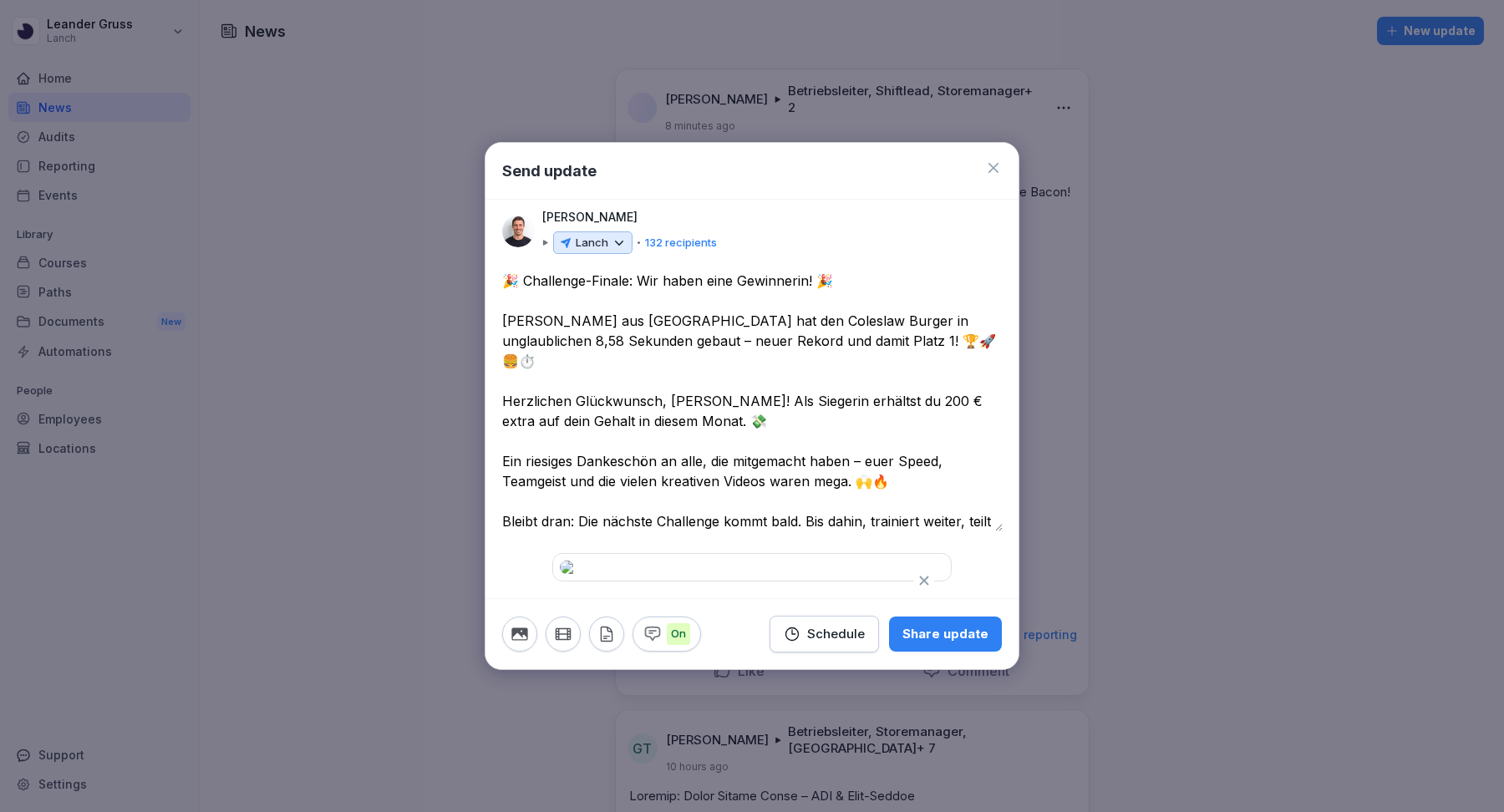
type textarea "**********"
click at [955, 643] on div "Share update" at bounding box center [945, 635] width 86 height 19
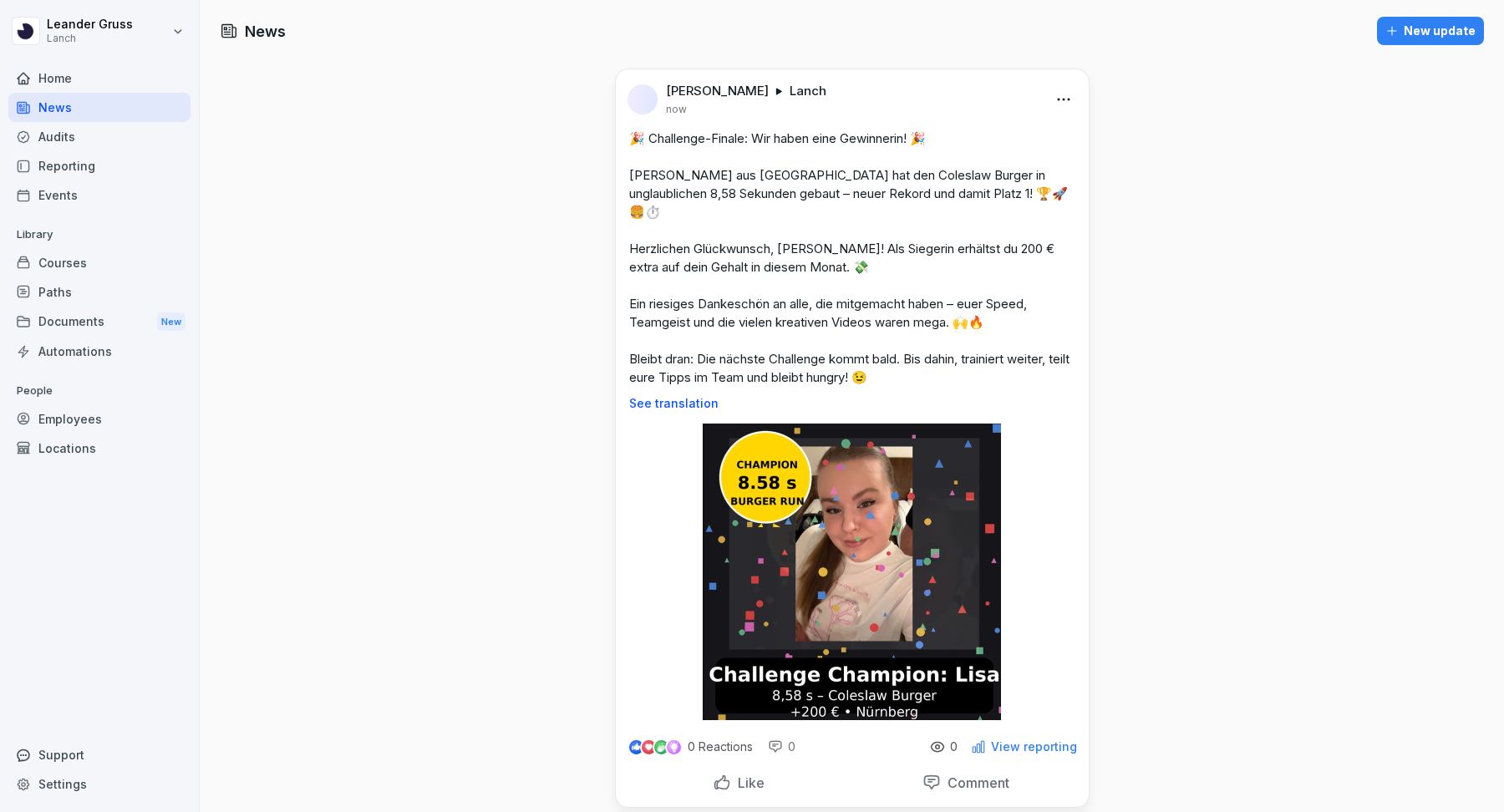
click at [78, 64] on div "Home" at bounding box center [100, 78] width 183 height 29
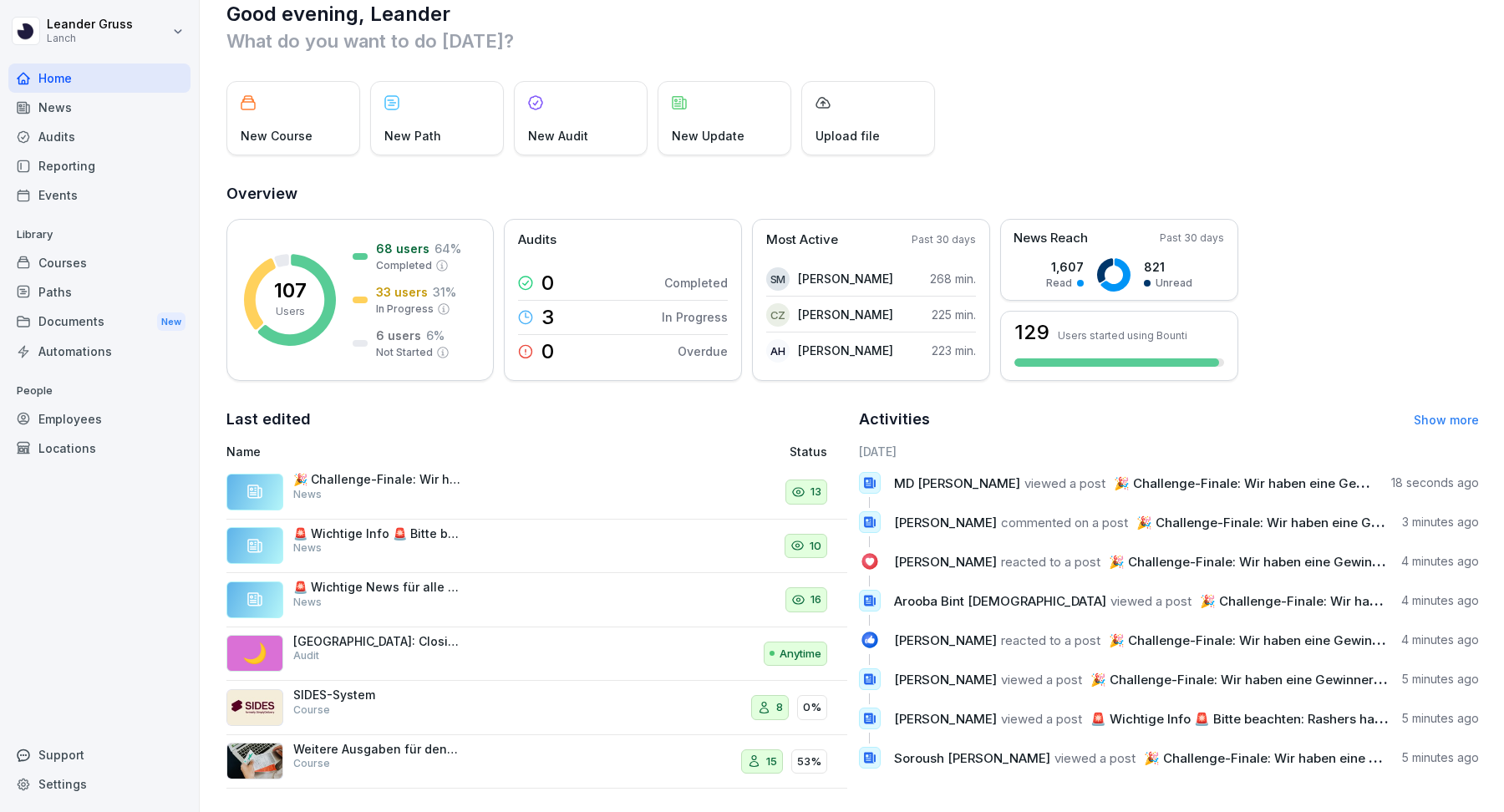
scroll to position [33, 0]
